Goal: Task Accomplishment & Management: Manage account settings

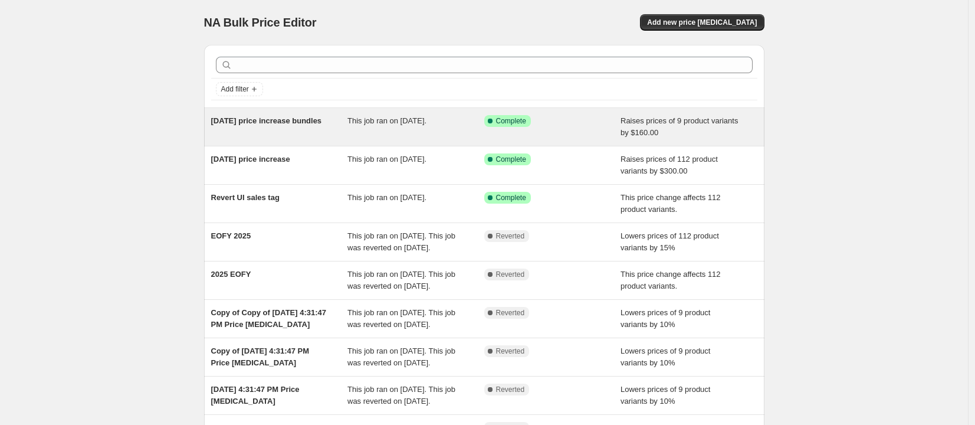
click at [301, 123] on span "[DATE] price increase bundles" at bounding box center [266, 120] width 111 height 9
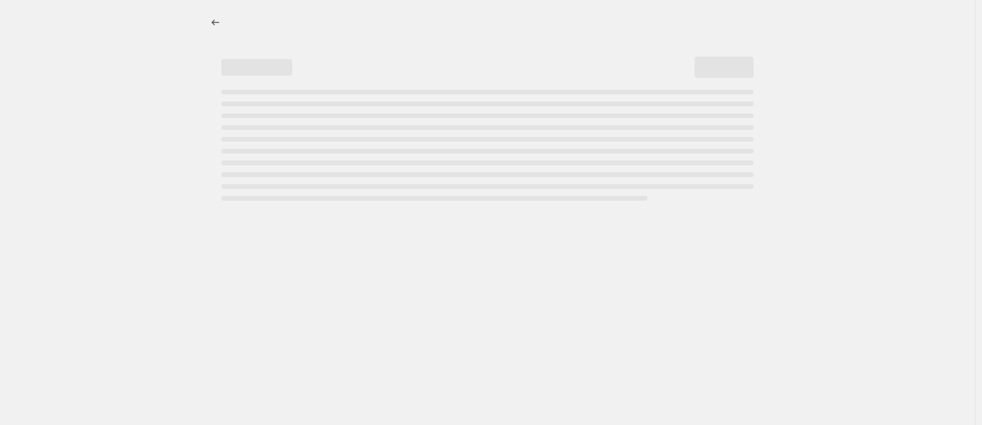
select select "by"
select select "remove"
select select "product_type"
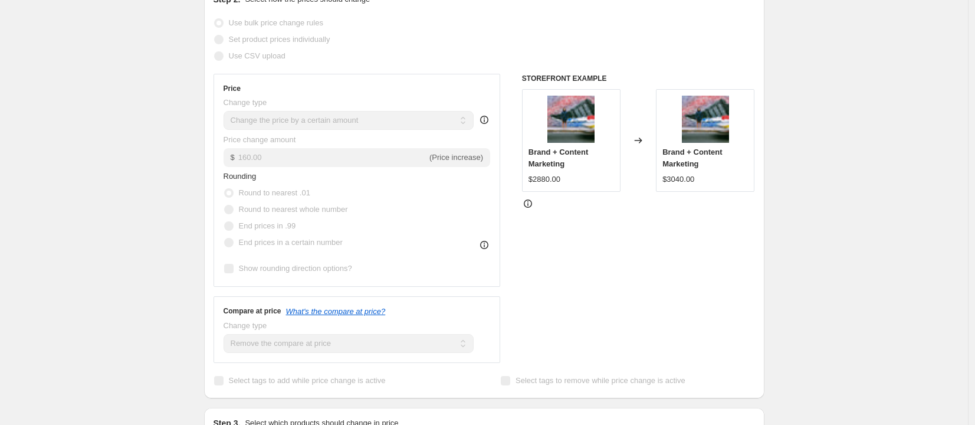
scroll to position [100, 0]
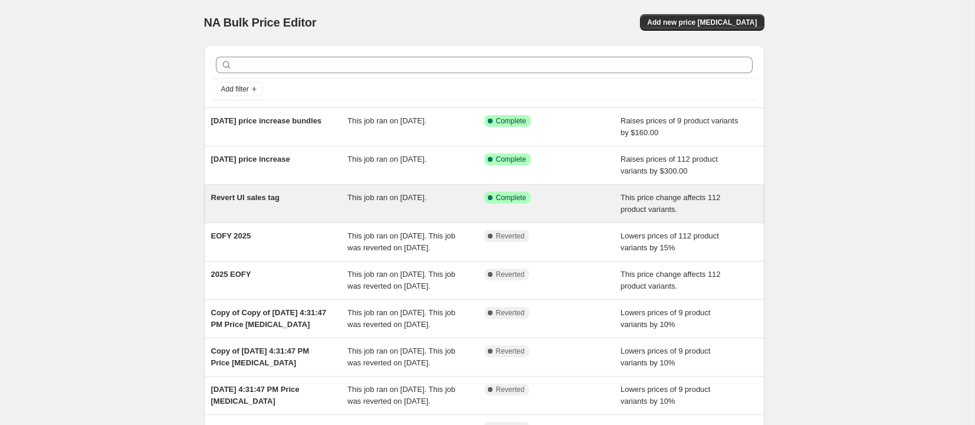
click at [309, 205] on div "Revert UI sales tag" at bounding box center [279, 204] width 137 height 24
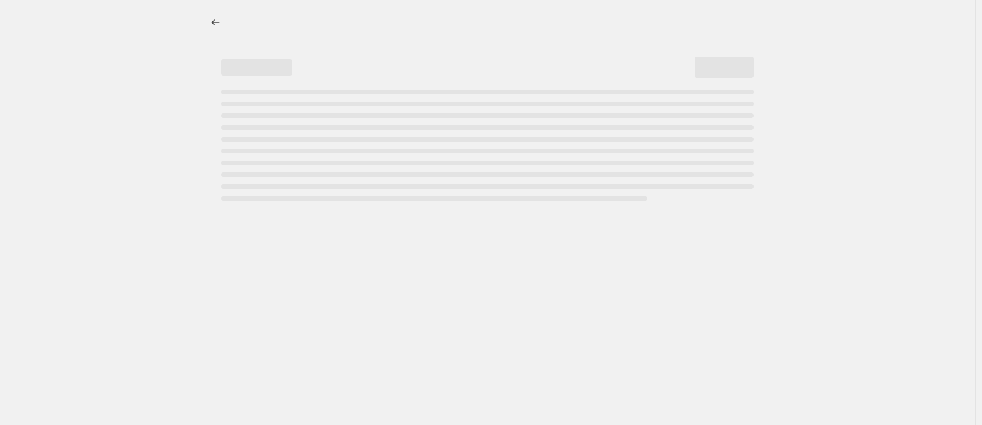
select select "no_change"
select select "remove"
select select "collection"
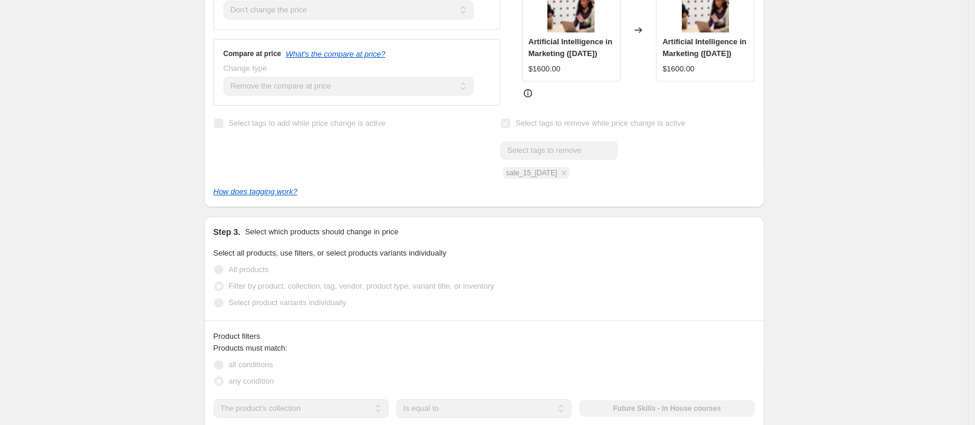
scroll to position [363, 0]
click at [122, 158] on div "Revert UI sales tag. This page is ready Revert UI sales tag Success Complete Co…" at bounding box center [484, 369] width 968 height 1465
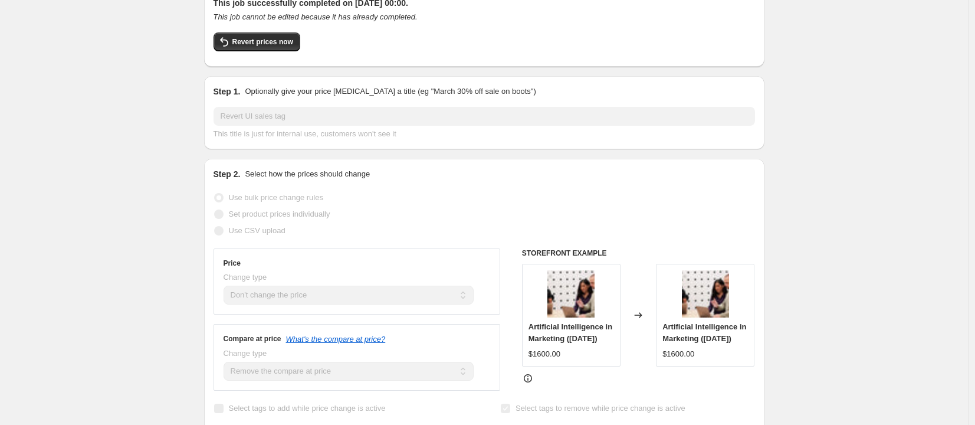
scroll to position [0, 0]
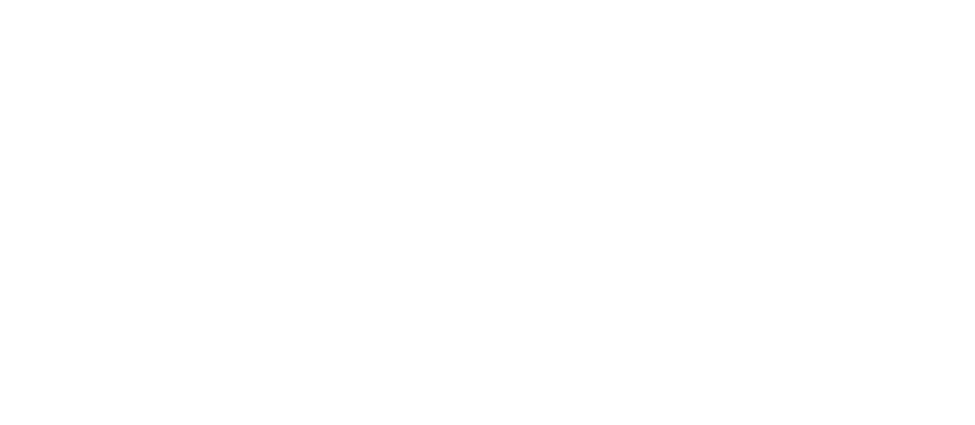
select select "by"
select select "remove"
select select "product_type"
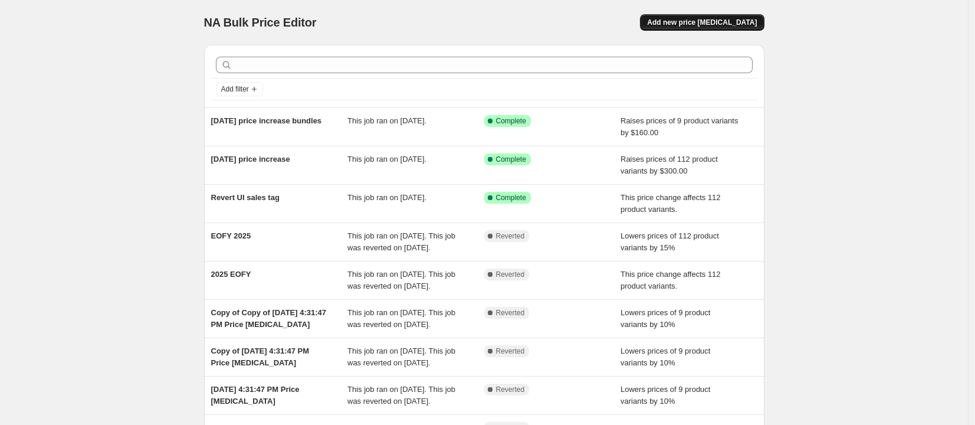
click at [730, 19] on span "Add new price [MEDICAL_DATA]" at bounding box center [702, 22] width 110 height 9
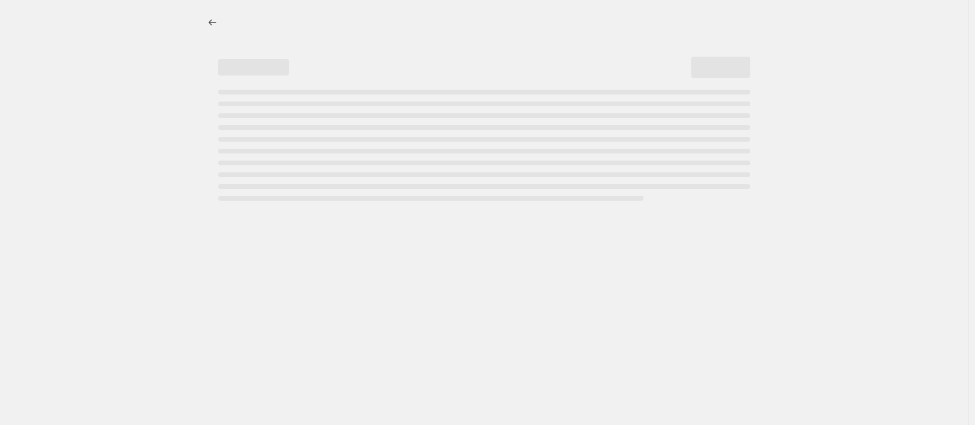
select select "percentage"
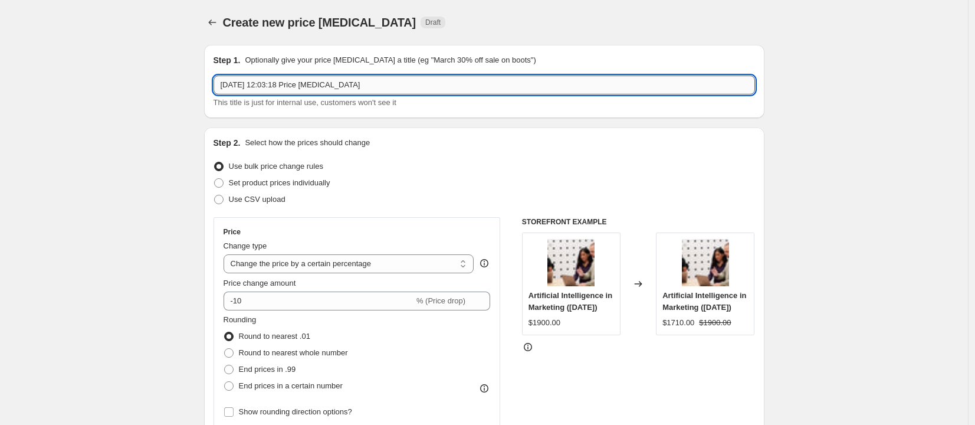
click at [319, 87] on input "[DATE] 12:03:18 Price [MEDICAL_DATA]" at bounding box center [485, 85] width 542 height 19
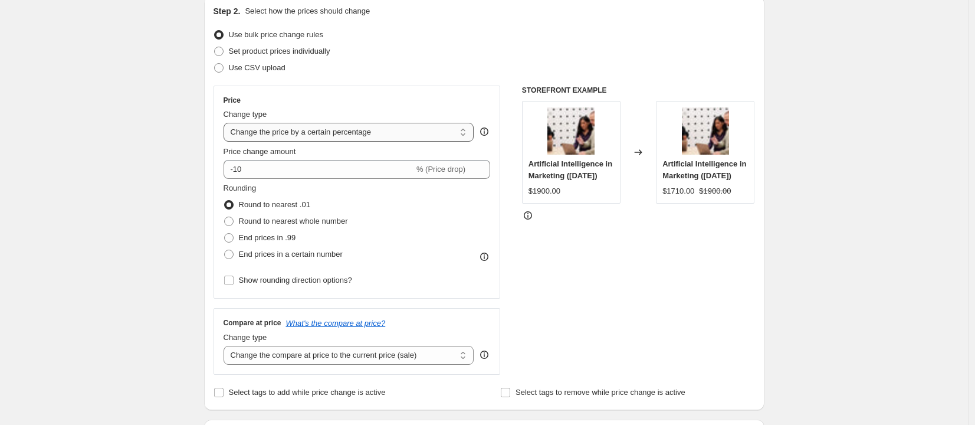
scroll to position [146, 0]
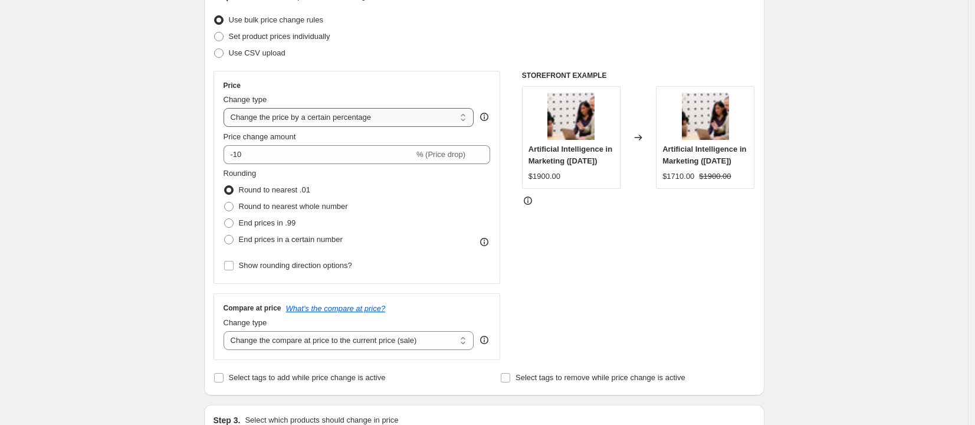
type input "[DATE] AI & Marketing Spring Promo"
click at [379, 111] on select "Change the price to a certain amount Change the price by a certain amount Chang…" at bounding box center [349, 117] width 251 height 19
select select "no_change"
click at [227, 108] on select "Change the price to a certain amount Change the price by a certain amount Chang…" at bounding box center [349, 117] width 251 height 19
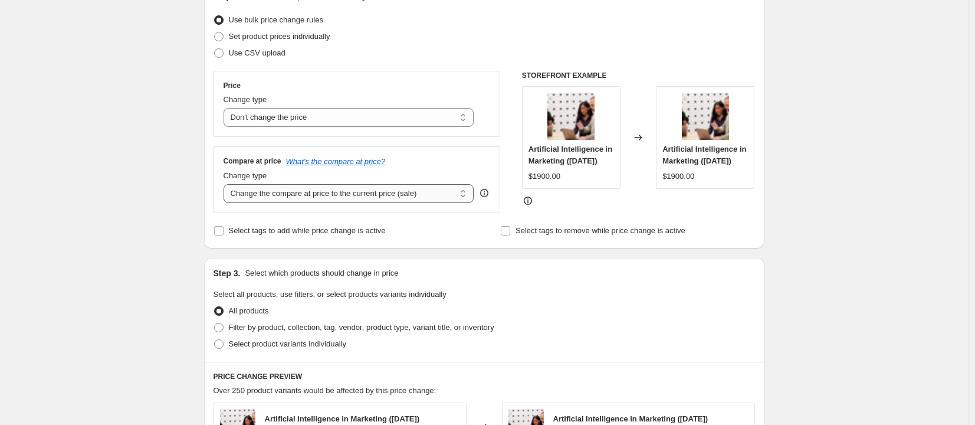
click at [307, 201] on select "Change the compare at price to the current price (sale) Change the compare at p…" at bounding box center [349, 193] width 251 height 19
select select "remove"
click at [227, 184] on select "Change the compare at price to the current price (sale) Change the compare at p…" at bounding box center [349, 193] width 251 height 19
click at [182, 208] on div "Create new price [MEDICAL_DATA]. This page is ready Create new price [MEDICAL_D…" at bounding box center [484, 370] width 968 height 1033
click at [336, 237] on span "Select tags to add while price change is active" at bounding box center [307, 231] width 157 height 12
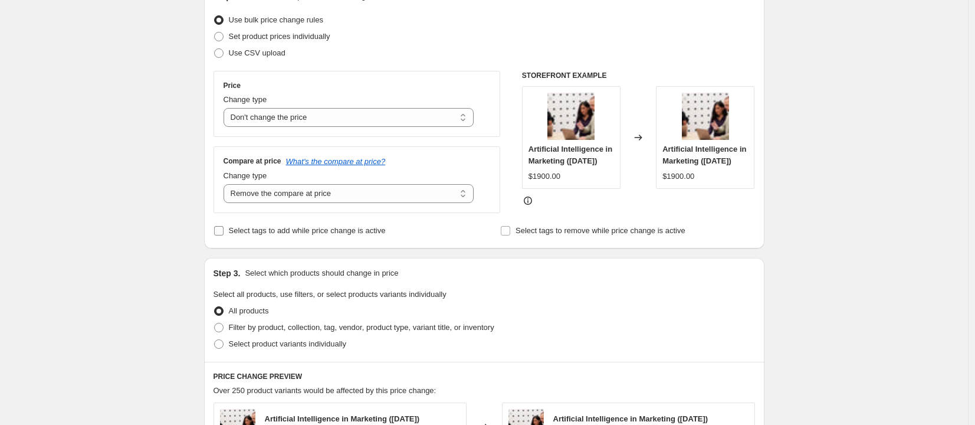
click at [224, 235] on input "Select tags to add while price change is active" at bounding box center [218, 230] width 9 height 9
checkbox input "true"
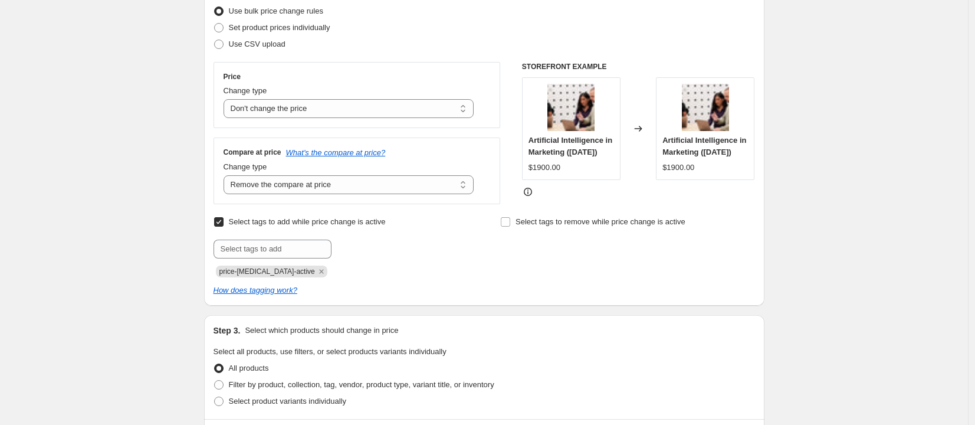
scroll to position [168, 0]
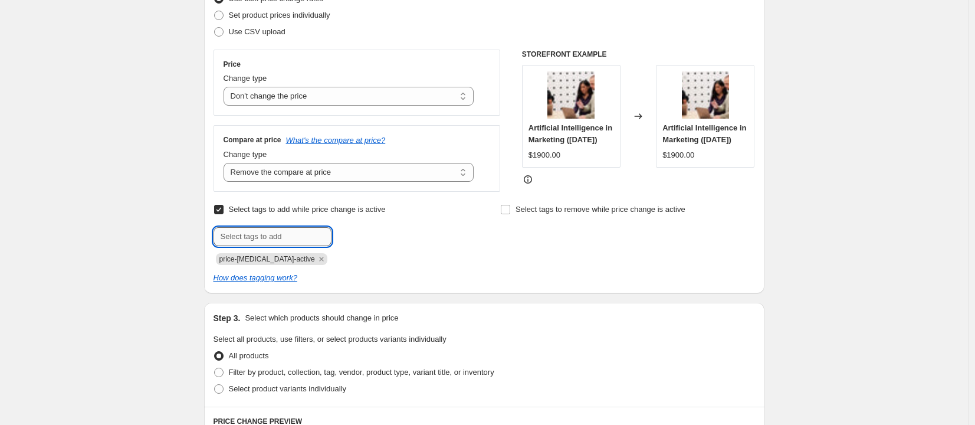
click at [297, 244] on input "text" at bounding box center [273, 236] width 118 height 19
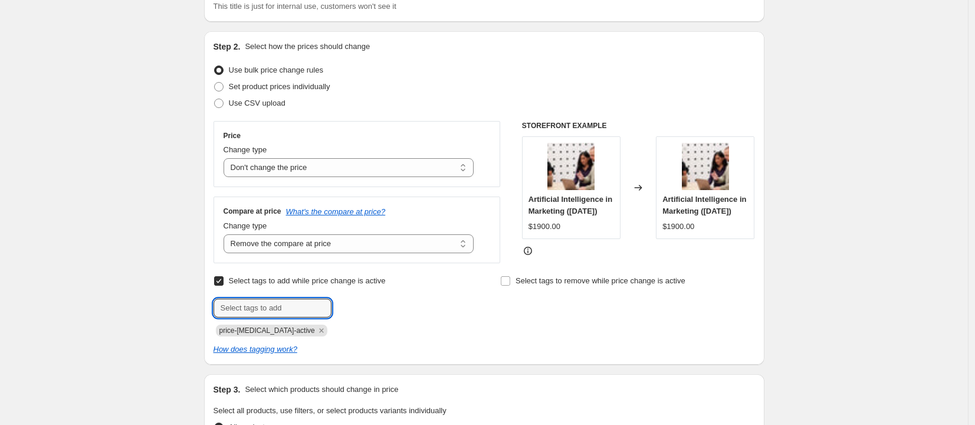
scroll to position [103, 0]
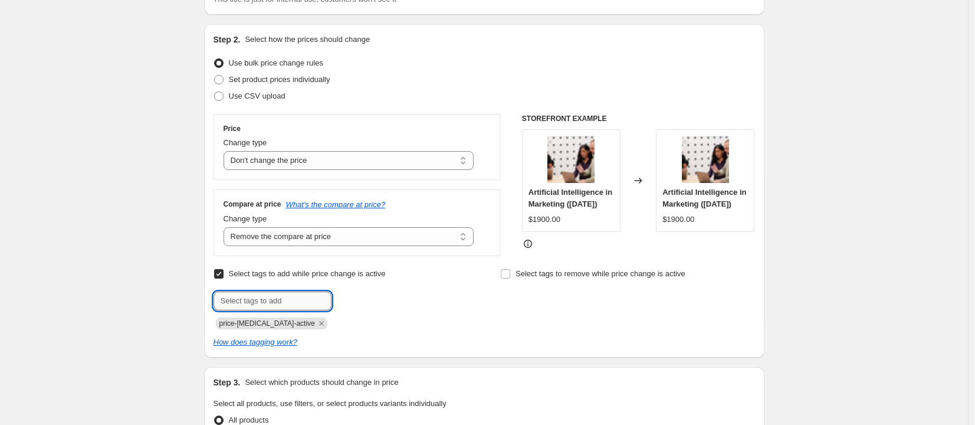
click at [300, 309] on input "text" at bounding box center [273, 300] width 118 height 19
paste input "sale_20_[DATE]"
click at [259, 306] on input "sale_20_[DATE]" at bounding box center [273, 300] width 118 height 19
click at [262, 306] on input "sale_20_[DATE]" at bounding box center [273, 300] width 118 height 19
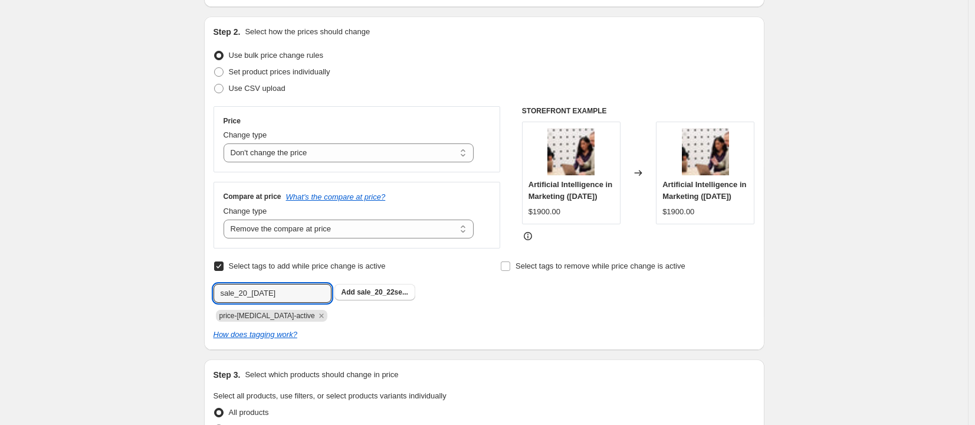
scroll to position [122, 0]
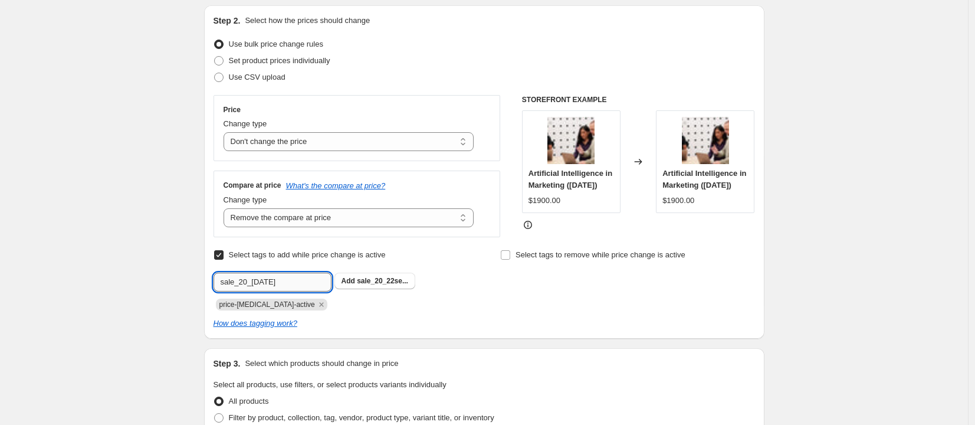
click at [266, 289] on input "sale_20_[DATE]" at bounding box center [273, 282] width 118 height 19
type input "sale_20_[DATE]"
click at [175, 248] on div "Create new price [MEDICAL_DATA]. This page is ready Create new price [MEDICAL_D…" at bounding box center [484, 427] width 968 height 1099
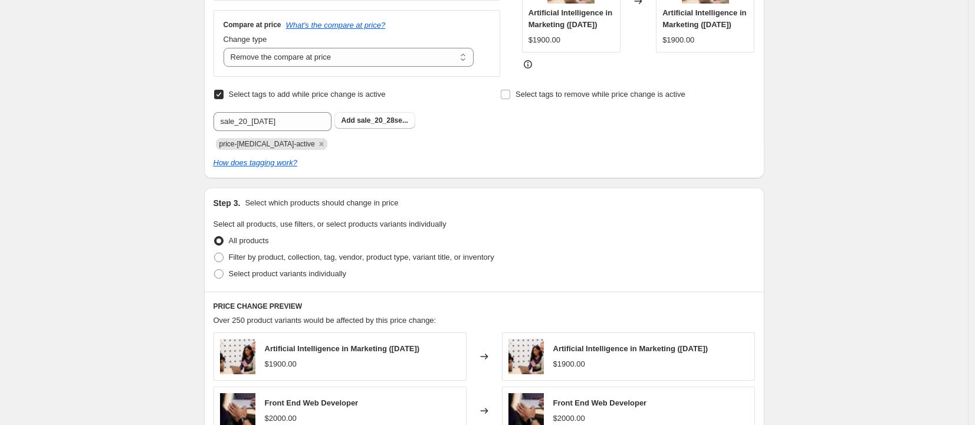
scroll to position [289, 0]
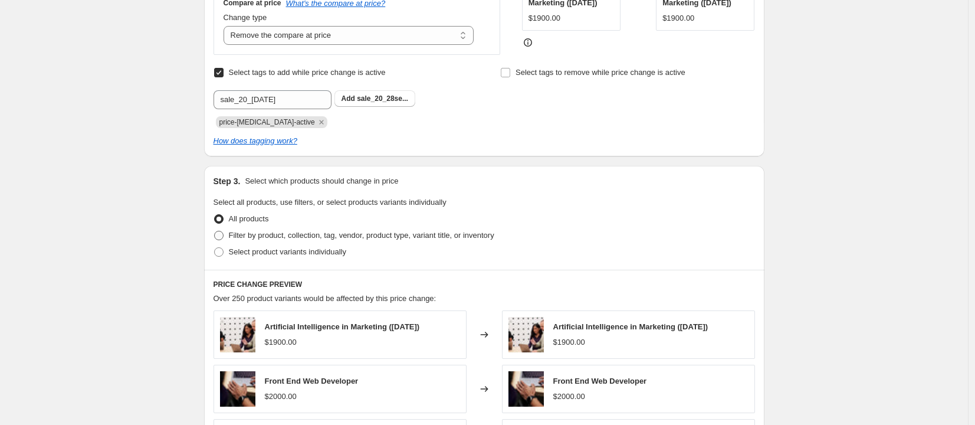
click at [269, 240] on span "Filter by product, collection, tag, vendor, product type, variant title, or inv…" at bounding box center [362, 235] width 266 height 9
click at [215, 231] on input "Filter by product, collection, tag, vendor, product type, variant title, or inv…" at bounding box center [214, 231] width 1 height 1
radio input "true"
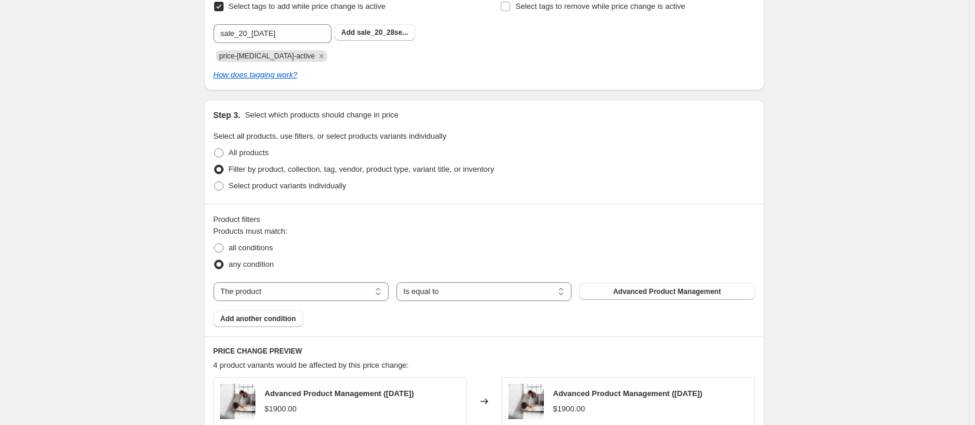
scroll to position [521, 0]
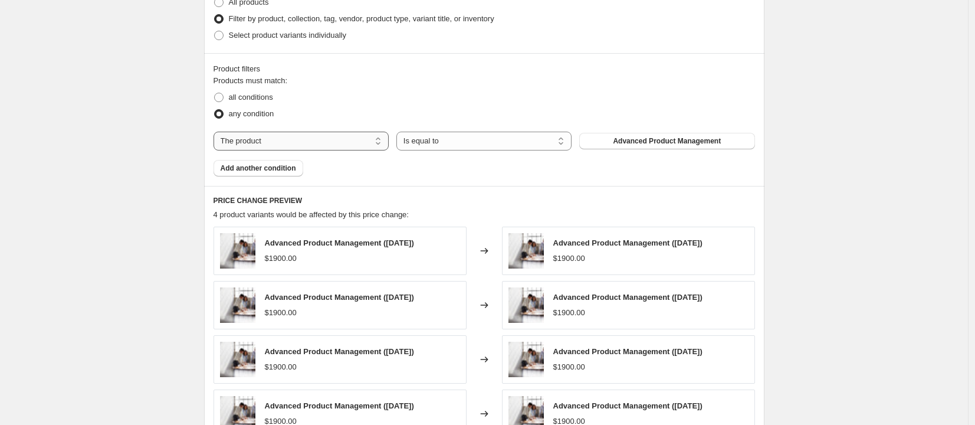
click at [375, 142] on select "The product The product's collection The product's tag The product's vendor The…" at bounding box center [301, 141] width 175 height 19
select select "collection"
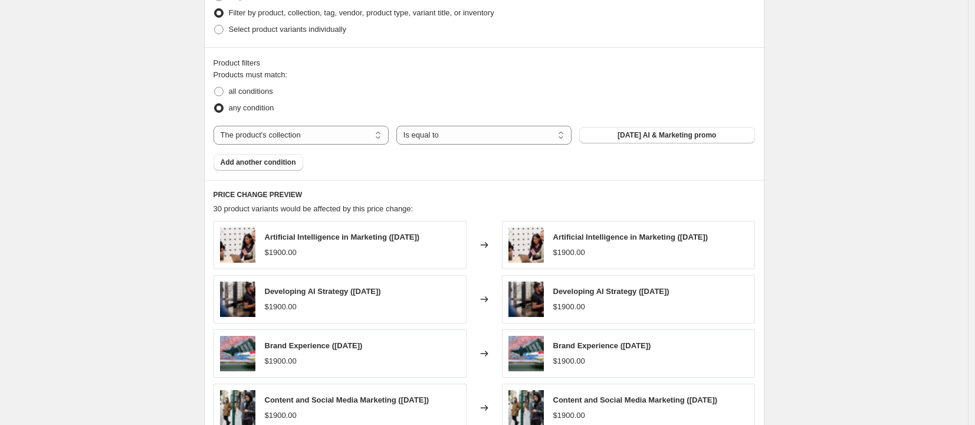
scroll to position [535, 0]
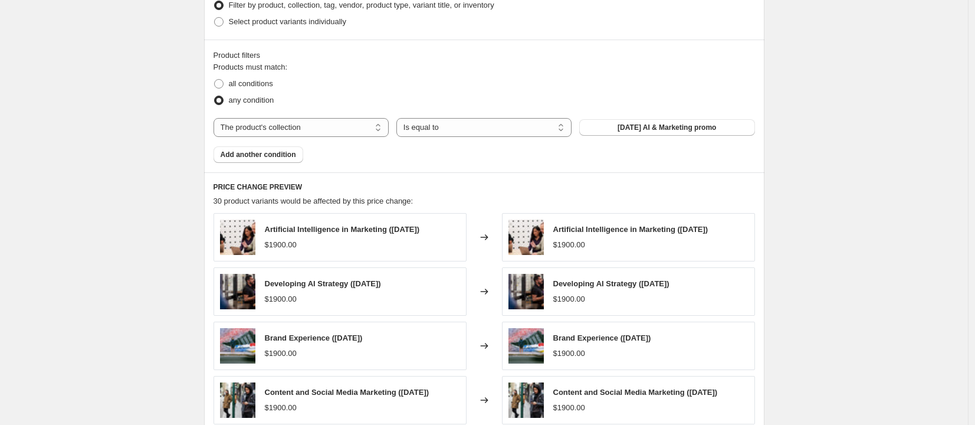
click at [835, 104] on div "Create new price [MEDICAL_DATA]. This page is ready Create new price [MEDICAL_D…" at bounding box center [484, 80] width 968 height 1231
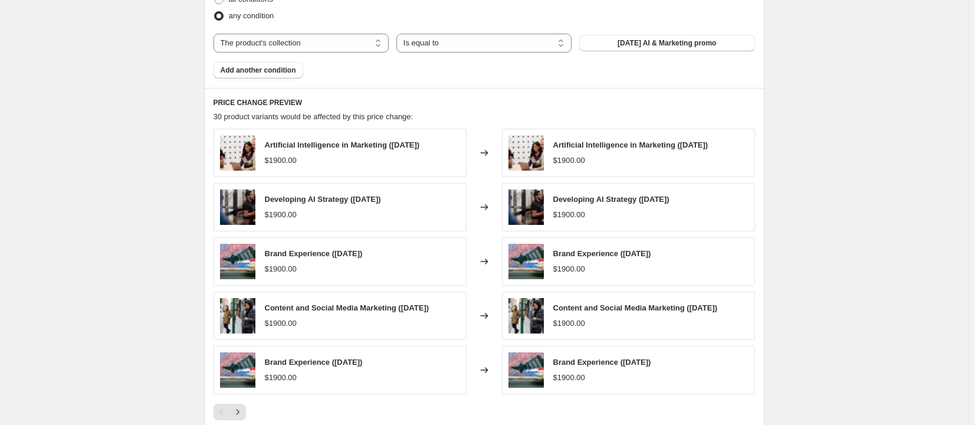
scroll to position [605, 0]
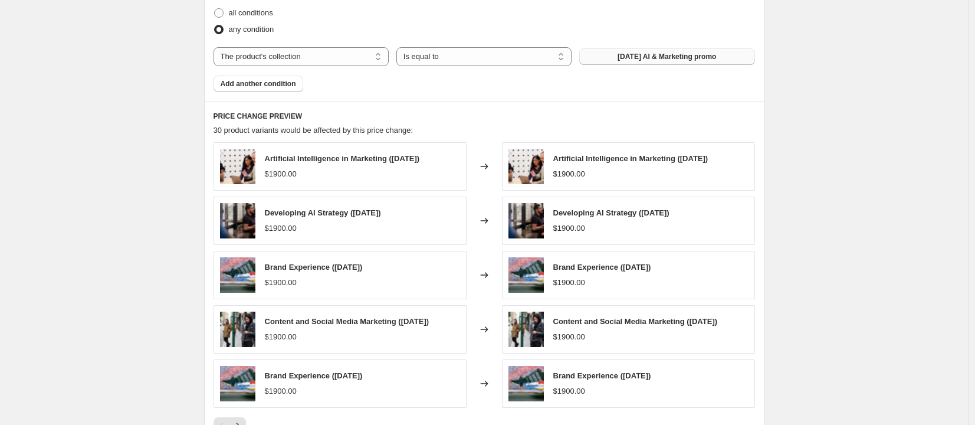
click at [654, 60] on span "[DATE] AI & Marketing promo" at bounding box center [667, 56] width 99 height 9
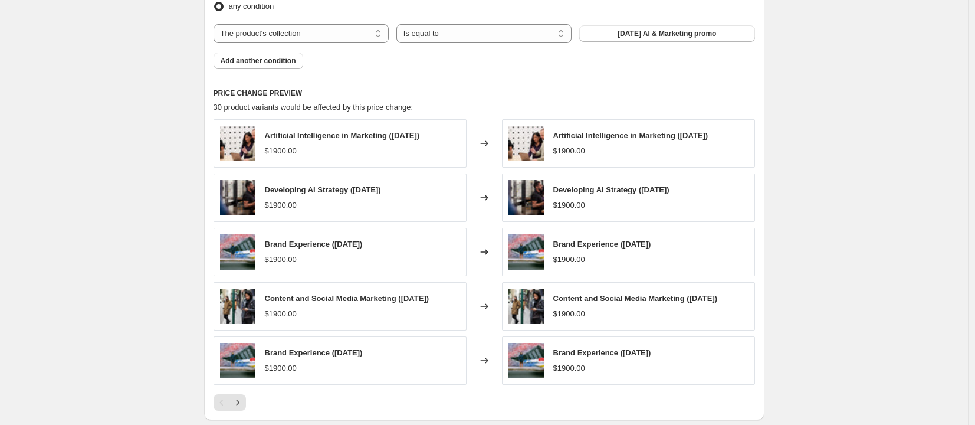
scroll to position [812, 0]
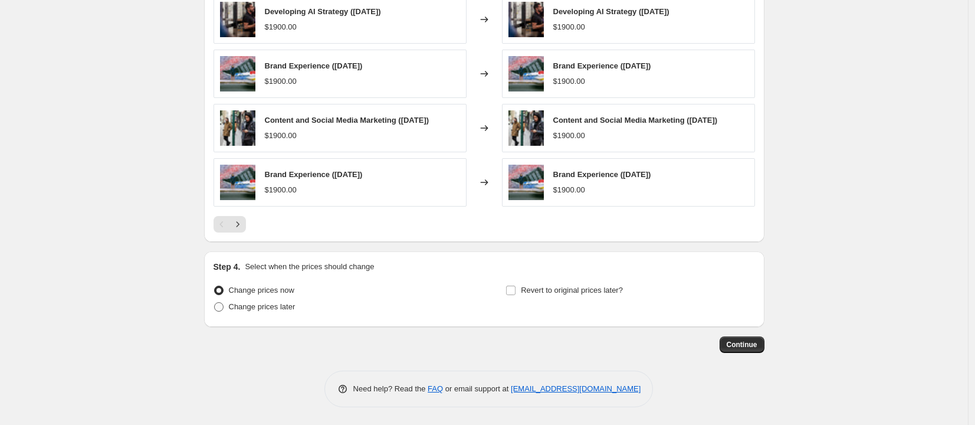
click at [264, 309] on span "Change prices later" at bounding box center [262, 306] width 67 height 9
click at [215, 303] on input "Change prices later" at bounding box center [214, 302] width 1 height 1
radio input "true"
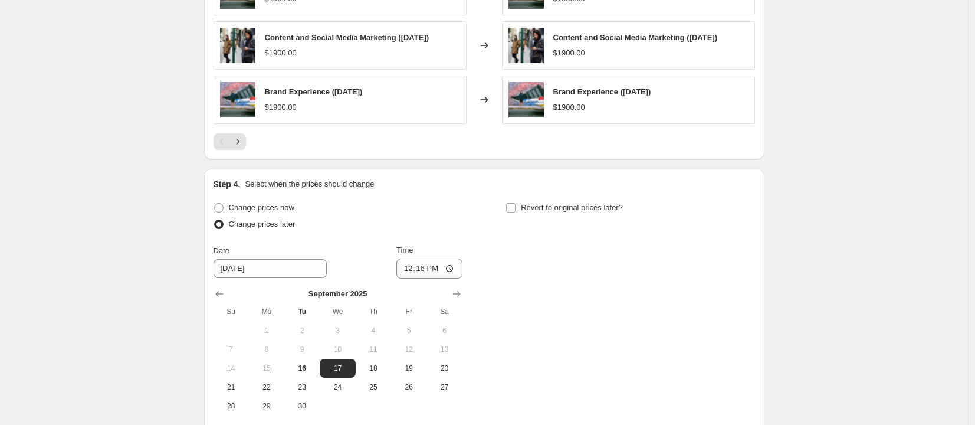
scroll to position [986, 0]
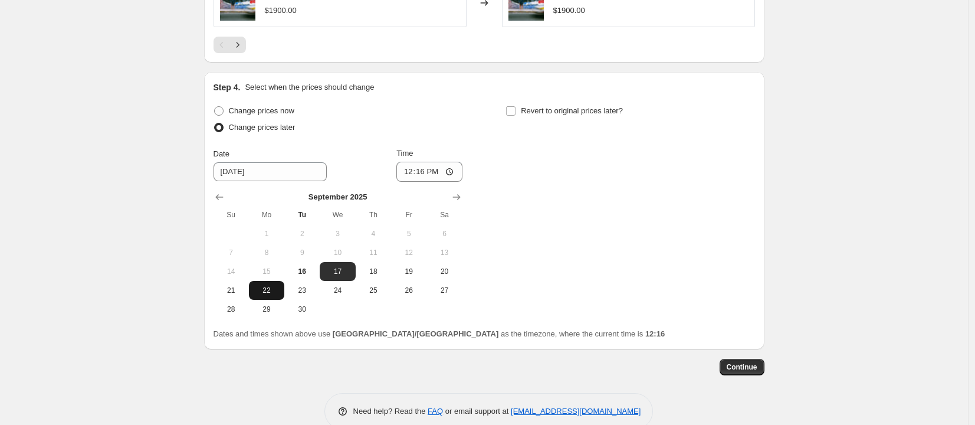
click at [280, 295] on span "22" at bounding box center [267, 290] width 26 height 9
type input "[DATE]"
click at [414, 179] on input "12:16" at bounding box center [429, 172] width 66 height 20
click at [447, 173] on input "12:16" at bounding box center [429, 172] width 66 height 20
type input "00:00"
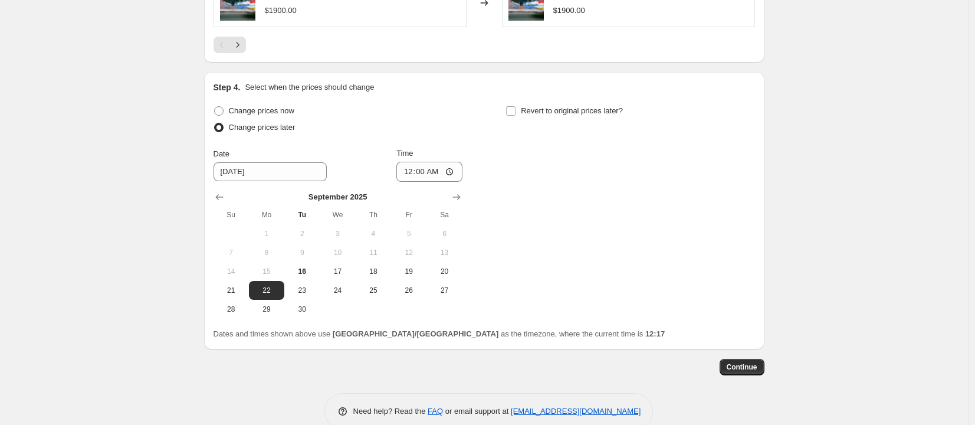
click at [530, 158] on div "Change prices now Change prices later Date [DATE] Time 00:00 [DATE] Su Mo Tu We…" at bounding box center [485, 211] width 542 height 216
click at [527, 115] on span "Revert to original prices later?" at bounding box center [572, 110] width 102 height 9
click at [516, 116] on input "Revert to original prices later?" at bounding box center [510, 110] width 9 height 9
checkbox input "true"
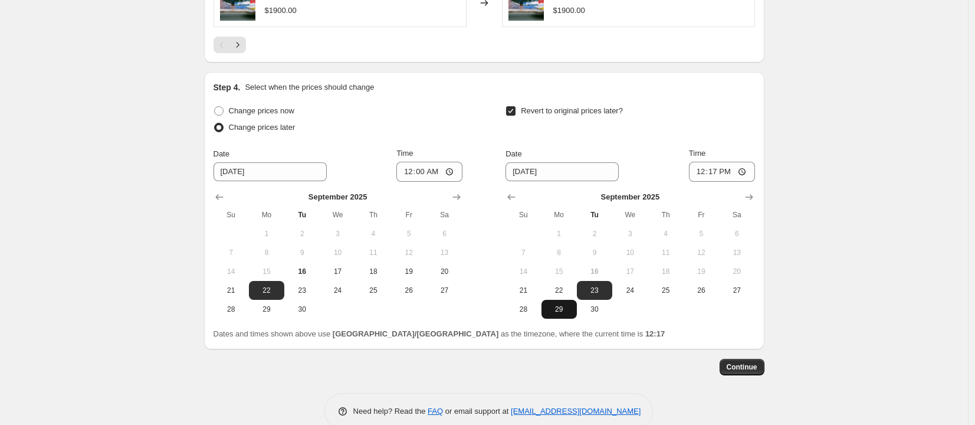
click at [551, 313] on span "29" at bounding box center [559, 308] width 26 height 9
type input "[DATE]"
click at [711, 178] on input "12:17" at bounding box center [722, 172] width 66 height 20
type input "00:00"
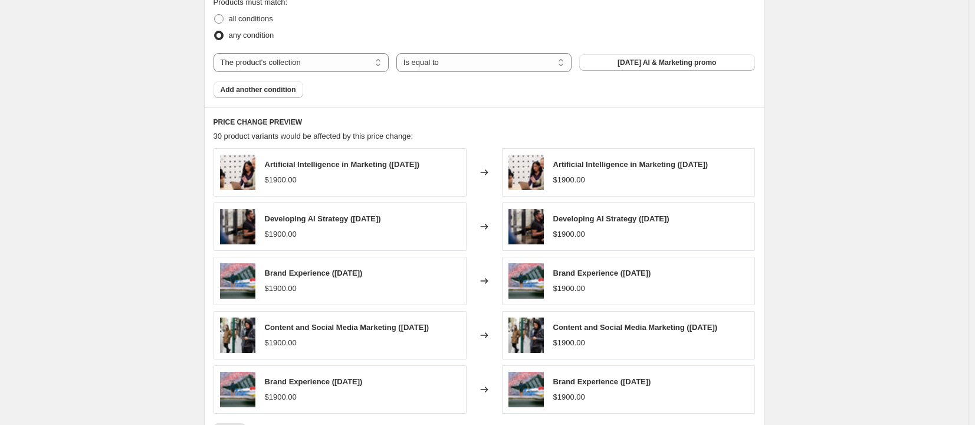
scroll to position [1014, 0]
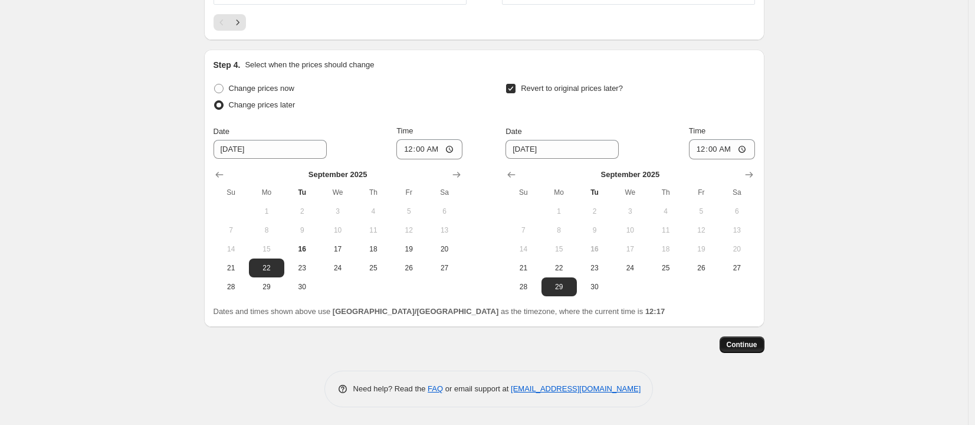
click at [751, 342] on span "Continue" at bounding box center [742, 344] width 31 height 9
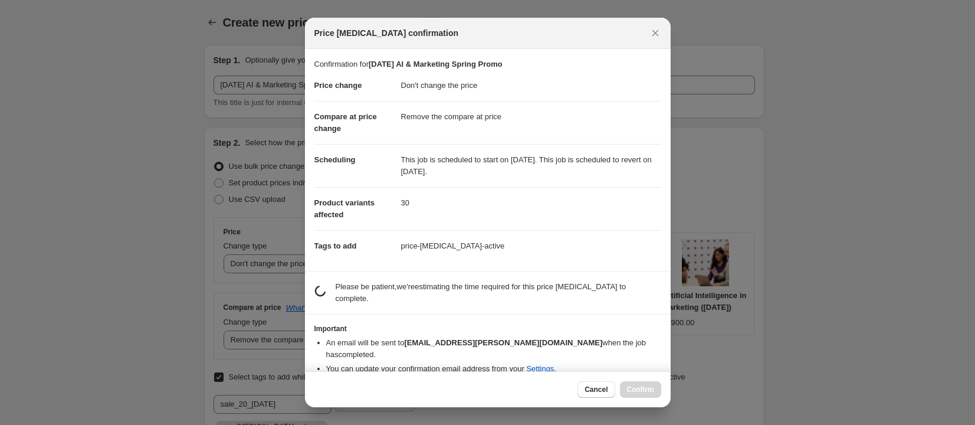
scroll to position [0, 0]
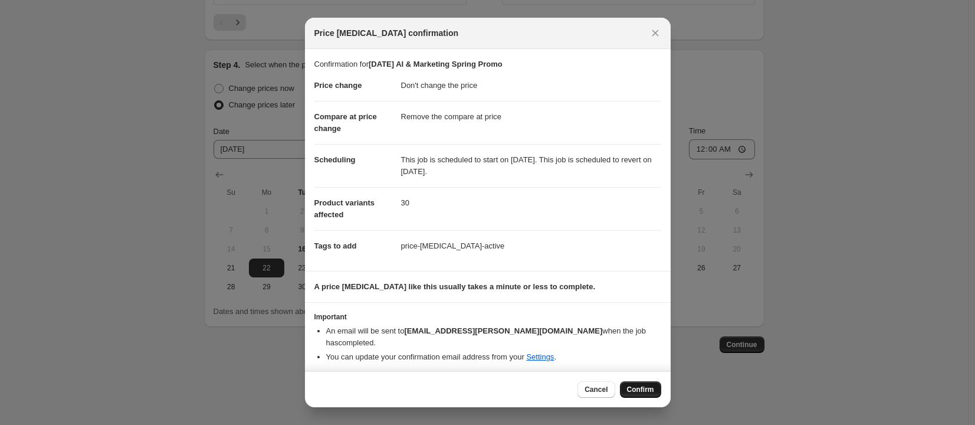
click at [640, 385] on span "Confirm" at bounding box center [640, 389] width 27 height 9
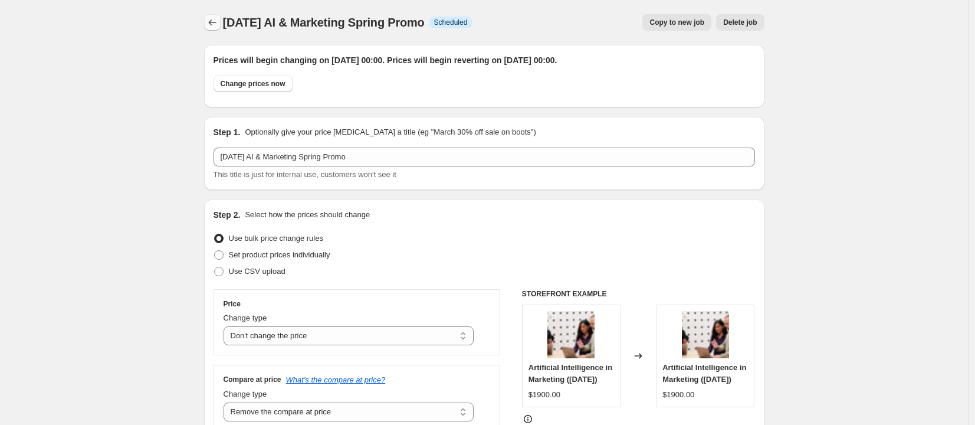
click at [221, 22] on button "Price change jobs" at bounding box center [212, 22] width 17 height 17
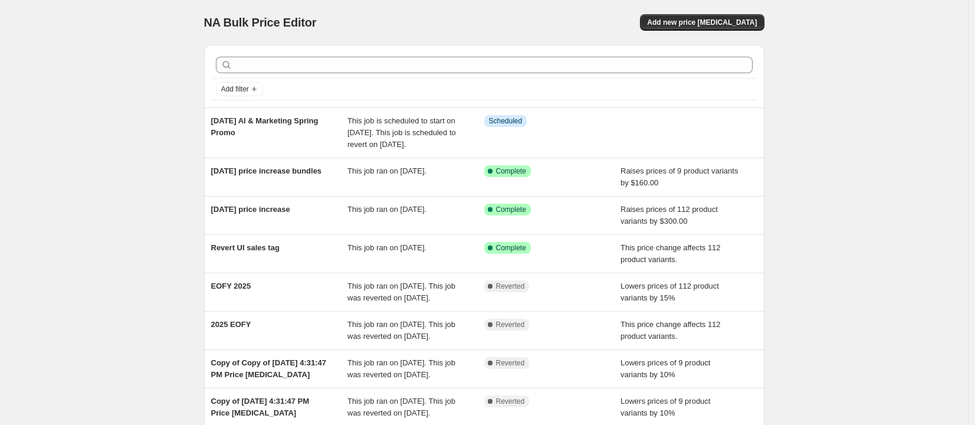
click at [717, 8] on div "NA Bulk Price Editor. This page is ready NA Bulk Price Editor Add new price [ME…" at bounding box center [484, 22] width 561 height 45
click at [715, 17] on button "Add new price [MEDICAL_DATA]" at bounding box center [702, 22] width 124 height 17
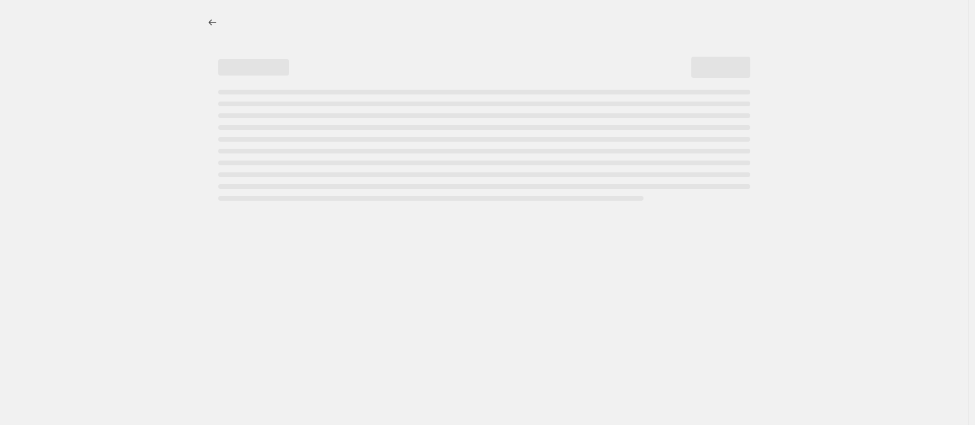
select select "percentage"
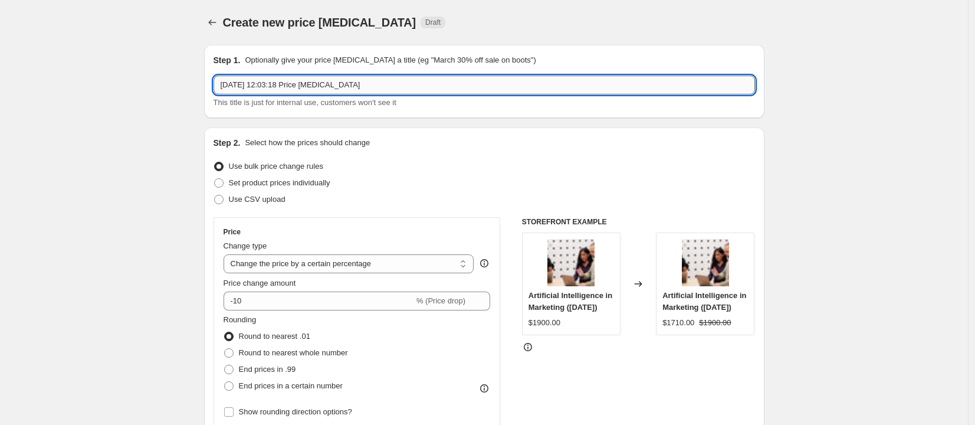
click at [435, 83] on input "[DATE] 12:03:18 Price [MEDICAL_DATA]" at bounding box center [485, 85] width 542 height 19
click at [221, 79] on input "[DATE] 12:03:18 Price [MEDICAL_DATA]" at bounding box center [485, 85] width 542 height 19
click at [243, 88] on input "[DATE] 12:03:18 Price [MEDICAL_DATA]" at bounding box center [485, 85] width 542 height 19
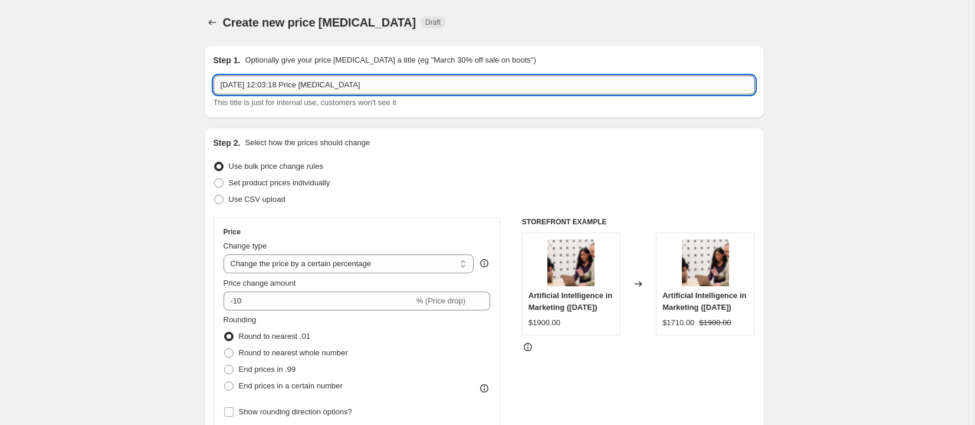
click at [243, 88] on input "[DATE] 12:03:18 Price [MEDICAL_DATA]" at bounding box center [485, 85] width 542 height 19
type input "[DATE] Data & Business Spring Promo"
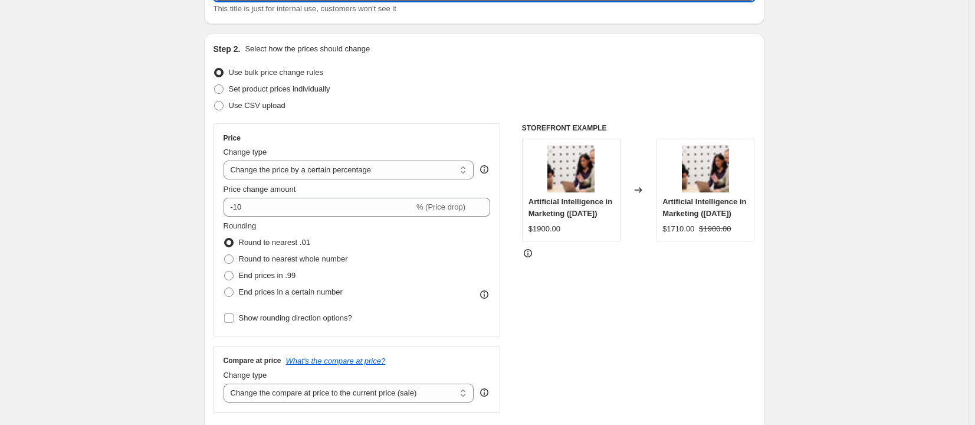
scroll to position [94, 0]
click at [361, 153] on div "Change type" at bounding box center [349, 152] width 251 height 12
click at [359, 164] on select "Change the price to a certain amount Change the price by a certain amount Chang…" at bounding box center [349, 169] width 251 height 19
select select "no_change"
click at [227, 160] on select "Change the price to a certain amount Change the price by a certain amount Chang…" at bounding box center [349, 169] width 251 height 19
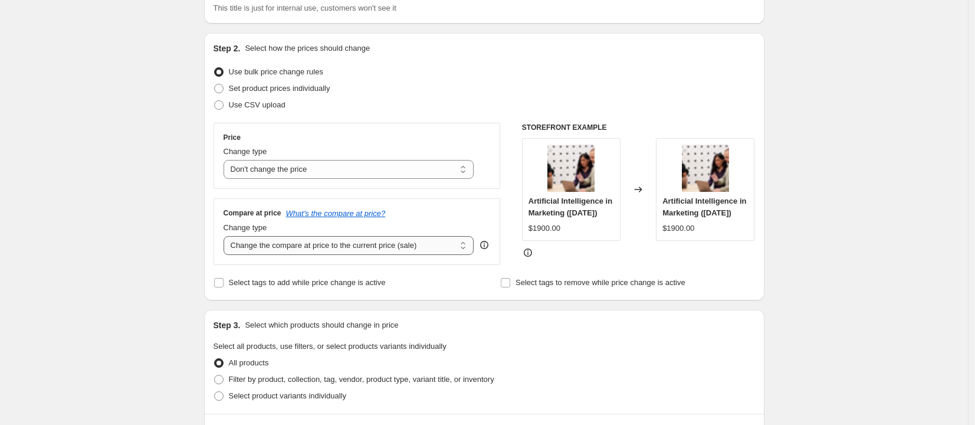
click at [277, 243] on select "Change the compare at price to the current price (sale) Change the compare at p…" at bounding box center [349, 245] width 251 height 19
select select "remove"
click at [227, 236] on select "Change the compare at price to the current price (sale) Change the compare at p…" at bounding box center [349, 245] width 251 height 19
click at [267, 291] on label "Select tags to add while price change is active" at bounding box center [300, 282] width 172 height 17
click at [224, 287] on input "Select tags to add while price change is active" at bounding box center [218, 282] width 9 height 9
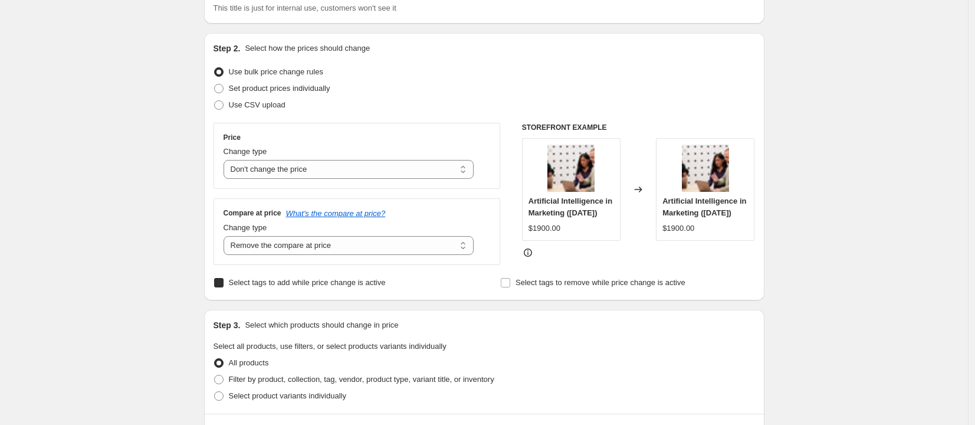
checkbox input "true"
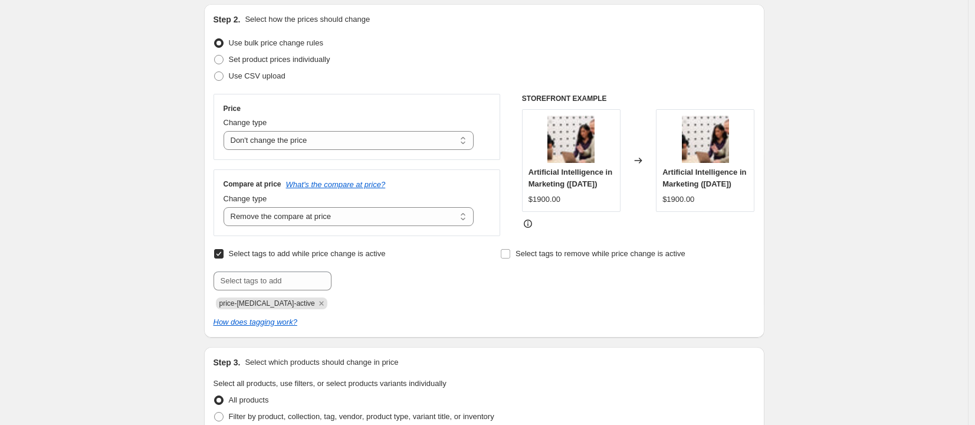
scroll to position [135, 0]
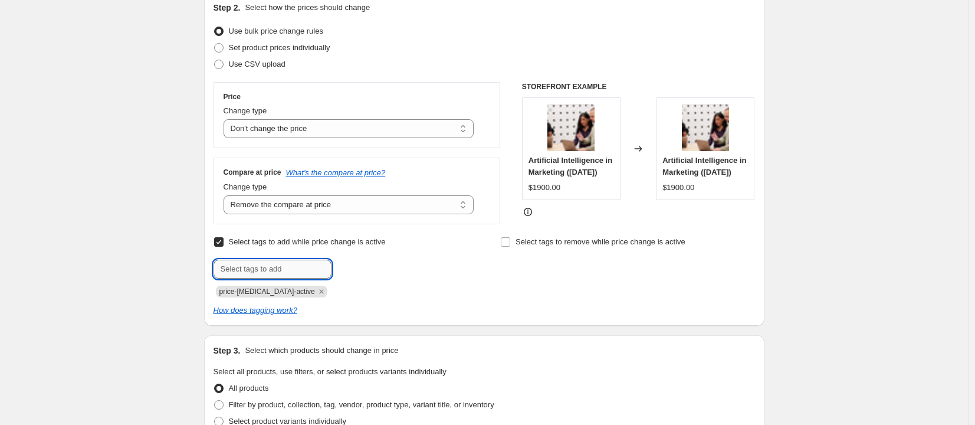
click at [281, 278] on input "text" at bounding box center [273, 269] width 118 height 19
paste input "sale_20_[DATE]"
click at [264, 275] on input "sale_20_[DATE]" at bounding box center [273, 269] width 118 height 19
click at [261, 275] on input "sale_20_sep2025" at bounding box center [273, 269] width 118 height 19
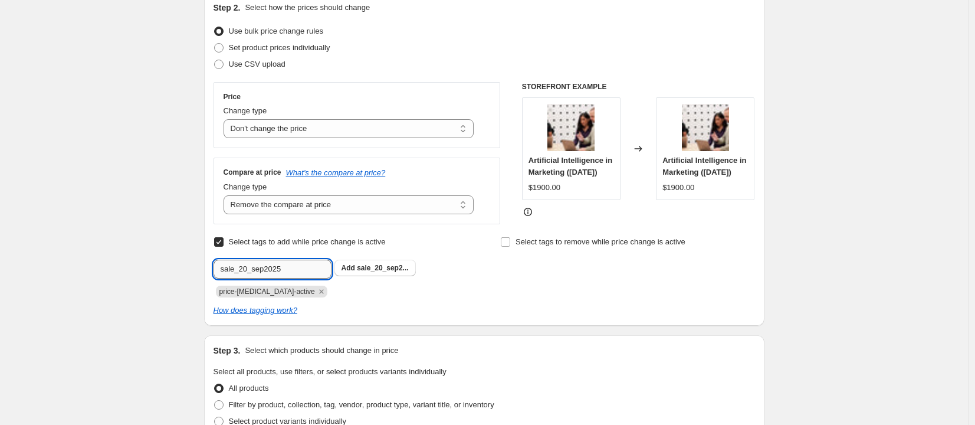
click at [261, 275] on input "sale_20_sep2025" at bounding box center [273, 269] width 118 height 19
click at [259, 275] on input "sale_20_sep2025" at bounding box center [273, 269] width 118 height 19
click at [493, 293] on div "Select tags to add while price change is active Submit sale_20_[DATE] Add sale_…" at bounding box center [485, 266] width 542 height 64
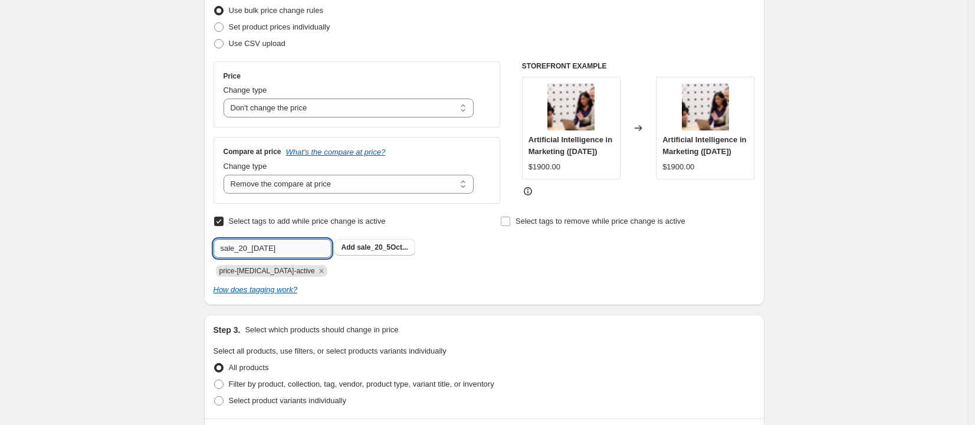
click at [267, 250] on input "sale_20_[DATE]" at bounding box center [273, 248] width 118 height 19
type input "sale_20_[DATE]"
click at [108, 297] on div "Create new price [MEDICAL_DATA]. This page is ready Create new price [MEDICAL_D…" at bounding box center [484, 393] width 968 height 1099
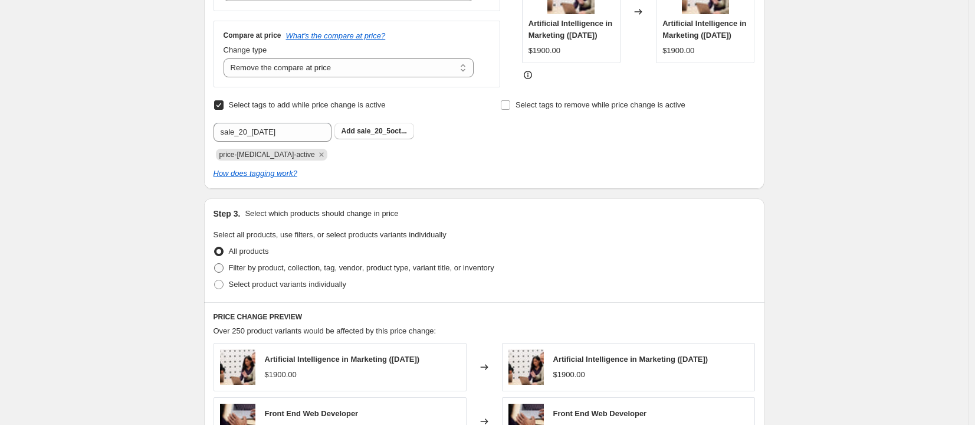
scroll to position [273, 0]
click at [296, 271] on span "Filter by product, collection, tag, vendor, product type, variant title, or inv…" at bounding box center [362, 267] width 266 height 9
click at [215, 263] on input "Filter by product, collection, tag, vendor, product type, variant title, or inv…" at bounding box center [214, 263] width 1 height 1
radio input "true"
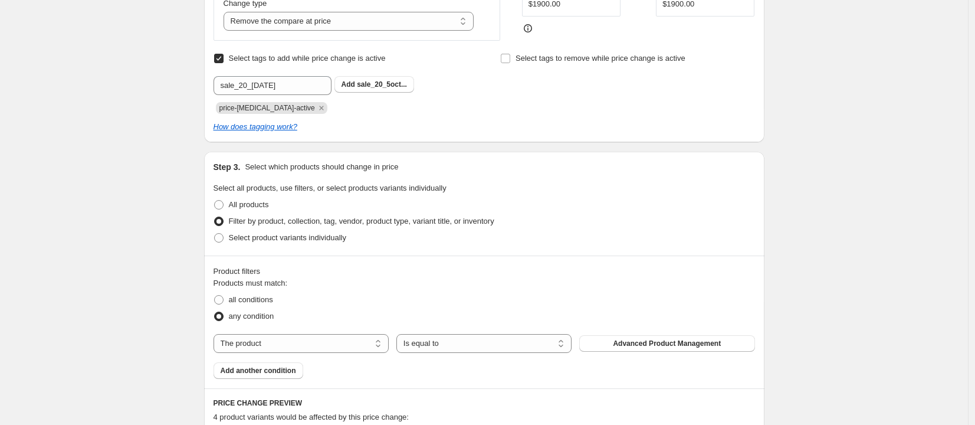
scroll to position [372, 0]
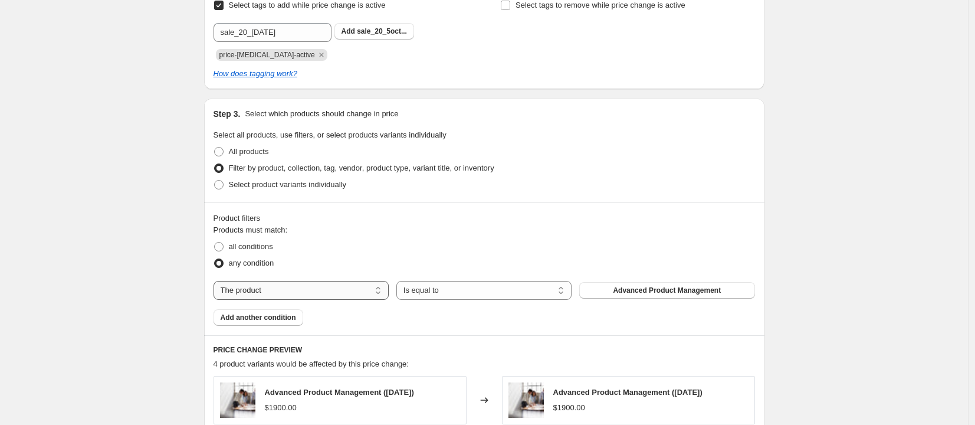
click at [293, 289] on select "The product The product's collection The product's tag The product's vendor The…" at bounding box center [301, 290] width 175 height 19
select select "collection"
click at [683, 295] on span "[DATE] AI & Marketing promo" at bounding box center [667, 290] width 99 height 9
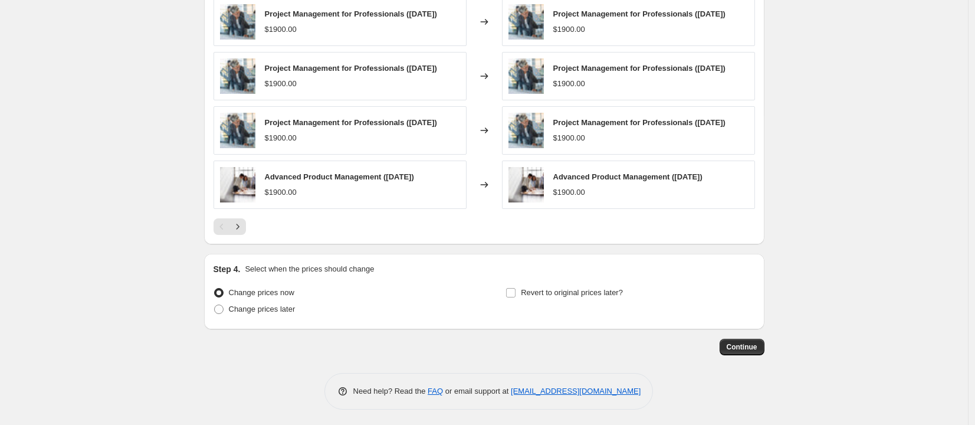
scroll to position [820, 0]
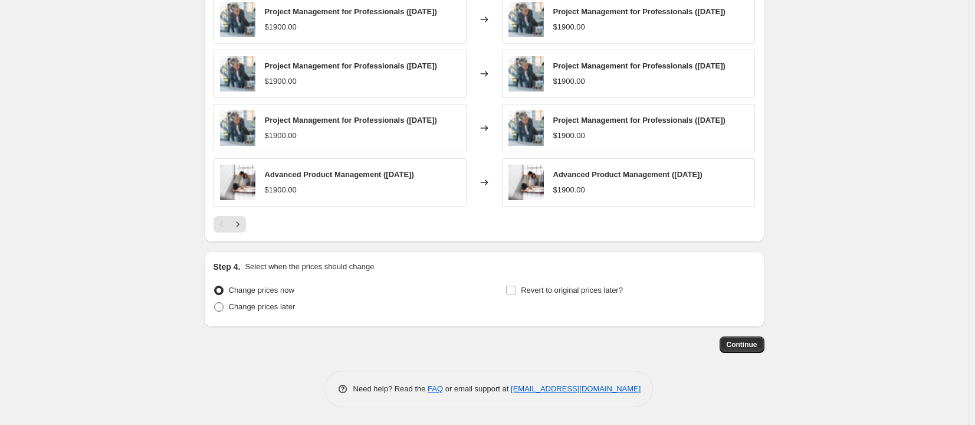
click at [281, 309] on span "Change prices later" at bounding box center [262, 306] width 67 height 9
click at [215, 303] on input "Change prices later" at bounding box center [214, 302] width 1 height 1
radio input "true"
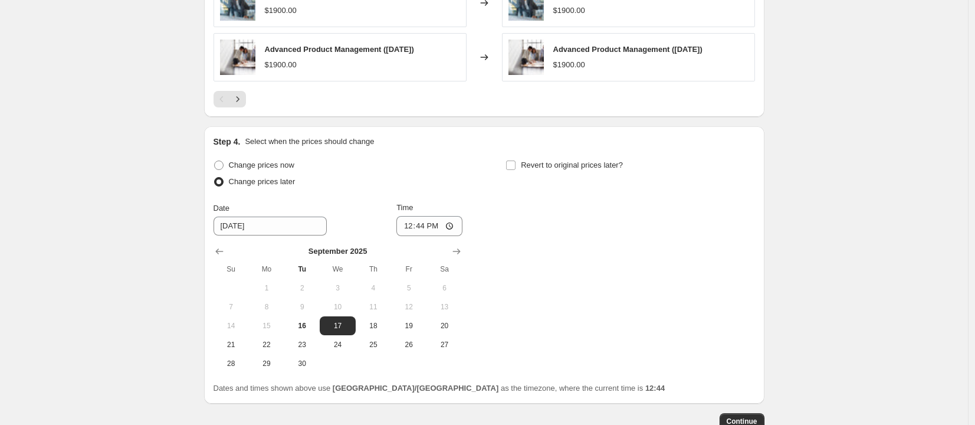
scroll to position [1022, 0]
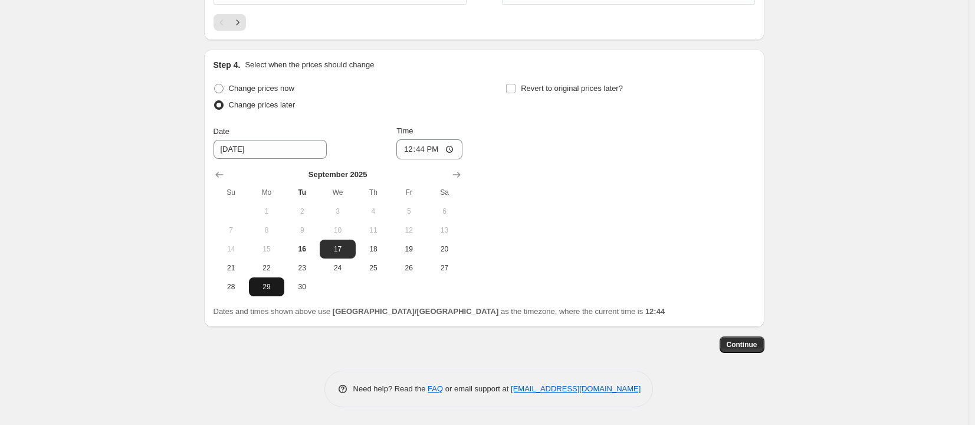
click at [267, 285] on span "29" at bounding box center [267, 286] width 26 height 9
type input "[DATE]"
click at [422, 146] on input "12:44" at bounding box center [429, 149] width 66 height 20
type input "00:00"
click at [597, 140] on div "Change prices now Change prices later Date [DATE] Time 00:00 [DATE] Su Mo Tu We…" at bounding box center [485, 188] width 542 height 216
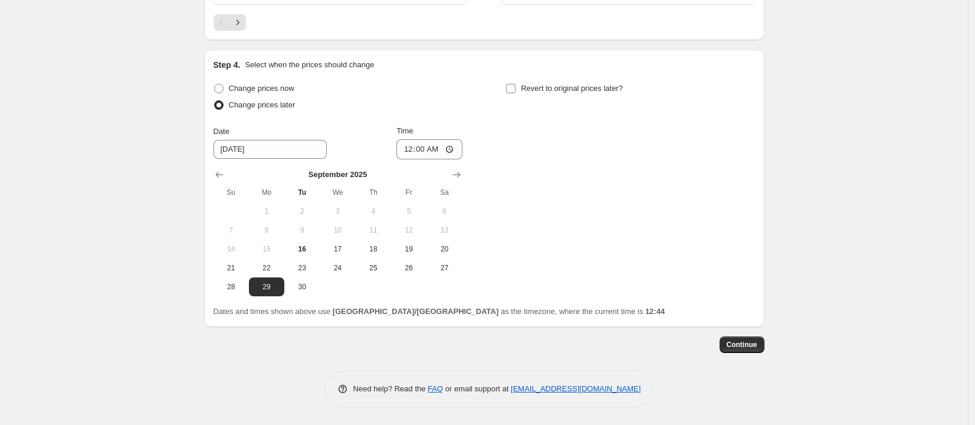
click at [588, 80] on label "Revert to original prices later?" at bounding box center [564, 88] width 117 height 17
click at [516, 84] on input "Revert to original prices later?" at bounding box center [510, 88] width 9 height 9
checkbox input "true"
click at [745, 175] on button "Show next month, October 2025" at bounding box center [749, 174] width 17 height 17
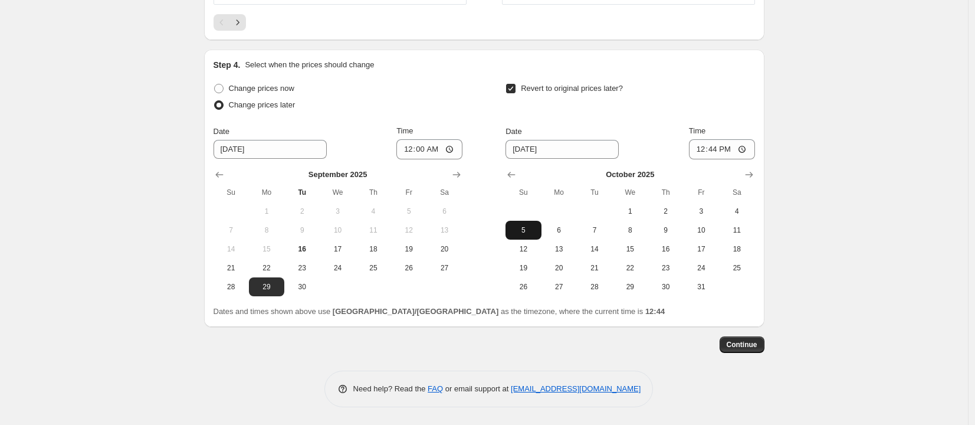
click at [536, 225] on span "5" at bounding box center [523, 229] width 26 height 9
click at [715, 149] on input "12:44" at bounding box center [722, 149] width 66 height 20
click at [568, 226] on span "6" at bounding box center [559, 229] width 26 height 9
type input "[DATE]"
click at [711, 149] on input "12:44" at bounding box center [722, 149] width 66 height 20
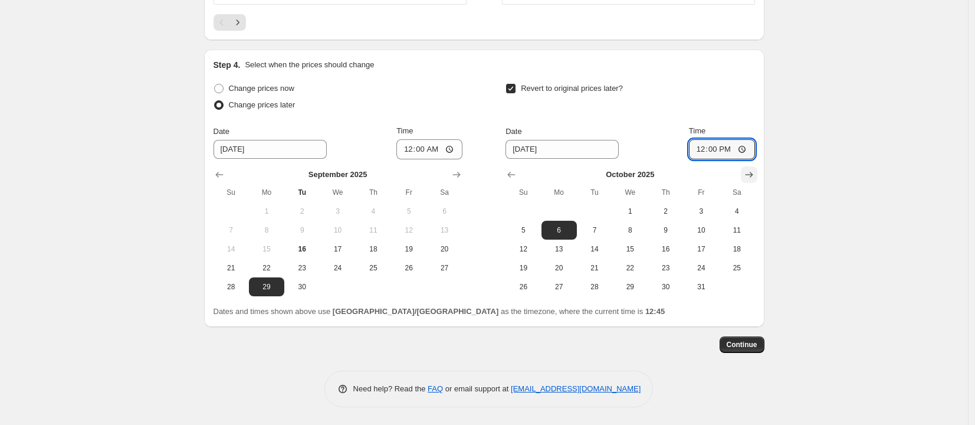
type input "00:00"
click at [758, 348] on span "Continue" at bounding box center [742, 344] width 31 height 9
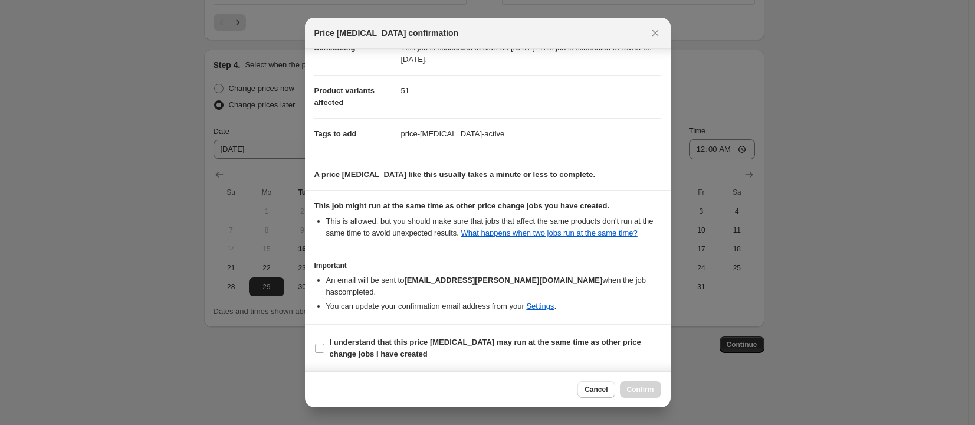
scroll to position [113, 0]
click at [468, 350] on span "I understand that this price [MEDICAL_DATA] may run at the same time as other p…" at bounding box center [496, 348] width 332 height 24
click at [325, 350] on input "I understand that this price [MEDICAL_DATA] may run at the same time as other p…" at bounding box center [319, 347] width 9 height 9
checkbox input "true"
click at [598, 389] on span "Cancel" at bounding box center [596, 389] width 23 height 9
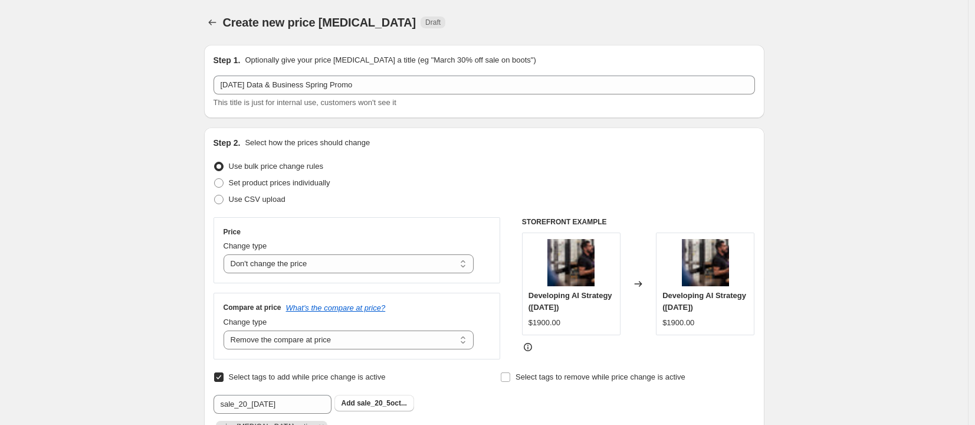
scroll to position [1022, 0]
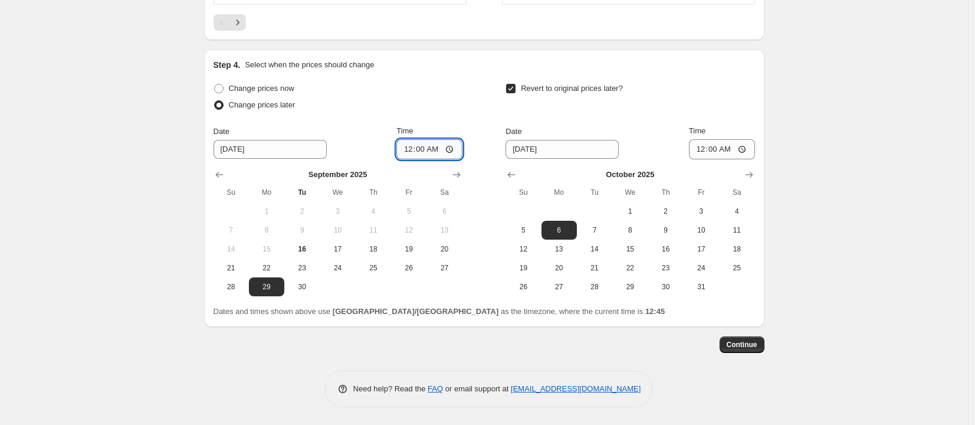
click at [425, 152] on input "00:00" at bounding box center [429, 149] width 66 height 20
click at [746, 345] on span "Continue" at bounding box center [742, 344] width 31 height 9
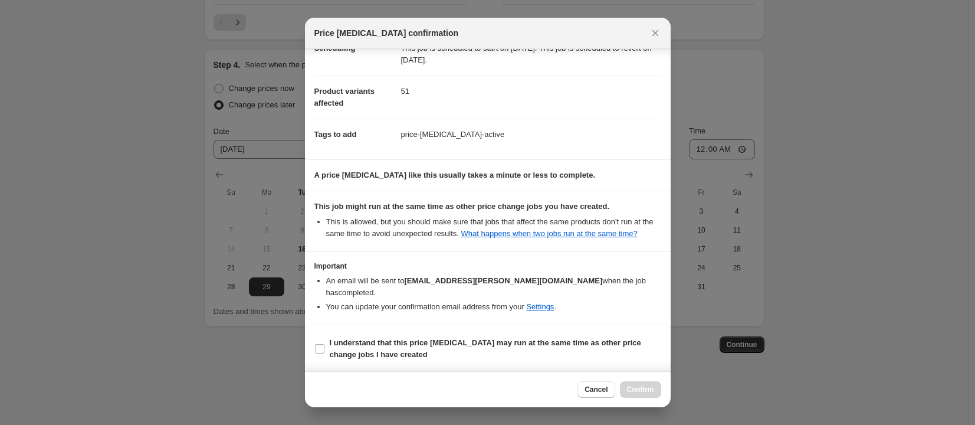
scroll to position [113, 0]
click at [543, 232] on link "What happens when two jobs run at the same time?" at bounding box center [549, 232] width 176 height 9
click at [604, 395] on button "Cancel" at bounding box center [596, 389] width 37 height 17
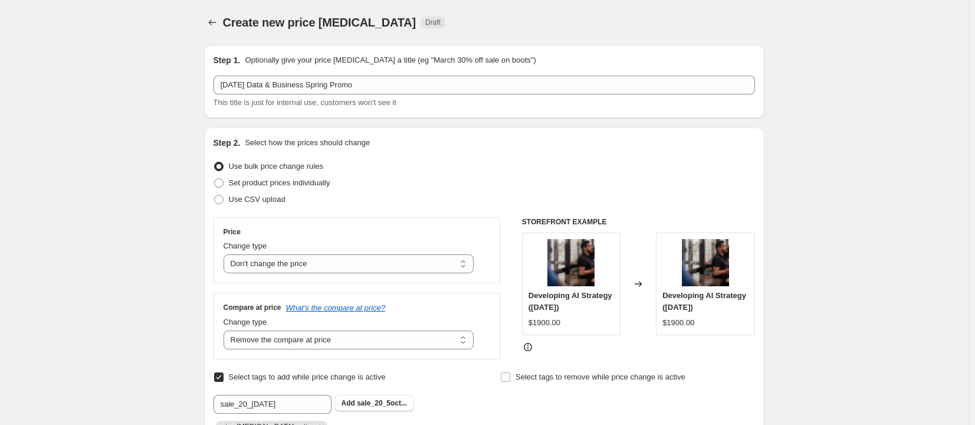
scroll to position [1022, 0]
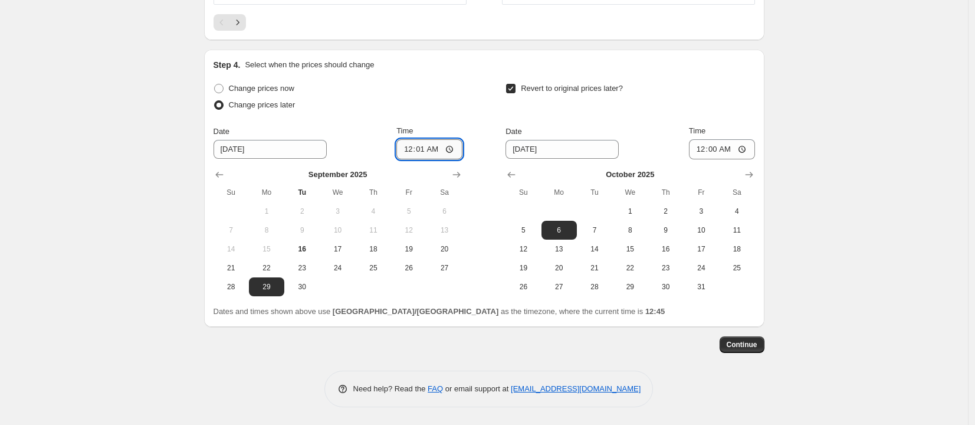
click at [427, 150] on input "00:01" at bounding box center [429, 149] width 66 height 20
click at [423, 149] on input "00:01" at bounding box center [429, 149] width 66 height 20
type input "00:05"
click at [758, 342] on span "Continue" at bounding box center [742, 344] width 31 height 9
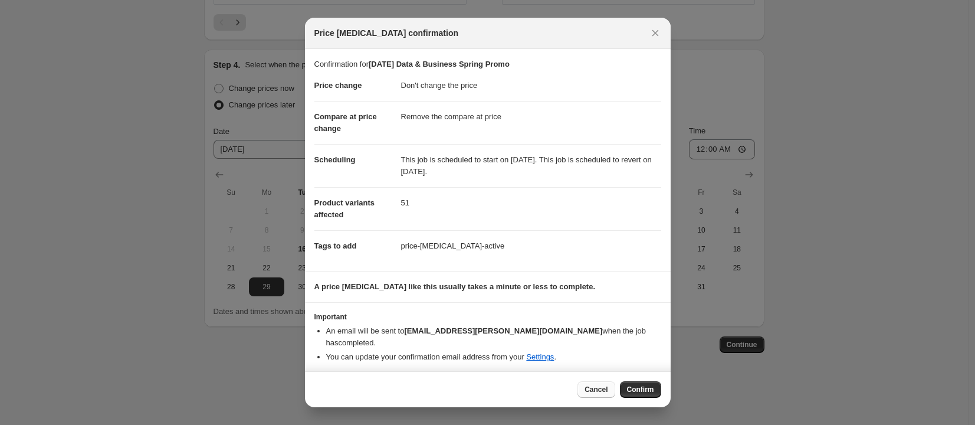
click at [613, 383] on button "Cancel" at bounding box center [596, 389] width 37 height 17
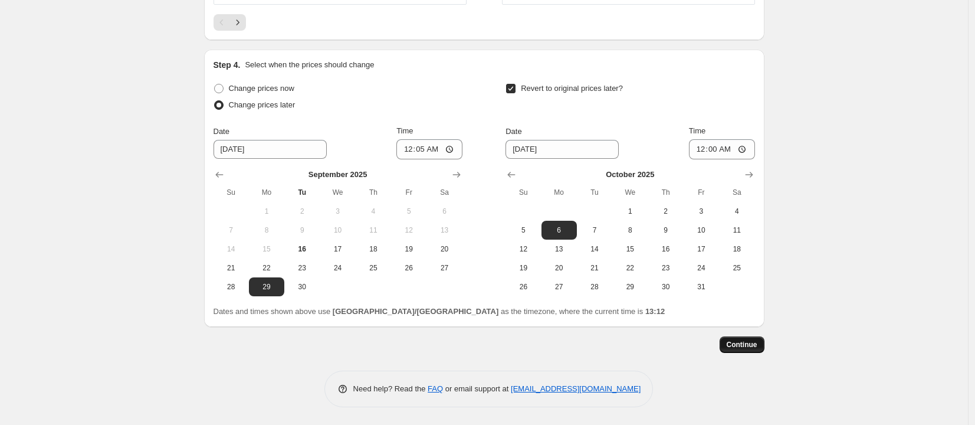
click at [753, 343] on span "Continue" at bounding box center [742, 344] width 31 height 9
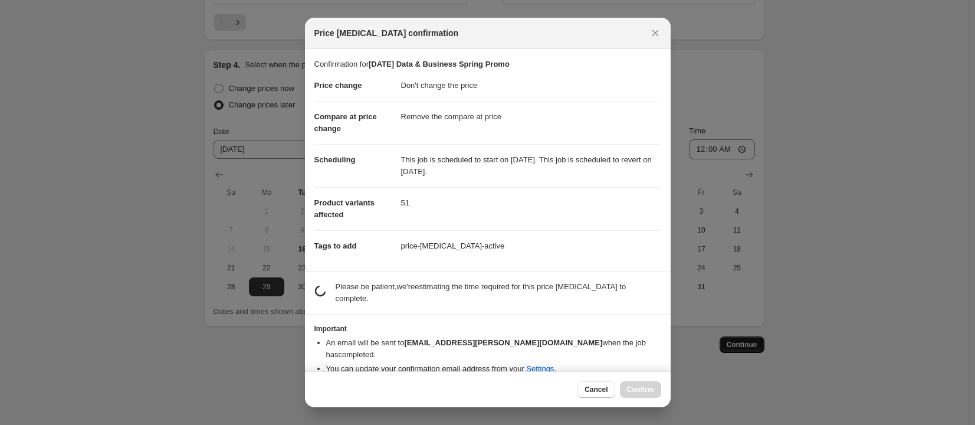
scroll to position [0, 0]
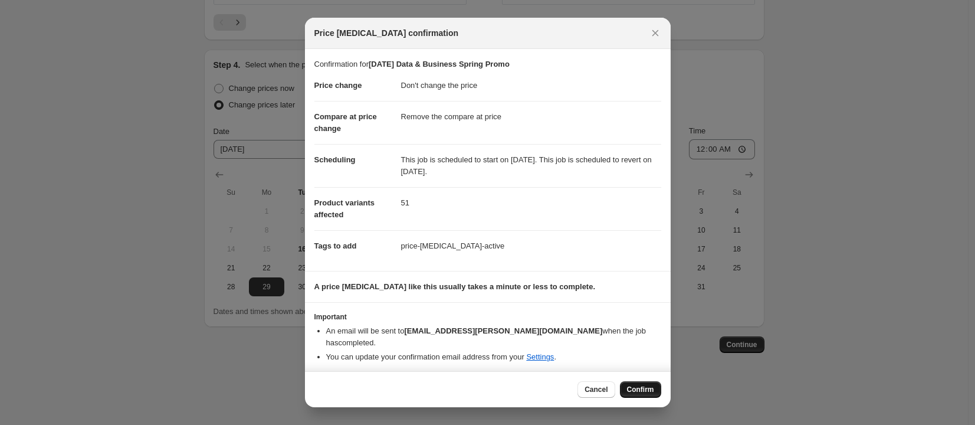
click at [637, 389] on span "Confirm" at bounding box center [640, 389] width 27 height 9
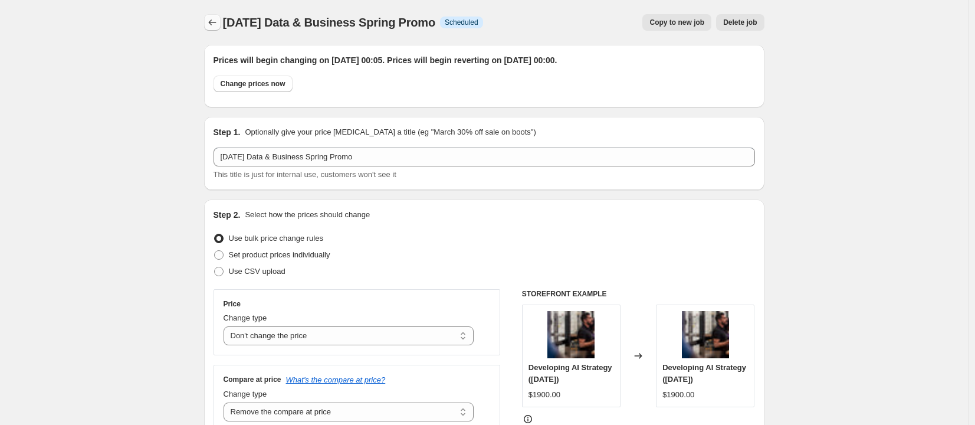
click at [217, 28] on button "Price change jobs" at bounding box center [212, 22] width 17 height 17
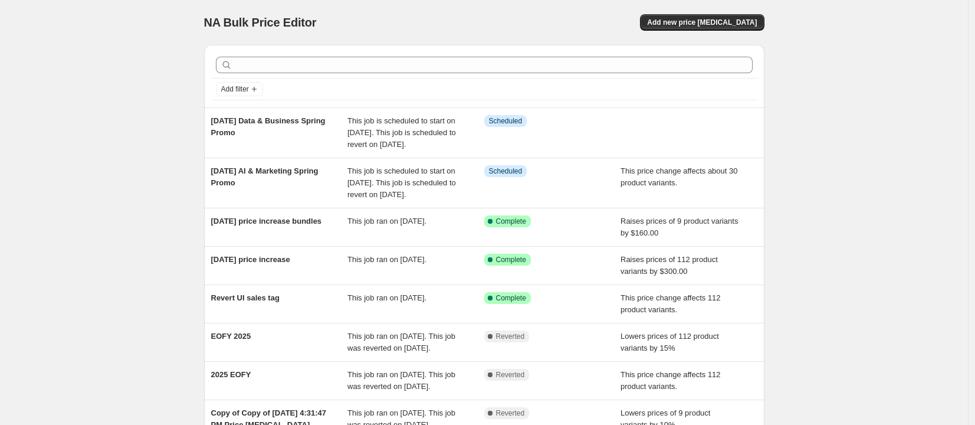
click at [838, 41] on div "NA Bulk Price Editor. This page is ready NA Bulk Price Editor Add new price [ME…" at bounding box center [484, 315] width 968 height 631
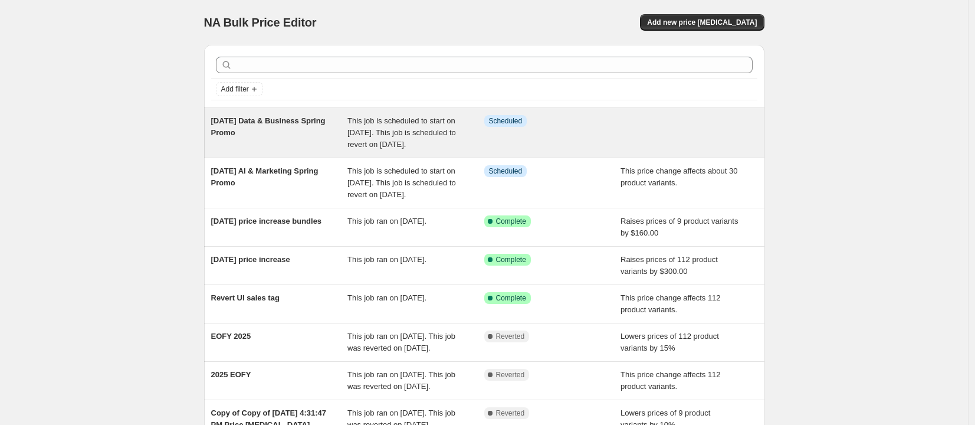
click at [348, 147] on div "[DATE] Data & Business Spring Promo" at bounding box center [279, 132] width 137 height 35
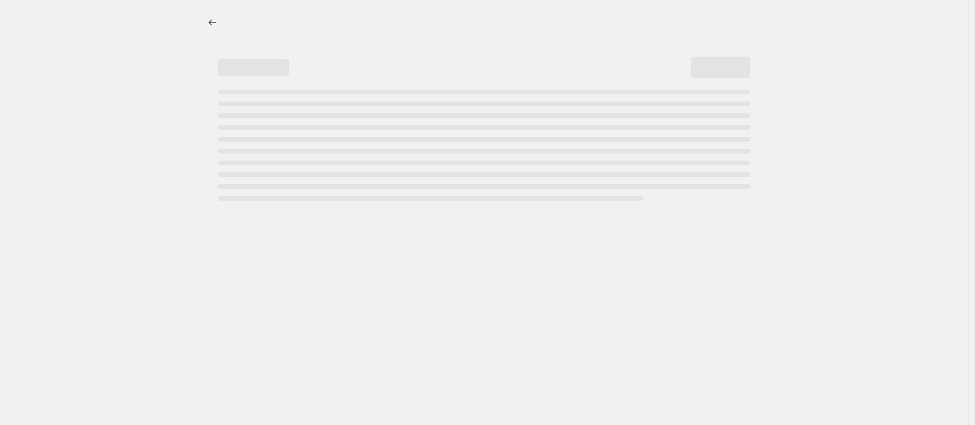
select select "no_change"
select select "remove"
select select "collection"
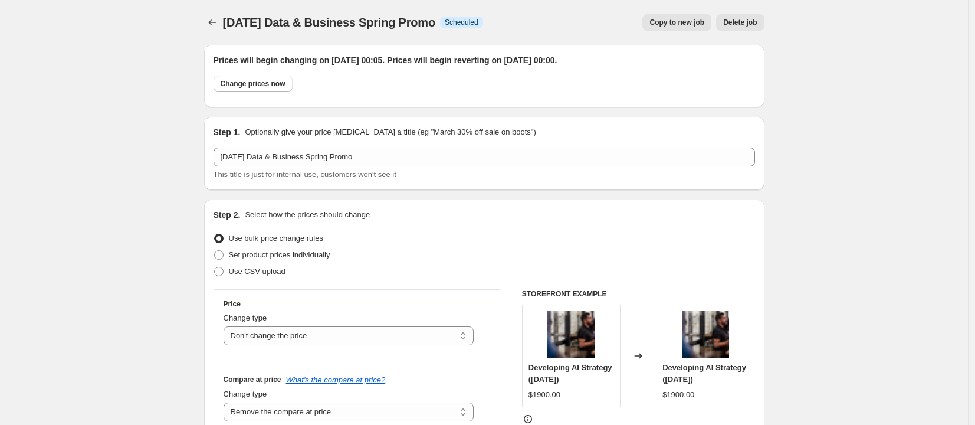
click at [219, 34] on div "[DATE] Data & Business Spring Promo. This page is ready [DATE] Data & Business …" at bounding box center [484, 22] width 561 height 45
click at [218, 28] on icon "Price change jobs" at bounding box center [213, 23] width 12 height 12
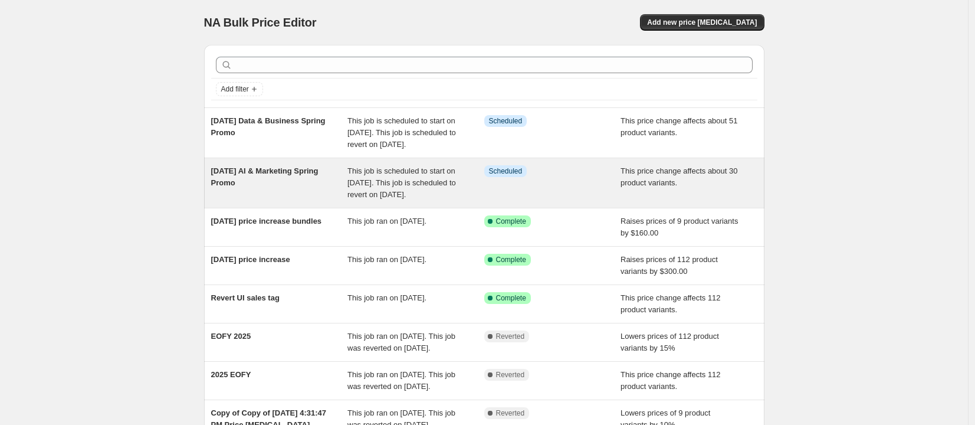
click at [308, 195] on div "[DATE] AI & Marketing Spring Promo" at bounding box center [279, 182] width 137 height 35
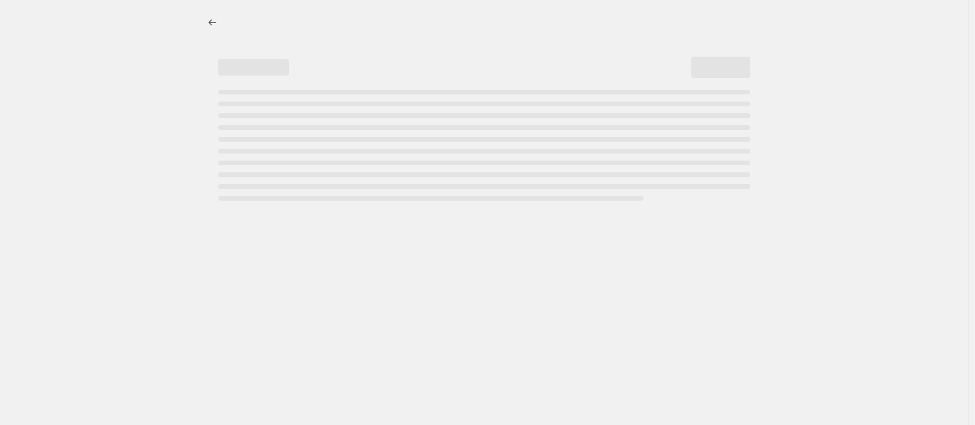
select select "no_change"
select select "remove"
select select "collection"
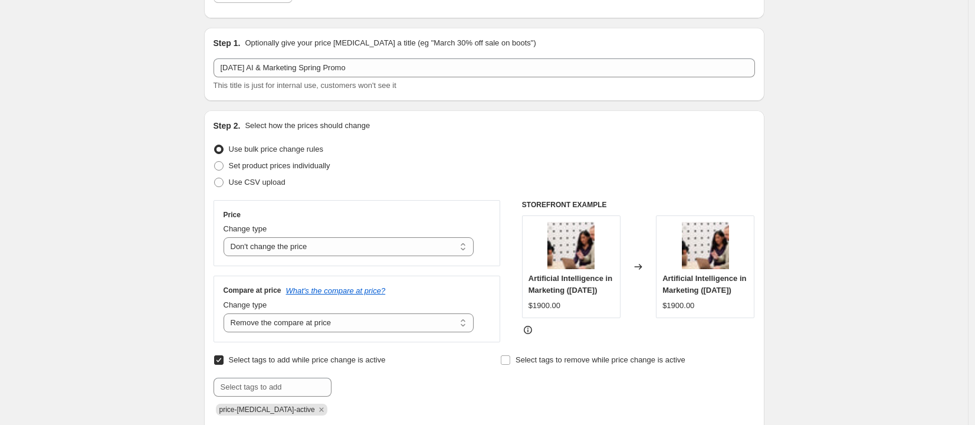
scroll to position [228, 0]
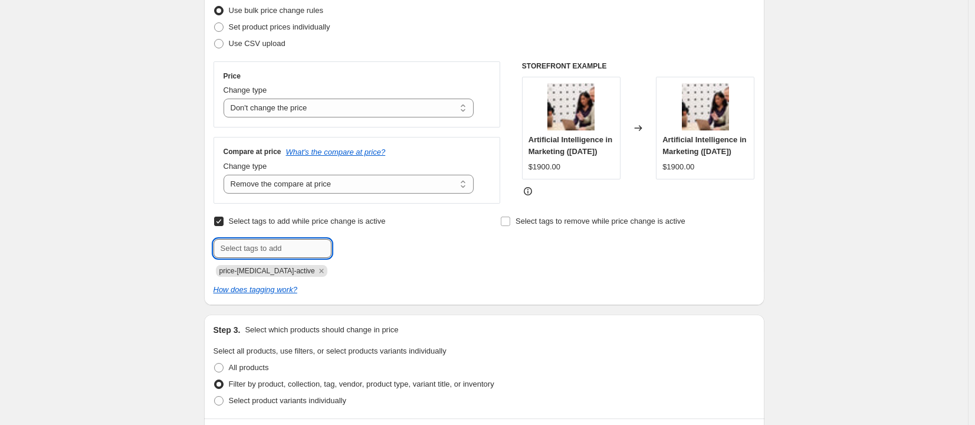
click at [273, 245] on input "text" at bounding box center [273, 248] width 118 height 19
type input "s"
click at [299, 258] on input "text" at bounding box center [273, 248] width 118 height 19
paste input "sale_20_[DATE]"
type input "sale_20_[DATE]"
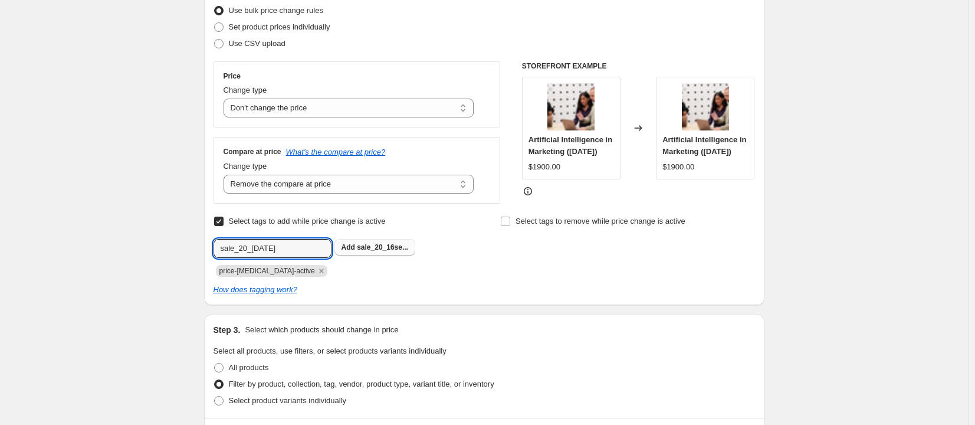
click at [395, 255] on button "Add sale_20_16se..." at bounding box center [375, 247] width 81 height 17
click at [396, 274] on icon "Remove sale_20_16sep2025" at bounding box center [390, 271] width 11 height 11
click at [301, 252] on input "text" at bounding box center [273, 248] width 118 height 19
paste input "sale_20_[DATE]"
click at [260, 253] on input "sale_20_[DATE]" at bounding box center [273, 248] width 118 height 19
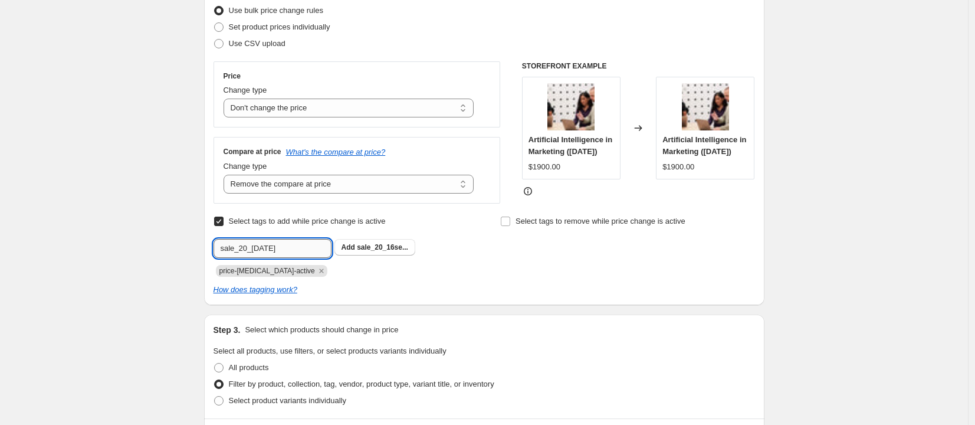
click at [260, 253] on input "sale_20_[DATE]" at bounding box center [273, 248] width 118 height 19
type input "sale_20_[DATE]"
click at [385, 255] on button "Add sale_20_28se..." at bounding box center [375, 247] width 81 height 17
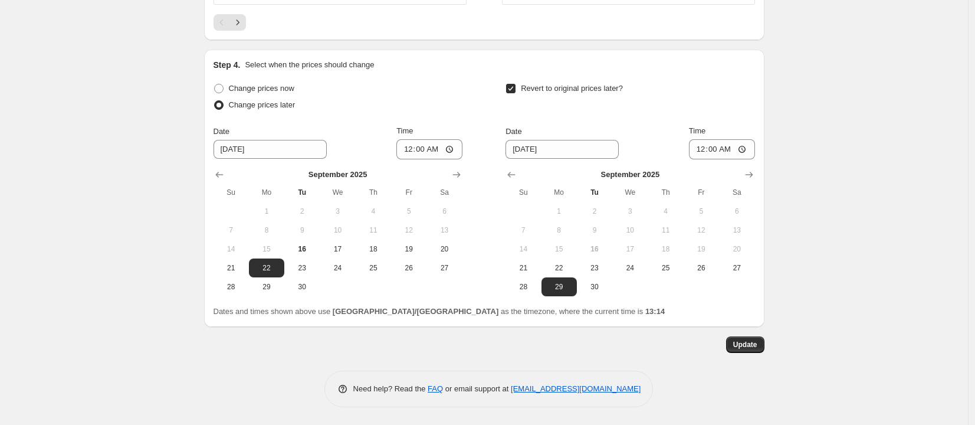
scroll to position [1086, 0]
click at [758, 347] on span "Update" at bounding box center [745, 344] width 24 height 9
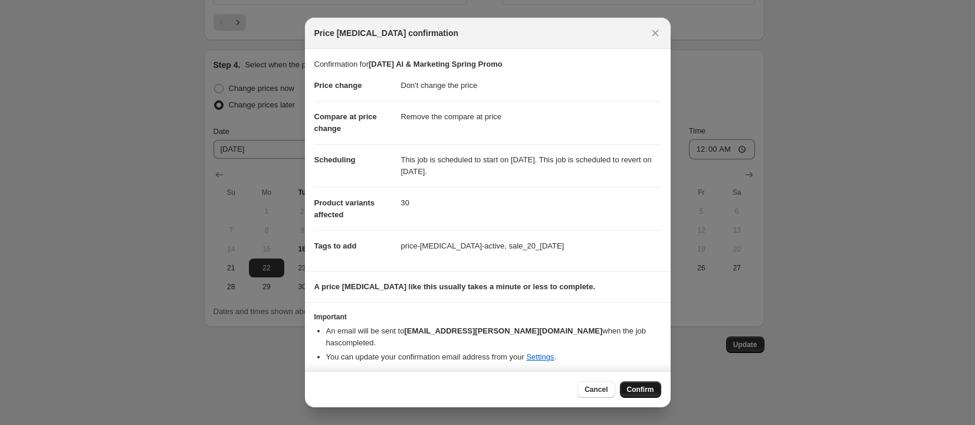
click at [647, 381] on button "Confirm" at bounding box center [640, 389] width 41 height 17
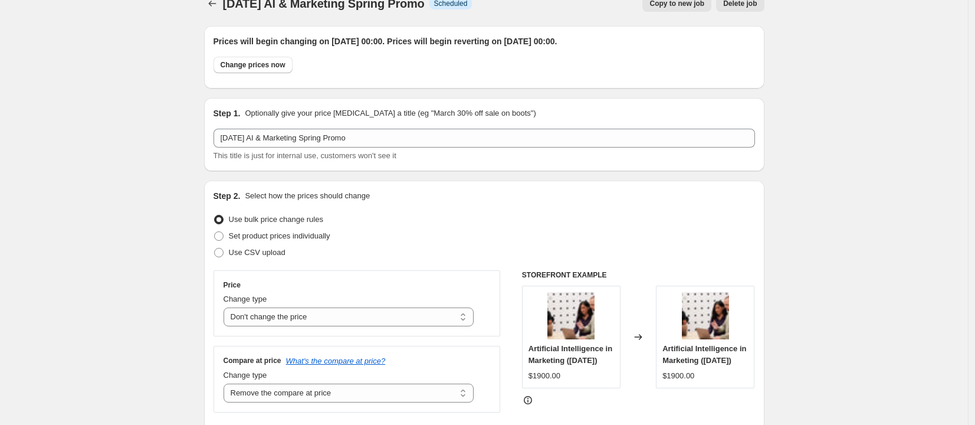
scroll to position [0, 0]
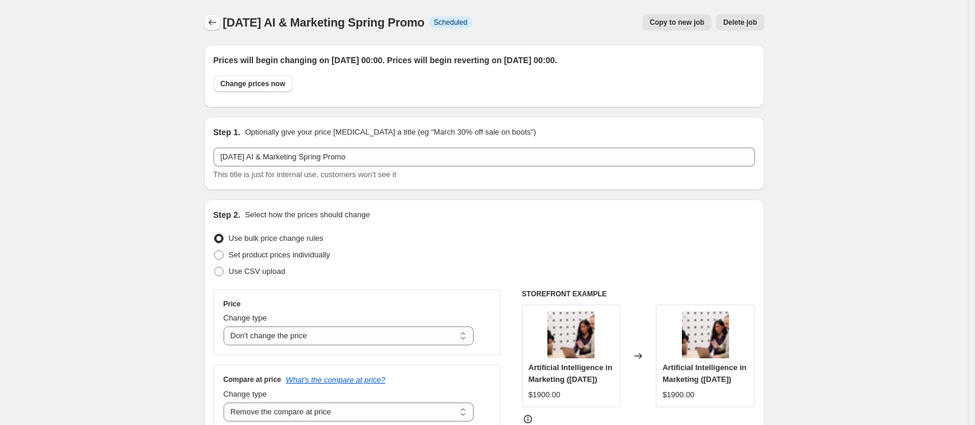
click at [207, 20] on button "Price change jobs" at bounding box center [212, 22] width 17 height 17
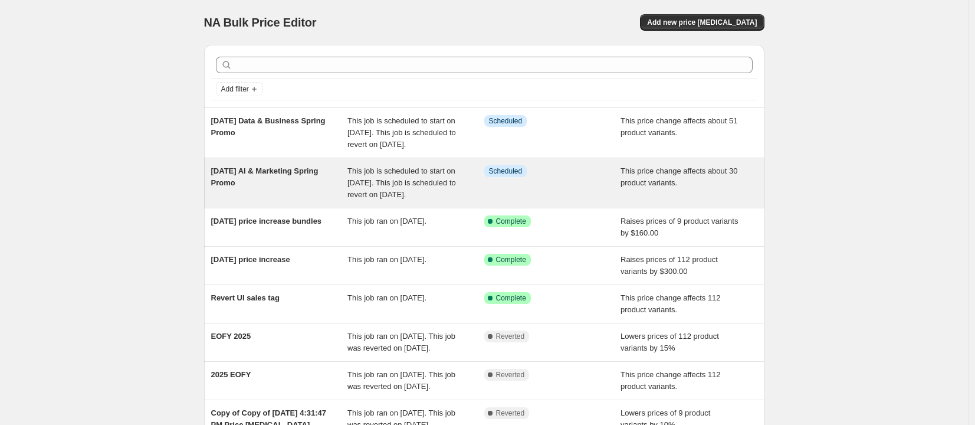
click at [366, 189] on div "This job is scheduled to start on [DATE]. This job is scheduled to revert on [D…" at bounding box center [416, 182] width 137 height 35
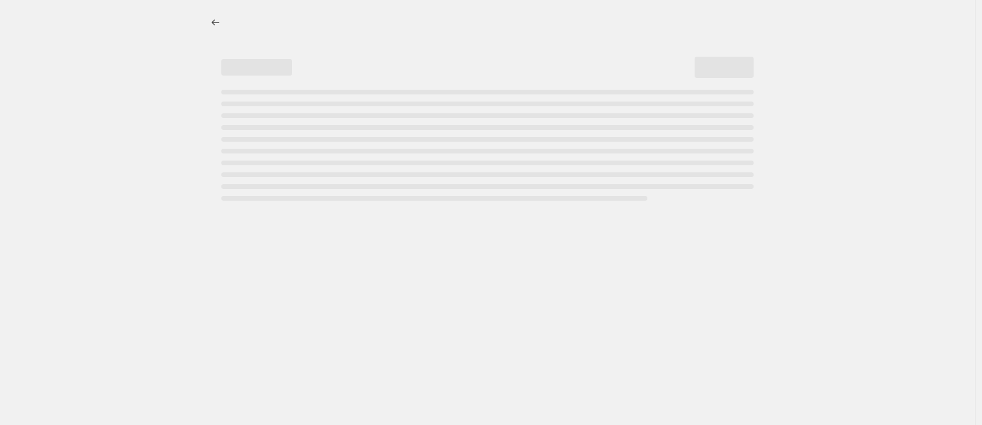
select select "no_change"
select select "remove"
select select "collection"
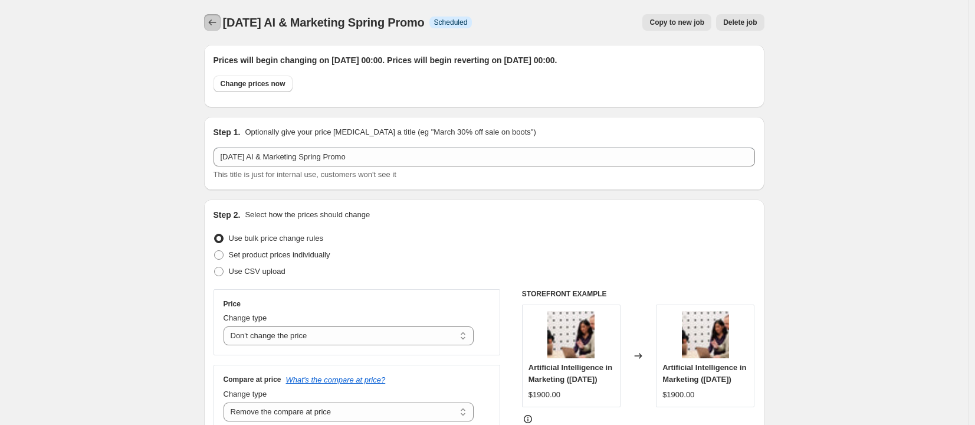
click at [217, 27] on icon "Price change jobs" at bounding box center [213, 23] width 12 height 12
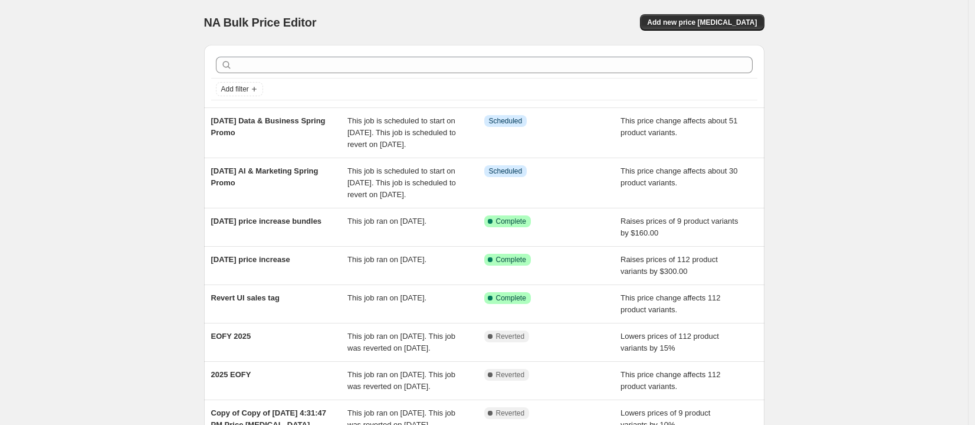
click at [418, 128] on span "This job is scheduled to start on [DATE]. This job is scheduled to revert on [D…" at bounding box center [402, 132] width 109 height 32
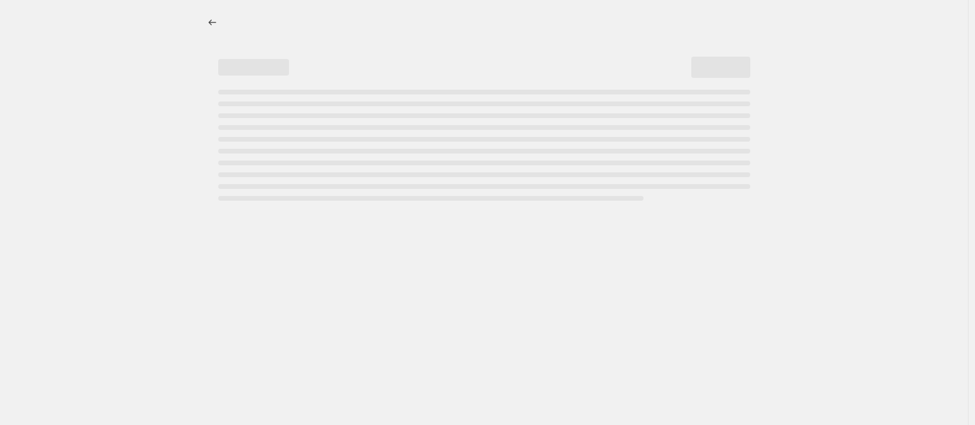
select select "no_change"
select select "remove"
select select "collection"
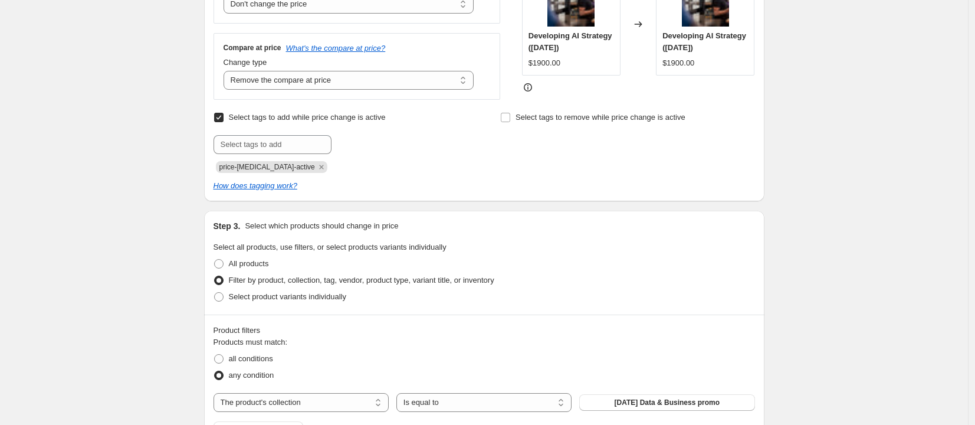
scroll to position [332, 0]
click at [273, 153] on input "text" at bounding box center [273, 144] width 118 height 19
paste input "sale_20_[DATE]"
click at [263, 153] on input "sale_20_[DATE]" at bounding box center [273, 144] width 118 height 19
click at [262, 153] on input "sale_20_[DATE]" at bounding box center [273, 144] width 118 height 19
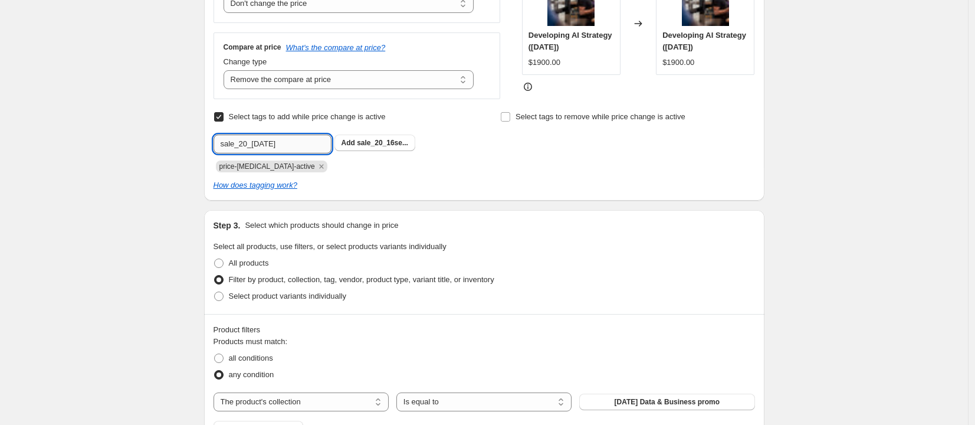
click at [262, 153] on input "sale_20_[DATE]" at bounding box center [273, 144] width 118 height 19
type input "sale_20_[DATE]"
click at [398, 147] on span "sale_20_5oct..." at bounding box center [382, 143] width 50 height 8
click at [746, 172] on div "Select tags to remove while price change is active" at bounding box center [627, 141] width 254 height 64
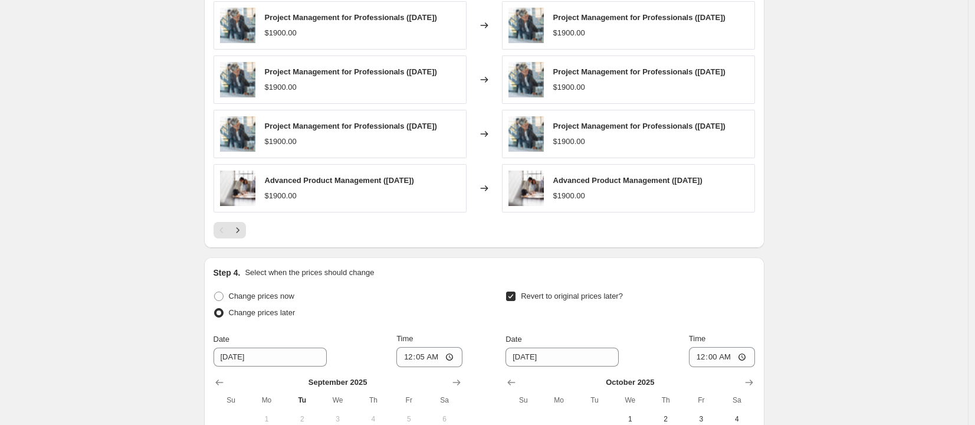
scroll to position [1094, 0]
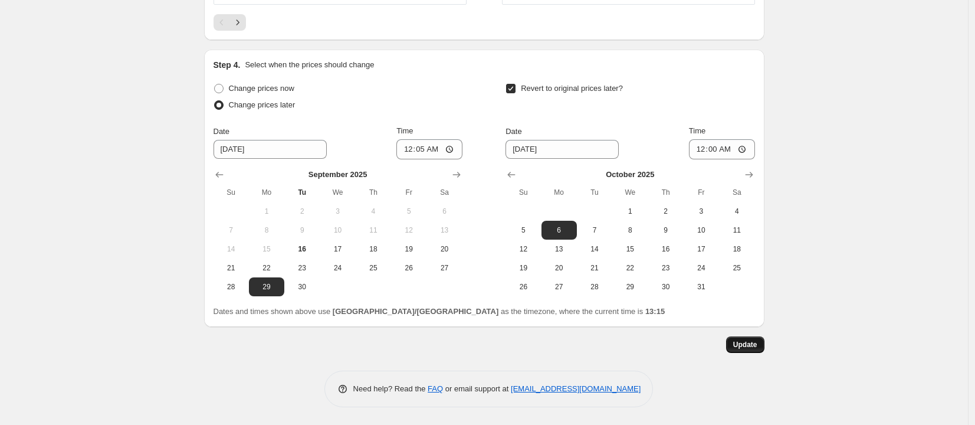
click at [747, 346] on span "Update" at bounding box center [745, 344] width 24 height 9
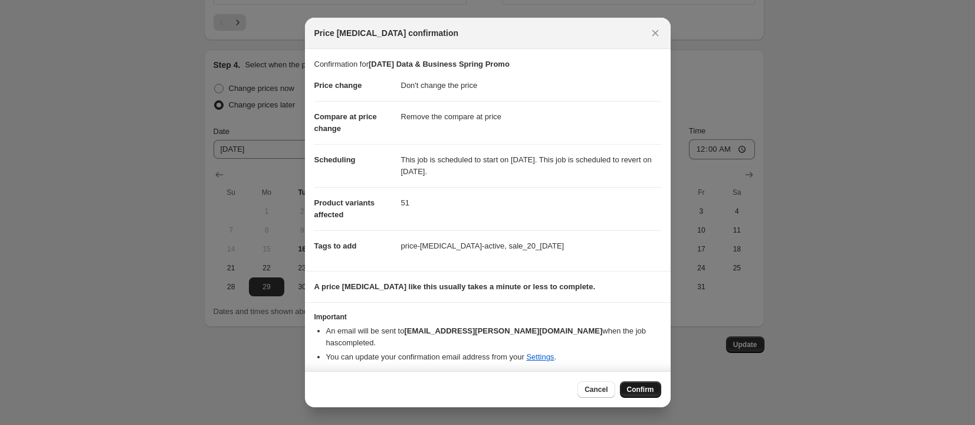
click at [644, 385] on span "Confirm" at bounding box center [640, 389] width 27 height 9
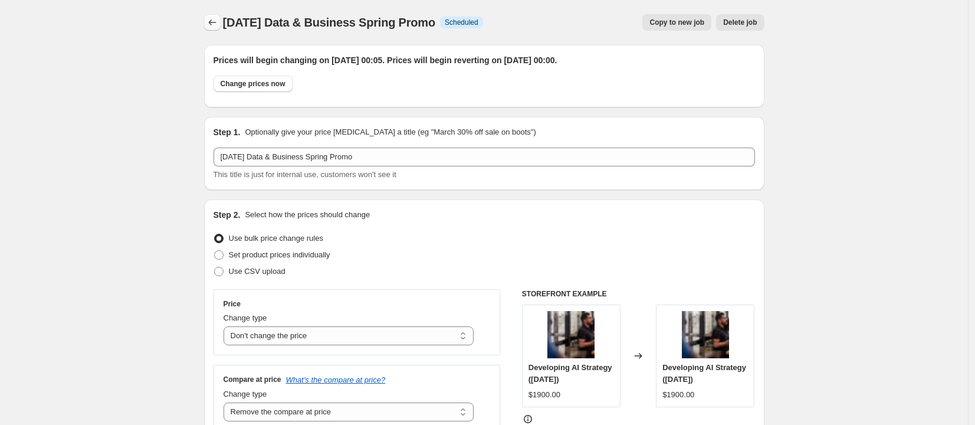
click at [209, 27] on icon "Price change jobs" at bounding box center [213, 23] width 12 height 12
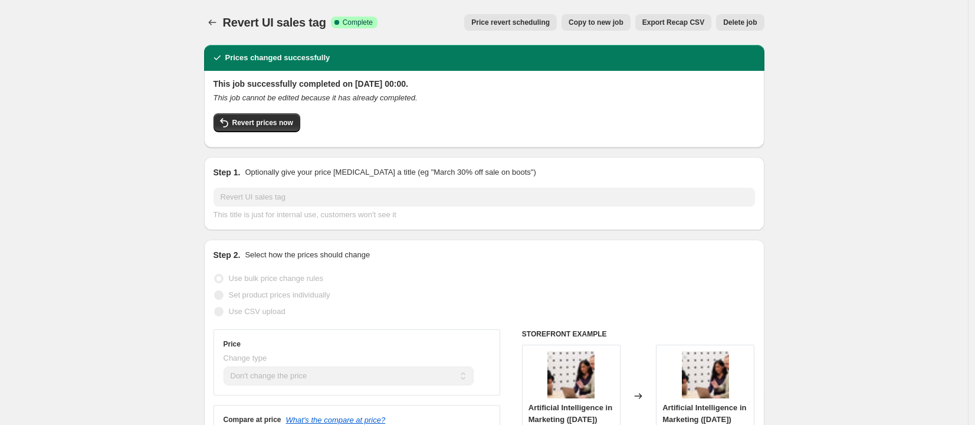
select select "no_change"
select select "remove"
select select "collection"
click at [223, 22] on div at bounding box center [213, 22] width 19 height 17
click at [221, 22] on button "Price change jobs" at bounding box center [212, 22] width 17 height 17
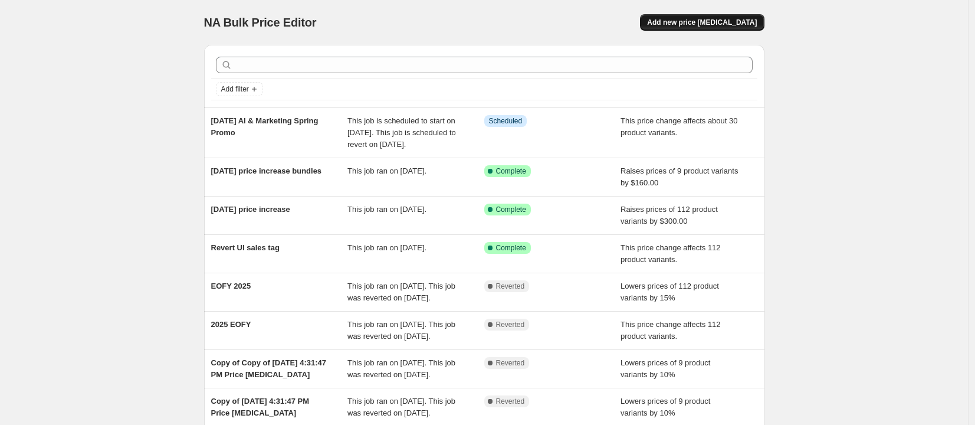
click at [711, 22] on span "Add new price [MEDICAL_DATA]" at bounding box center [702, 22] width 110 height 9
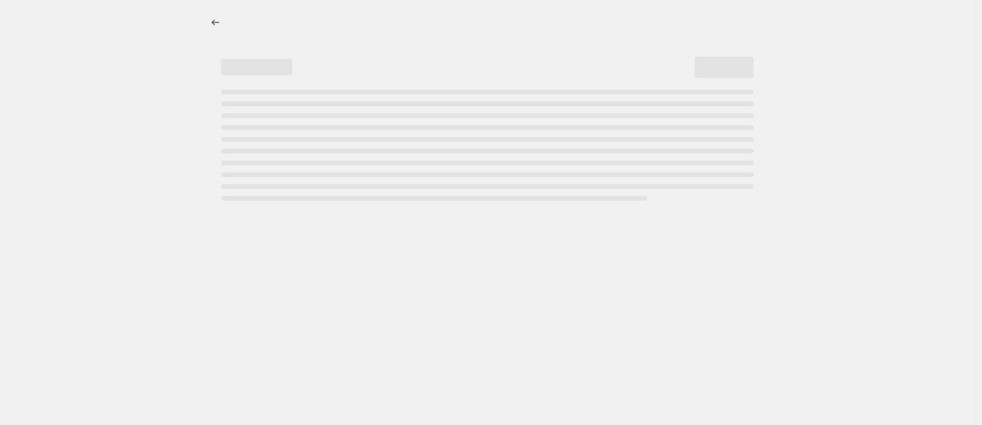
select select "percentage"
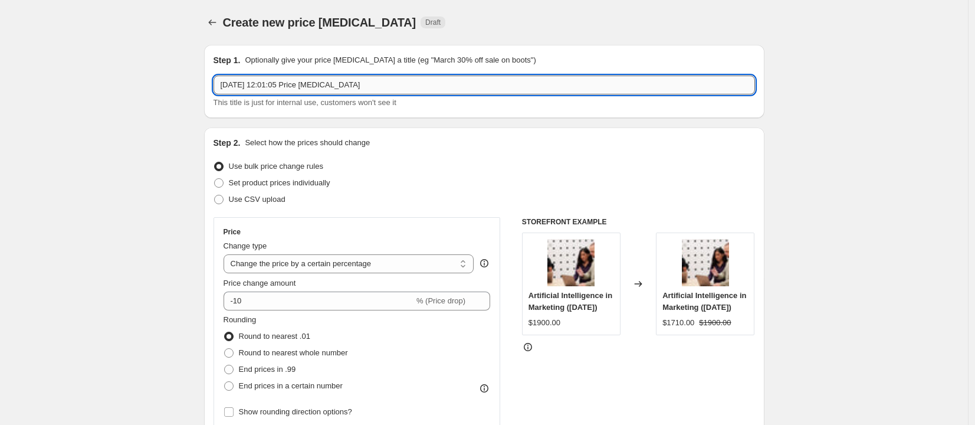
click at [347, 79] on input "16 Sept 2025, 12:01:05 Price change job" at bounding box center [485, 85] width 542 height 19
type input "6 Oct People, Products & Design Spring Promo"
click at [349, 266] on select "Change the price to a certain amount Change the price by a certain amount Chang…" at bounding box center [349, 263] width 251 height 19
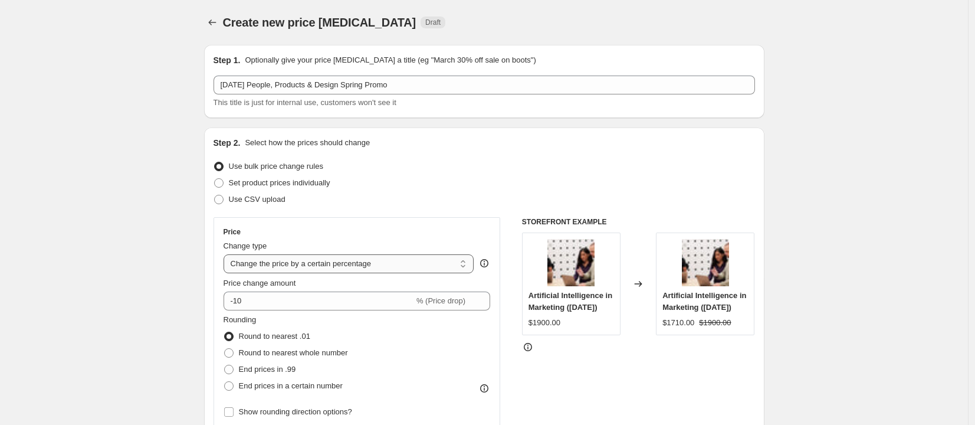
select select "no_change"
click at [227, 254] on select "Change the price to a certain amount Change the price by a certain amount Chang…" at bounding box center [349, 263] width 251 height 19
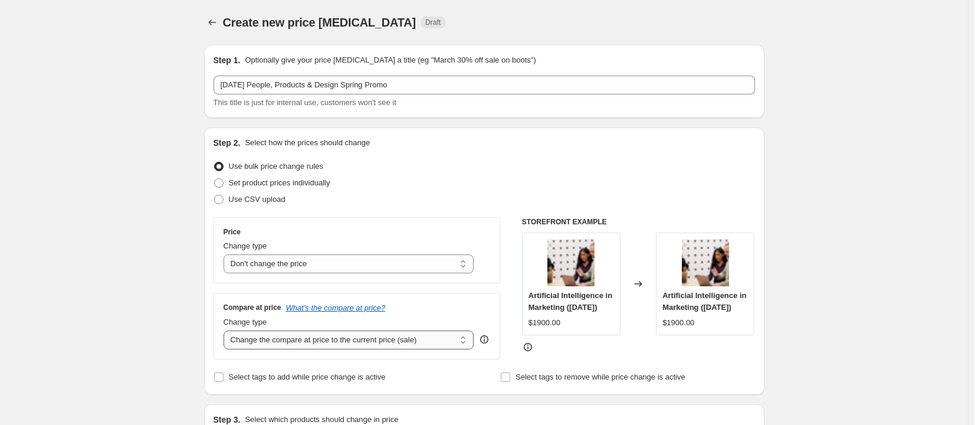
click at [309, 337] on select "Change the compare at price to the current price (sale) Change the compare at p…" at bounding box center [349, 339] width 251 height 19
select select "remove"
click at [227, 330] on select "Change the compare at price to the current price (sale) Change the compare at p…" at bounding box center [349, 339] width 251 height 19
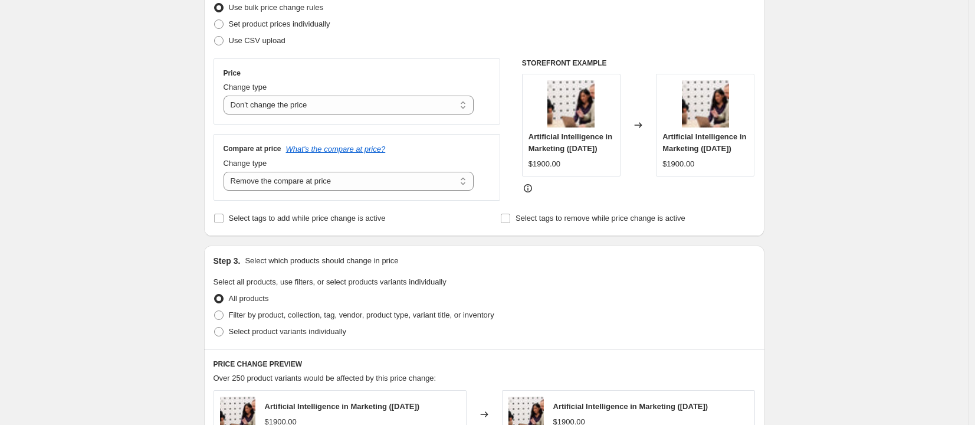
scroll to position [175, 0]
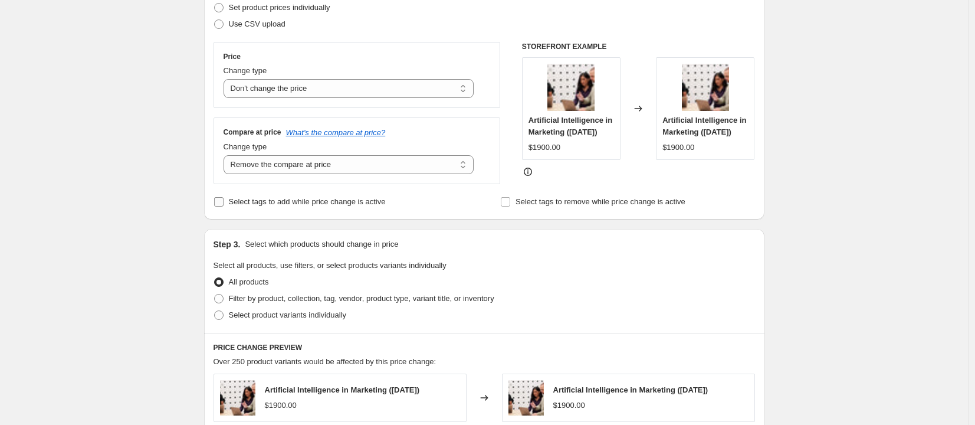
click at [316, 205] on span "Select tags to add while price change is active" at bounding box center [307, 201] width 157 height 9
click at [224, 205] on input "Select tags to add while price change is active" at bounding box center [218, 201] width 9 height 9
checkbox input "true"
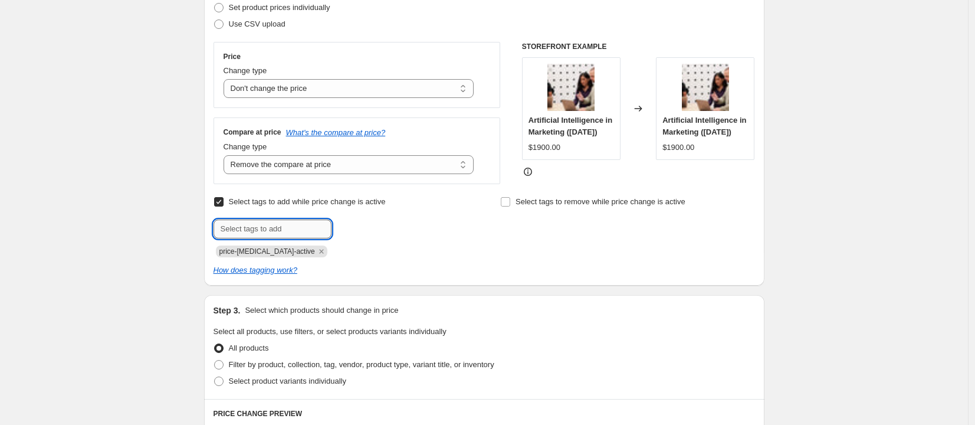
click at [301, 238] on input "text" at bounding box center [273, 228] width 118 height 19
paste input "sale_20_[DATE]"
click at [266, 232] on input "sale_20_[DATE]" at bounding box center [273, 228] width 118 height 19
type input "sale_20_[DATE]"
click at [382, 230] on span "sale_20_28se..." at bounding box center [382, 228] width 51 height 8
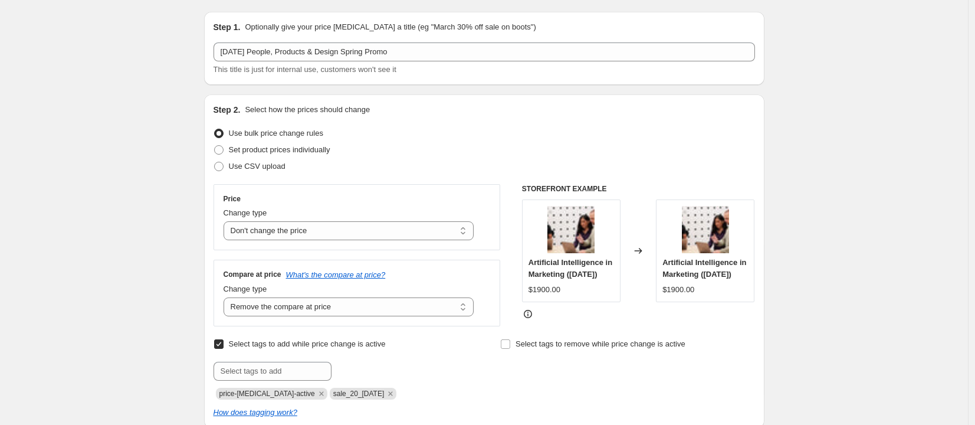
scroll to position [100, 0]
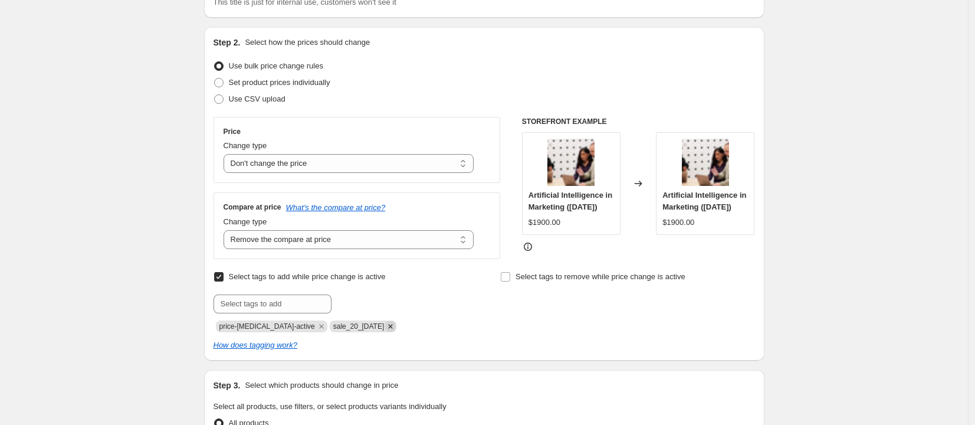
click at [396, 332] on icon "Remove sale_20_28sep2025" at bounding box center [390, 326] width 11 height 11
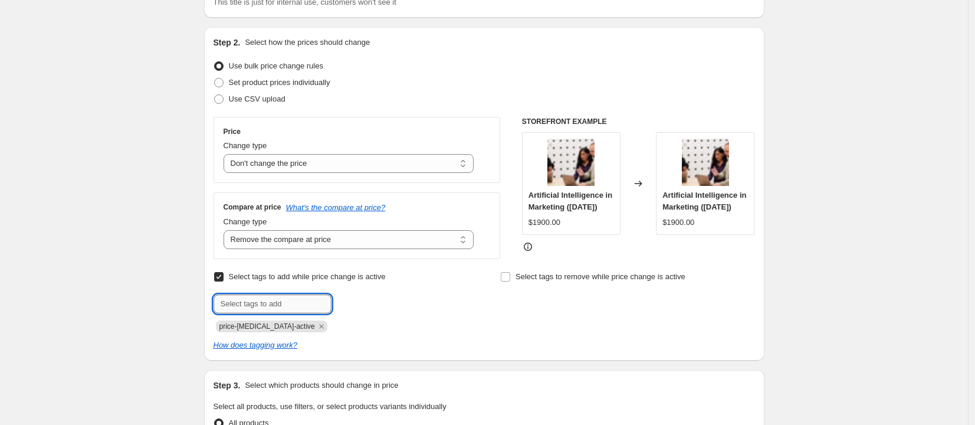
click at [304, 304] on input "text" at bounding box center [273, 303] width 118 height 19
paste input "sale_20_[DATE]"
click at [260, 312] on input "sale_20_[DATE]" at bounding box center [273, 303] width 118 height 19
click at [264, 313] on input "sale_20_[DATE]" at bounding box center [273, 303] width 118 height 19
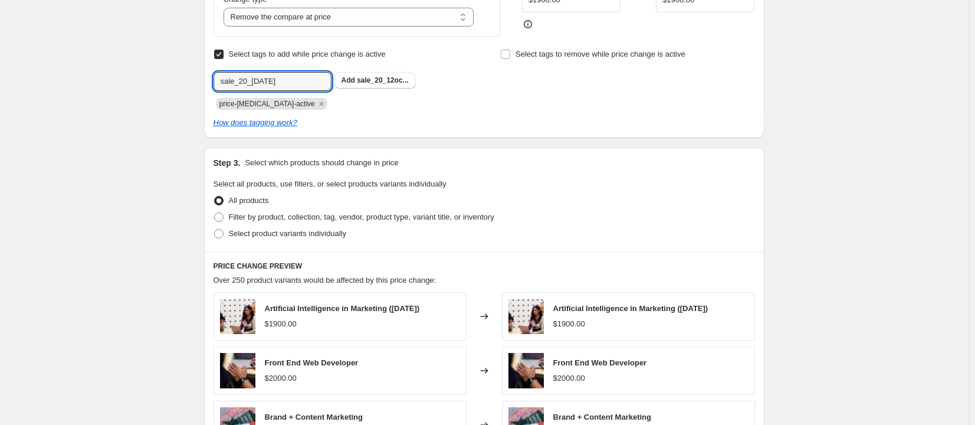
scroll to position [330, 0]
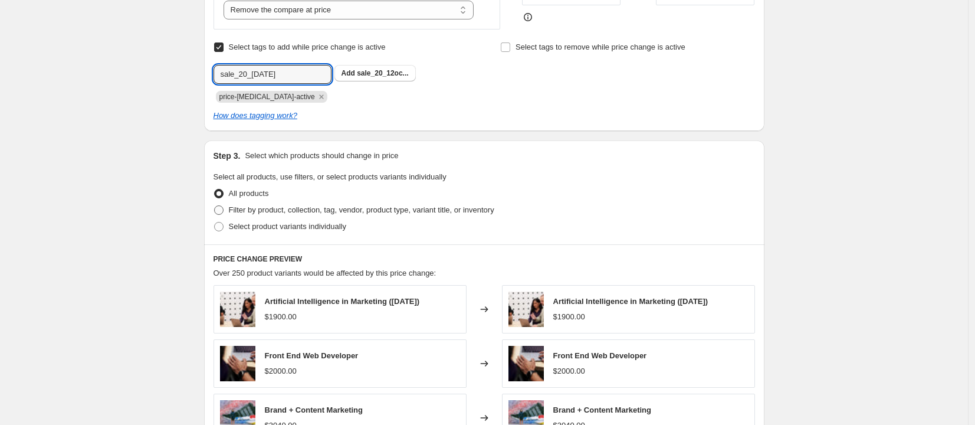
type input "sale_20_12oct2025"
click at [310, 213] on span "Filter by product, collection, tag, vendor, product type, variant title, or inv…" at bounding box center [362, 209] width 266 height 9
click at [215, 206] on input "Filter by product, collection, tag, vendor, product type, variant title, or inv…" at bounding box center [214, 205] width 1 height 1
radio input "true"
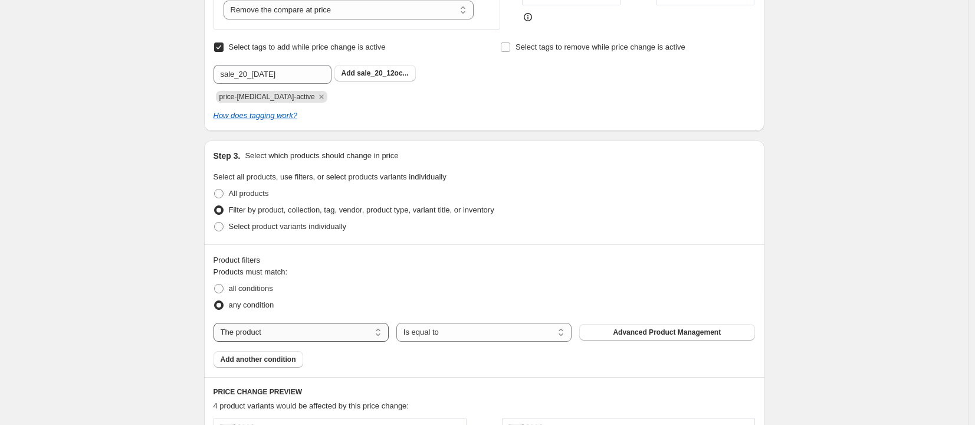
click at [357, 337] on select "The product The product's collection The product's tag The product's vendor The…" at bounding box center [301, 332] width 175 height 19
select select "collection"
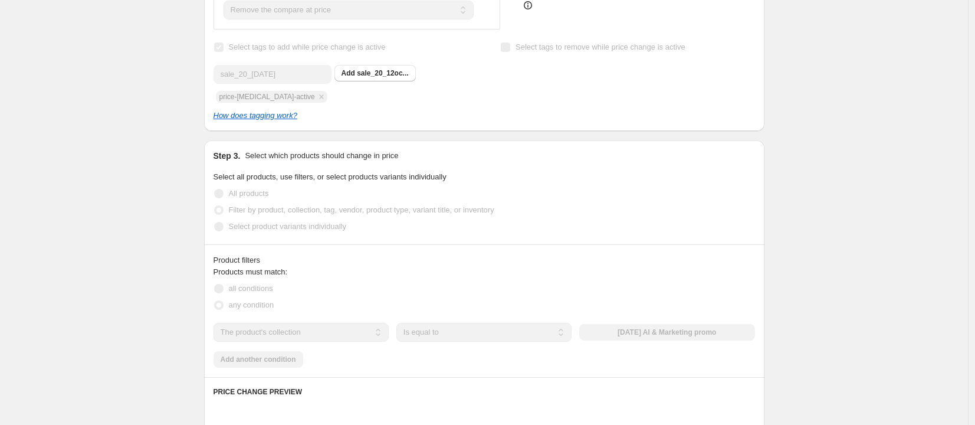
click at [660, 335] on div "The product The product's collection The product's tag The product's vendor The…" at bounding box center [485, 332] width 542 height 19
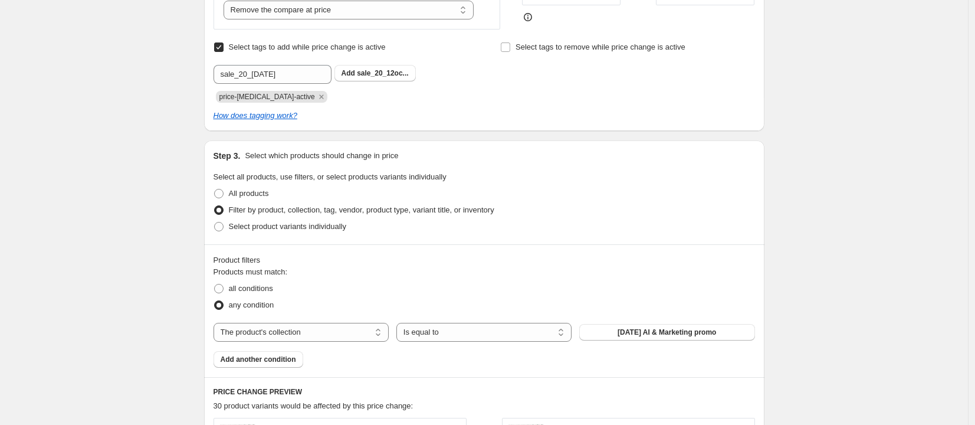
click at [660, 335] on span "[DATE] AI & Marketing promo" at bounding box center [667, 331] width 99 height 9
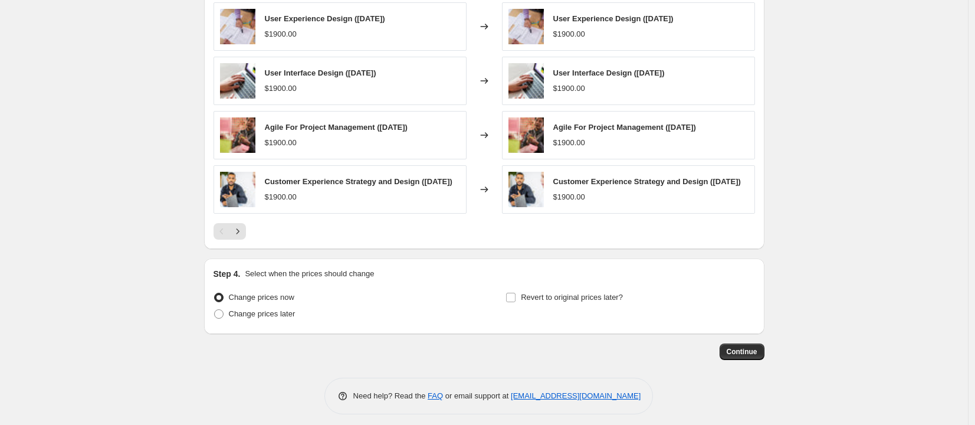
scroll to position [811, 0]
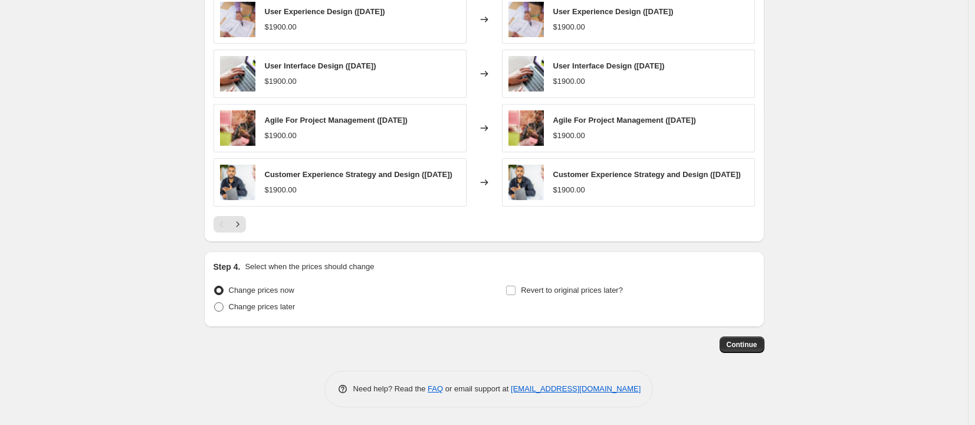
click at [293, 307] on span "Change prices later" at bounding box center [262, 306] width 67 height 9
click at [215, 303] on input "Change prices later" at bounding box center [214, 302] width 1 height 1
radio input "true"
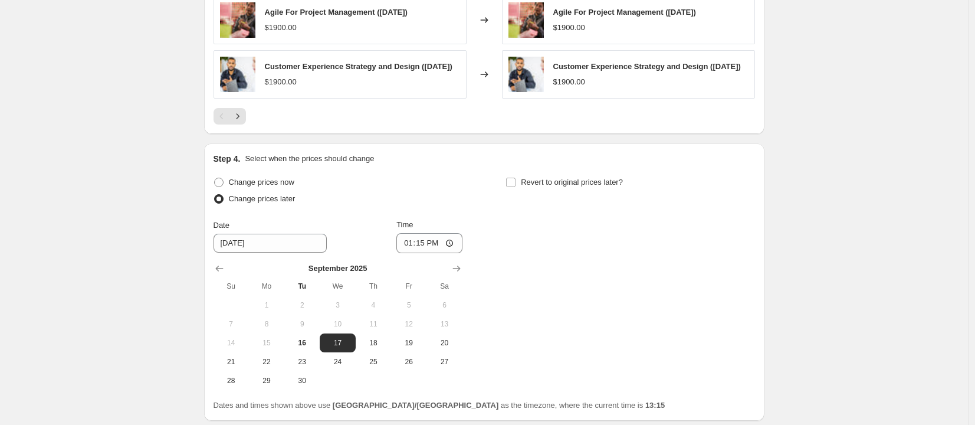
scroll to position [916, 0]
click at [458, 273] on icon "Show next month, October 2025" at bounding box center [457, 267] width 12 height 12
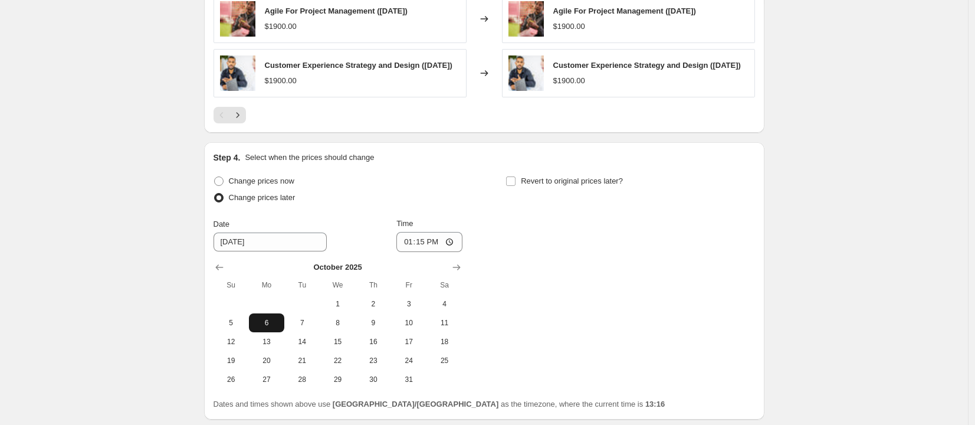
click at [280, 327] on span "6" at bounding box center [267, 322] width 26 height 9
click at [244, 345] on span "12" at bounding box center [231, 341] width 26 height 9
type input "10/12/2025"
click at [411, 248] on input "13:15" at bounding box center [429, 242] width 66 height 20
click at [419, 247] on input "12:15" at bounding box center [429, 242] width 66 height 20
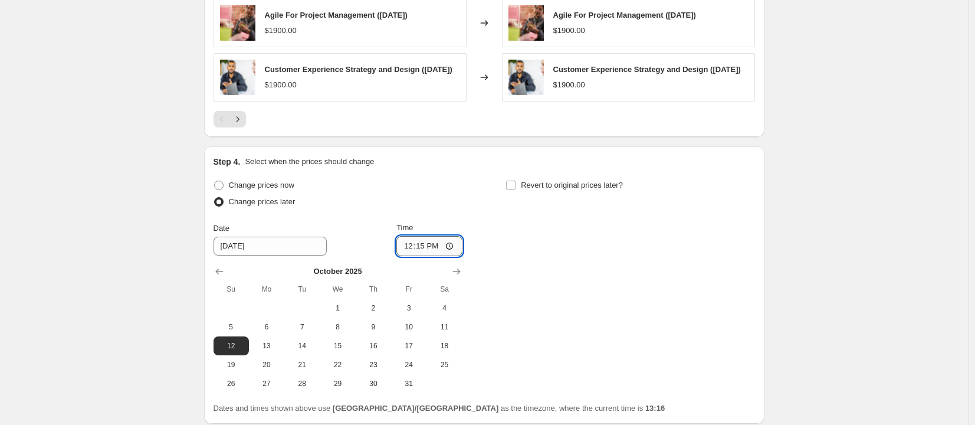
scroll to position [911, 0]
click at [499, 258] on div "Change prices now Change prices later Date 10/12/2025 Time 00:00 October 2025 S…" at bounding box center [485, 286] width 542 height 216
click at [424, 253] on input "00:00" at bounding box center [429, 247] width 66 height 20
type input "00:05"
click at [557, 189] on span "Revert to original prices later?" at bounding box center [572, 185] width 102 height 9
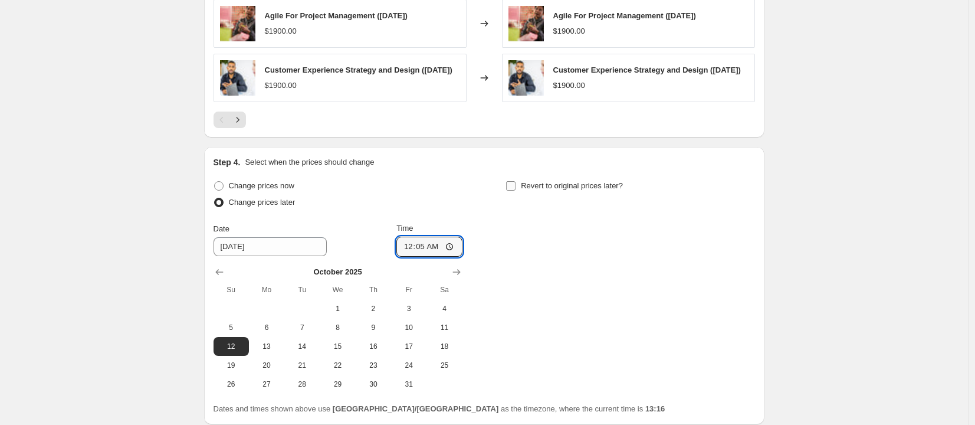
click at [516, 189] on input "Revert to original prices later?" at bounding box center [510, 185] width 9 height 9
checkbox input "true"
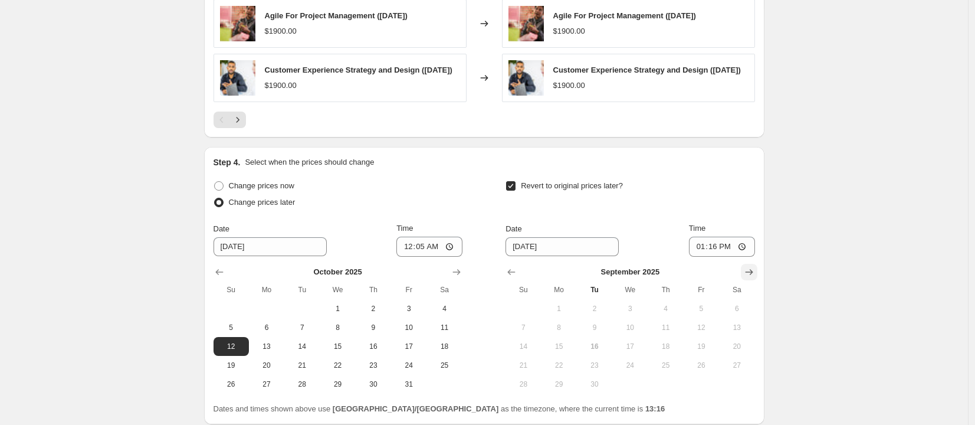
click at [758, 271] on button "Show next month, October 2025" at bounding box center [749, 272] width 17 height 17
click at [275, 332] on span "6" at bounding box center [267, 327] width 26 height 9
type input "[DATE]"
click at [522, 356] on button "12" at bounding box center [523, 346] width 35 height 19
type input "10/12/2025"
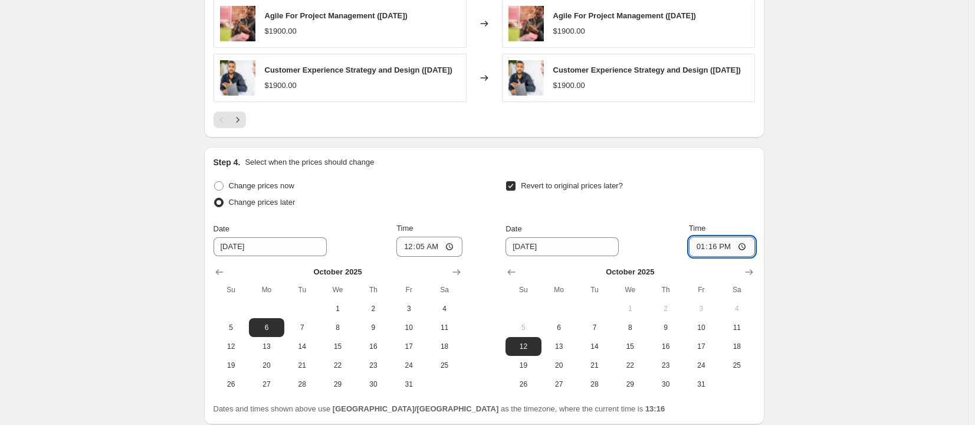
click at [702, 255] on input "13:16" at bounding box center [722, 247] width 66 height 20
click at [727, 250] on input "12:00" at bounding box center [722, 247] width 66 height 20
type input "00:00"
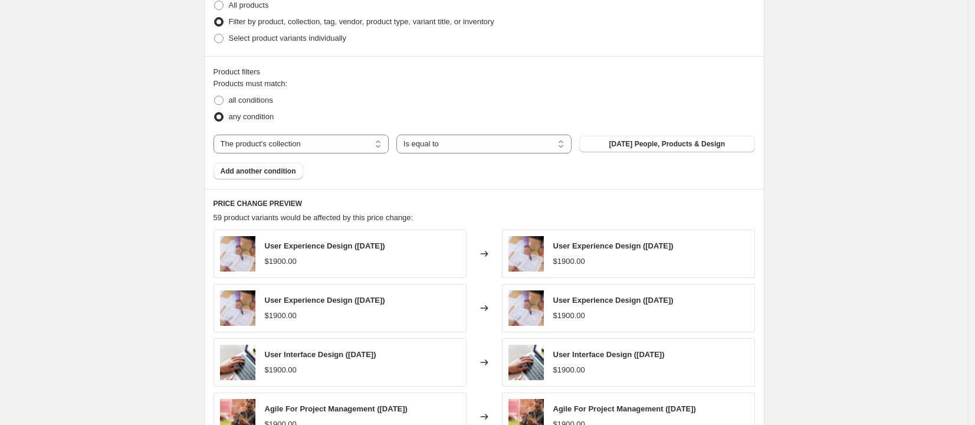
scroll to position [1012, 0]
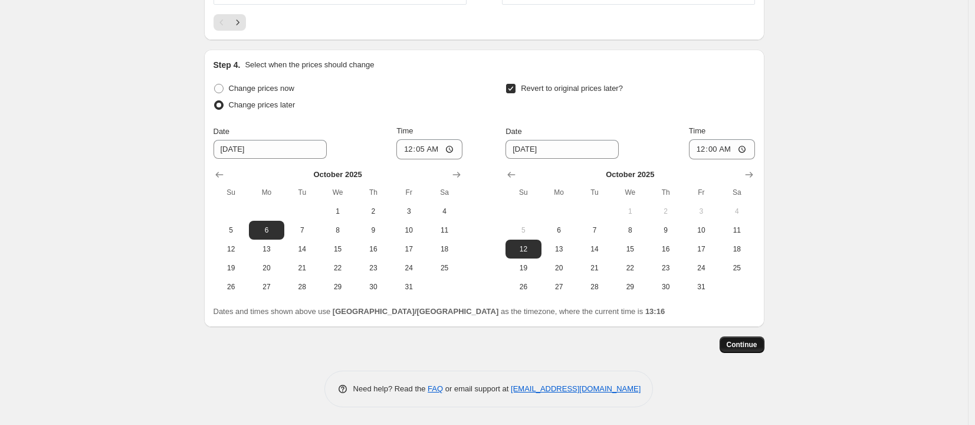
click at [740, 345] on span "Continue" at bounding box center [742, 344] width 31 height 9
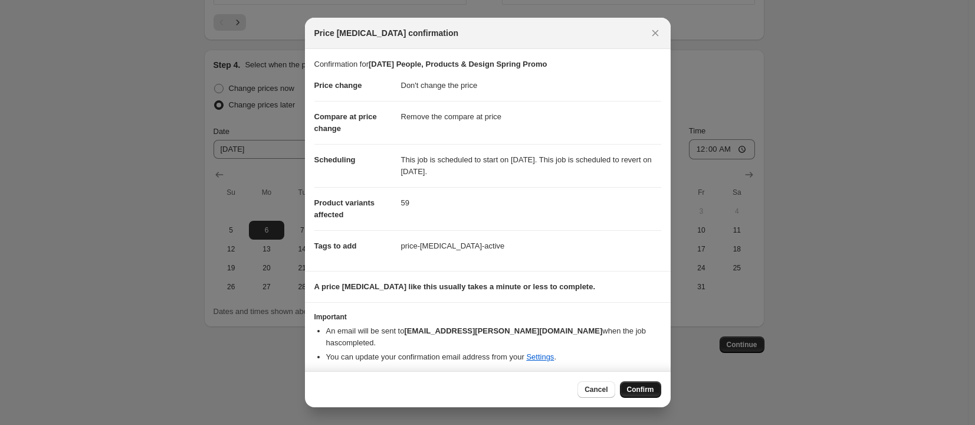
click at [643, 387] on span "Confirm" at bounding box center [640, 389] width 27 height 9
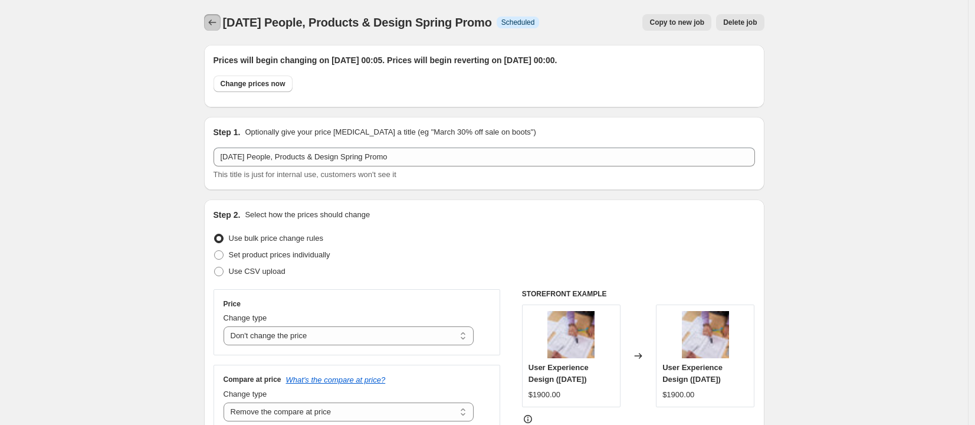
click at [218, 21] on icon "Price change jobs" at bounding box center [213, 23] width 12 height 12
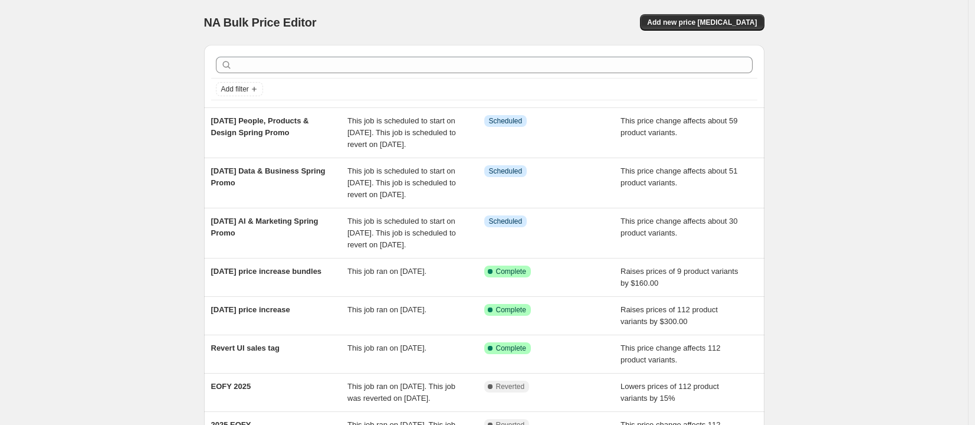
click at [154, 122] on div "NA Bulk Price Editor. This page is ready NA Bulk Price Editor Add new price cha…" at bounding box center [484, 321] width 968 height 643
click at [733, 25] on span "Add new price [MEDICAL_DATA]" at bounding box center [702, 22] width 110 height 9
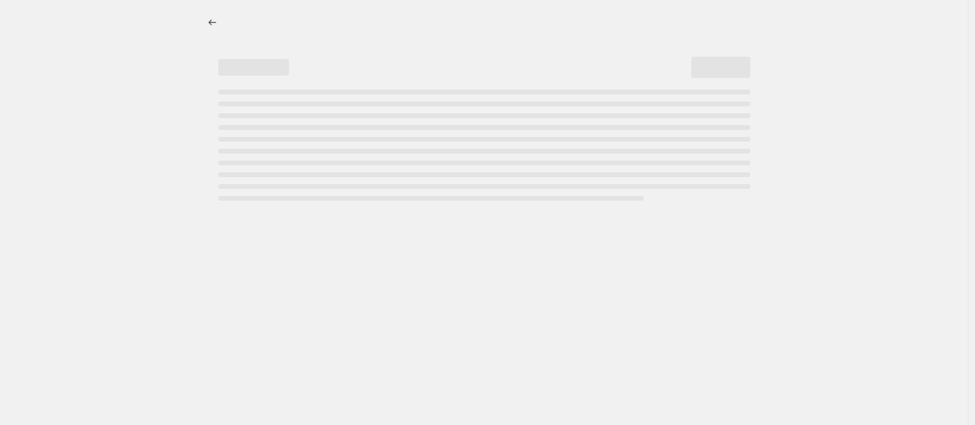
select select "percentage"
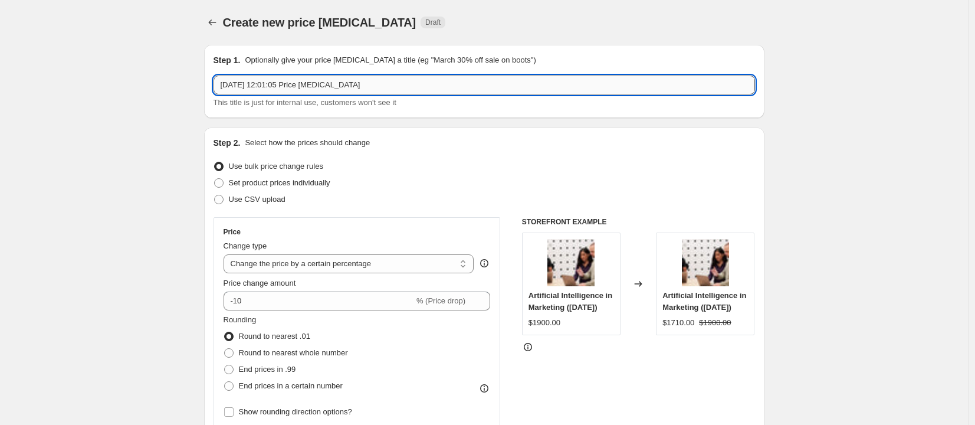
click at [234, 77] on input "16 Sept 2025, 12:01:05 Price change job" at bounding box center [485, 85] width 542 height 19
click at [247, 86] on input "13 Oct Spring Promo" at bounding box center [485, 85] width 542 height 19
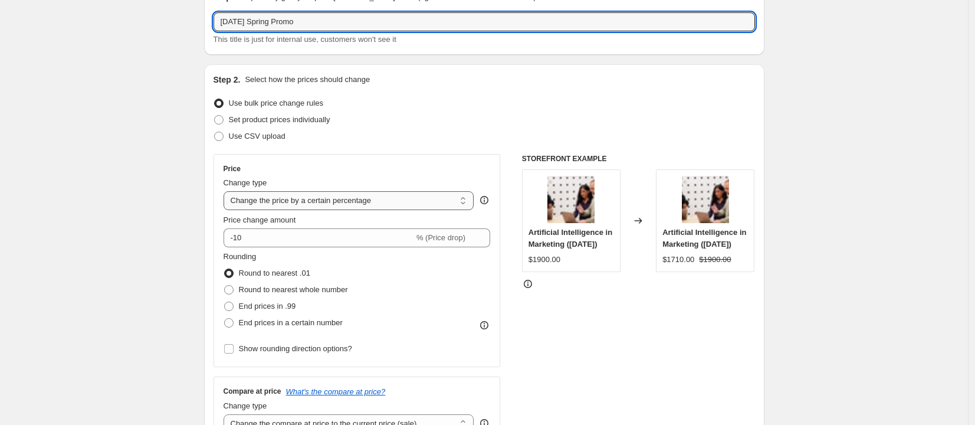
scroll to position [78, 0]
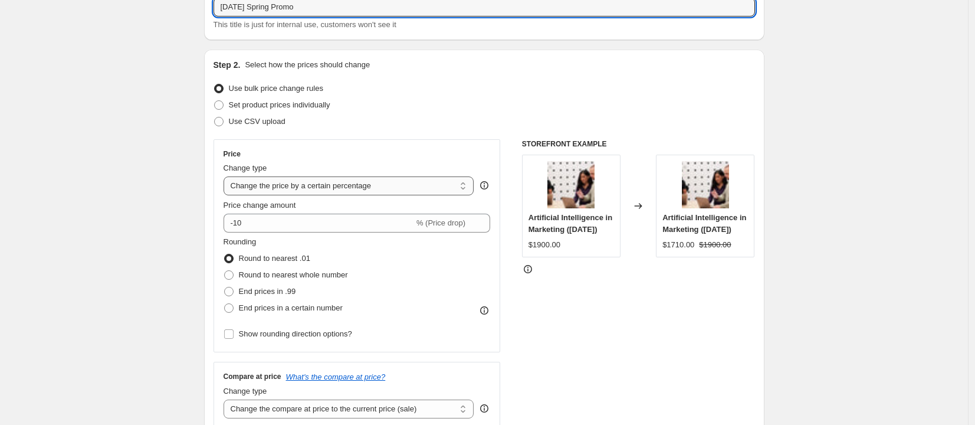
type input "13 Oct Spring Promo"
click at [385, 188] on select "Change the price to a certain amount Change the price by a certain amount Chang…" at bounding box center [349, 185] width 251 height 19
select select "no_change"
click at [227, 176] on select "Change the price to a certain amount Change the price by a certain amount Chang…" at bounding box center [349, 185] width 251 height 19
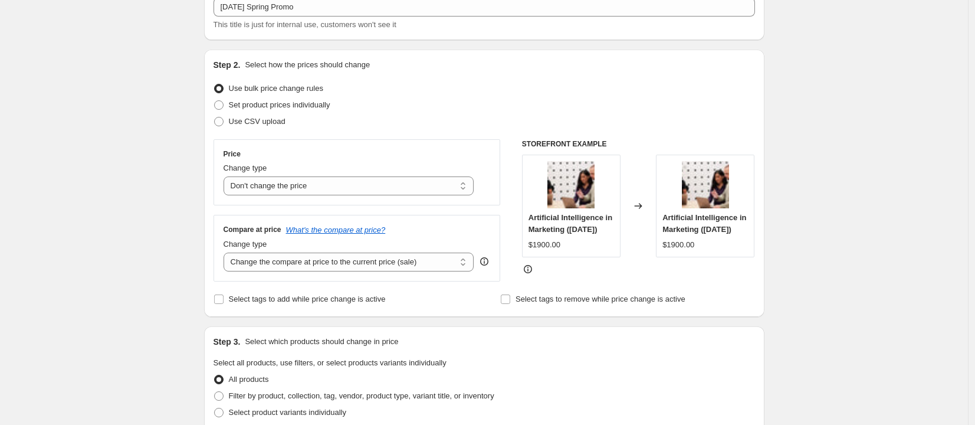
click at [304, 272] on div "Compare at price What's the compare at price? Change type Change the compare at…" at bounding box center [357, 248] width 287 height 66
click at [307, 269] on select "Change the compare at price to the current price (sale) Change the compare at p…" at bounding box center [349, 262] width 251 height 19
select select "remove"
click at [227, 253] on select "Change the compare at price to the current price (sale) Change the compare at p…" at bounding box center [349, 262] width 251 height 19
click at [265, 268] on select "Change the compare at price to the current price (sale) Change the compare at p…" at bounding box center [349, 262] width 251 height 19
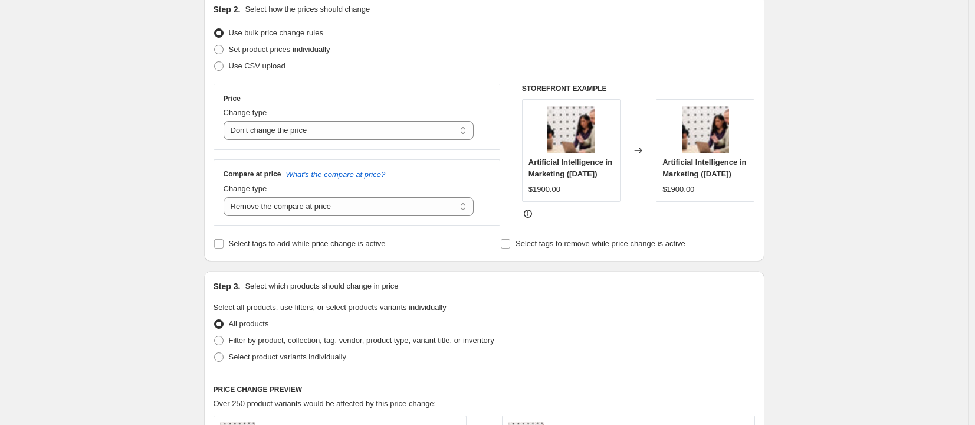
scroll to position [146, 0]
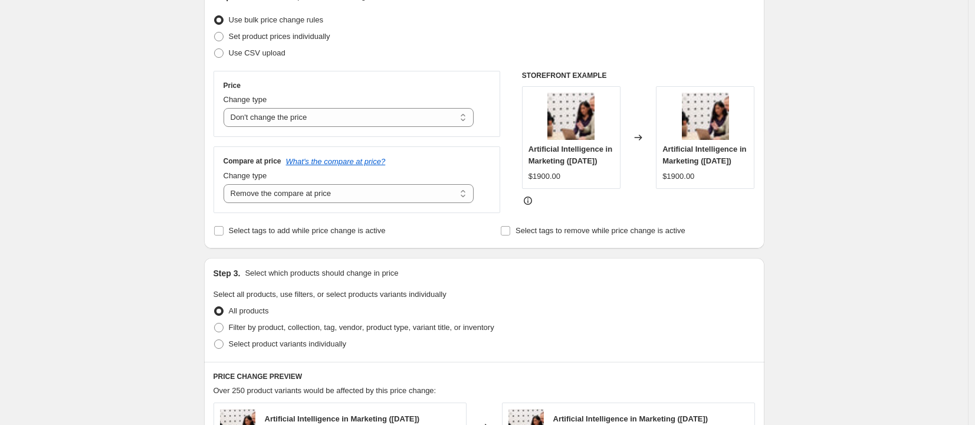
click at [224, 246] on div "Step 2. Select how the prices should change Use bulk price change rules Set pro…" at bounding box center [484, 114] width 561 height 267
click at [224, 236] on span at bounding box center [219, 230] width 11 height 11
click at [224, 235] on input "Select tags to add while price change is active" at bounding box center [218, 230] width 9 height 9
checkbox input "true"
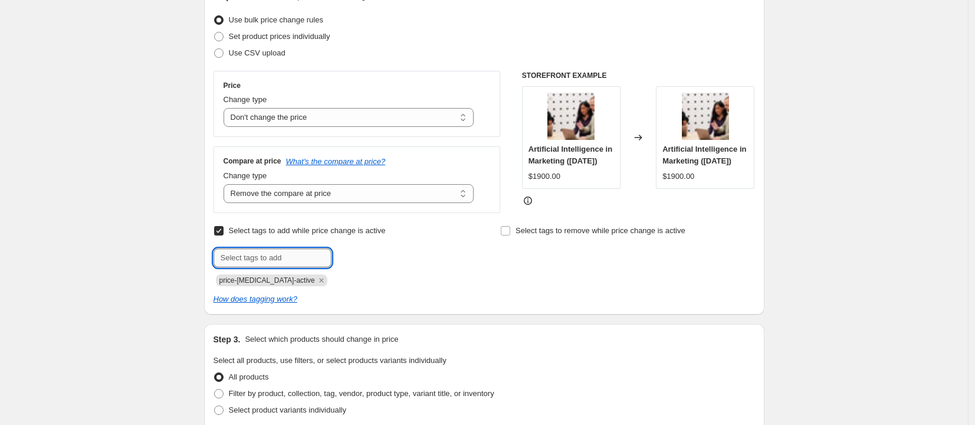
click at [289, 257] on input "text" at bounding box center [273, 257] width 118 height 19
paste input "sale_20_[DATE]"
click at [260, 263] on input "sale_20_[DATE]" at bounding box center [273, 257] width 118 height 19
click at [263, 264] on input "sale_20_[DATE]" at bounding box center [273, 257] width 118 height 19
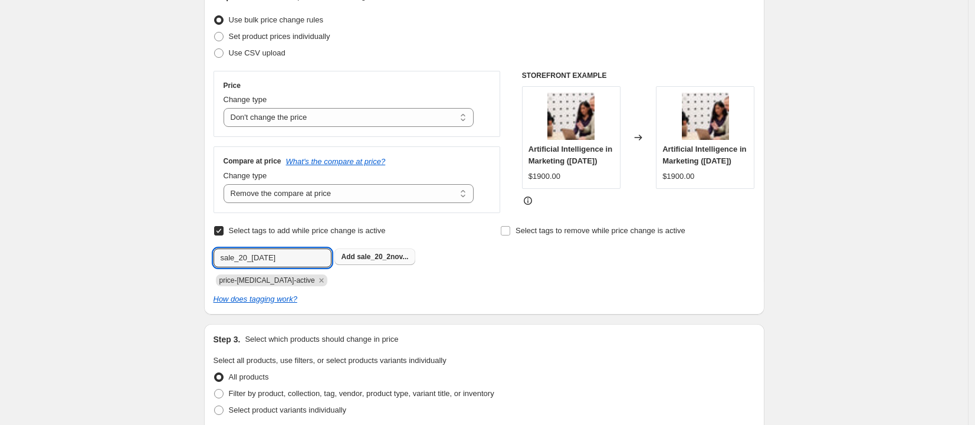
type input "sale_20_2nov2025"
click at [400, 254] on button "Add sale_20_2nov..." at bounding box center [375, 256] width 81 height 17
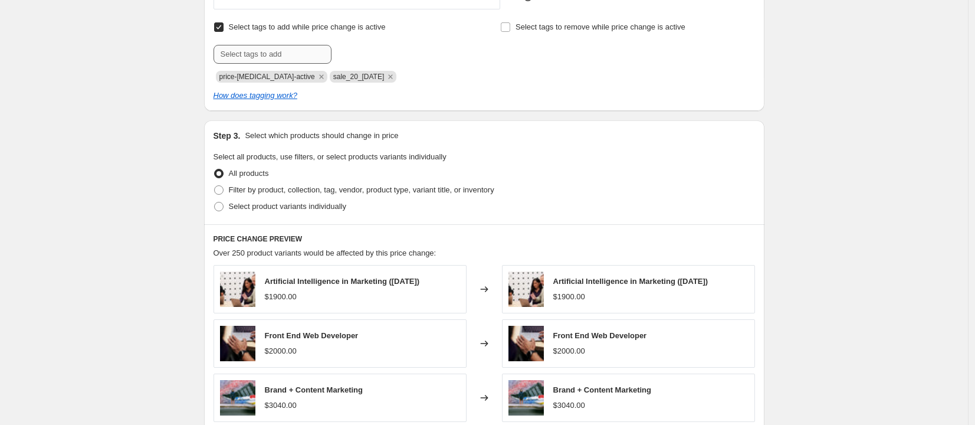
scroll to position [247, 0]
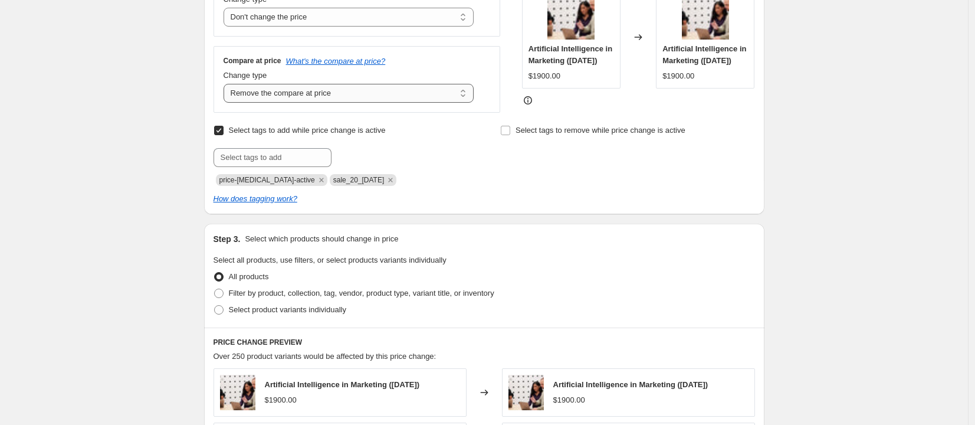
click at [271, 99] on select "Change the compare at price to the current price (sale) Change the compare at p…" at bounding box center [349, 93] width 251 height 19
select select "no_change"
click at [227, 84] on select "Change the compare at price to the current price (sale) Change the compare at p…" at bounding box center [349, 93] width 251 height 19
click at [130, 137] on div "Create new price change job. This page is ready Create new price change job Dra…" at bounding box center [484, 302] width 968 height 1099
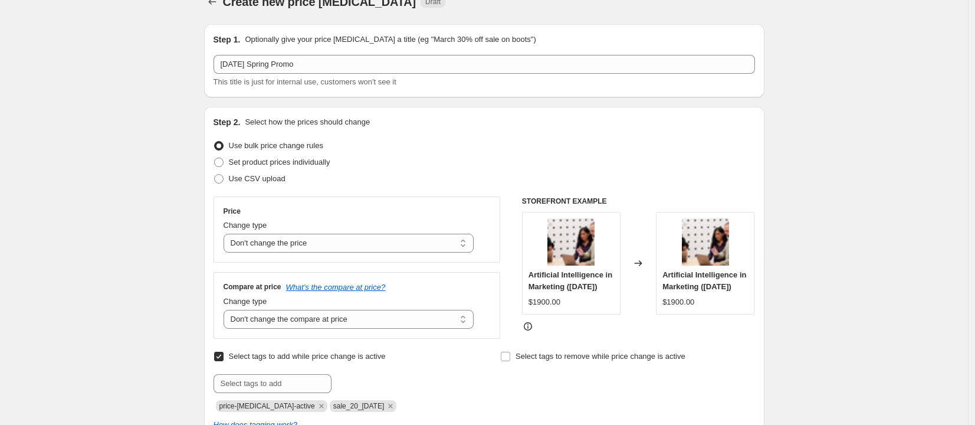
scroll to position [0, 0]
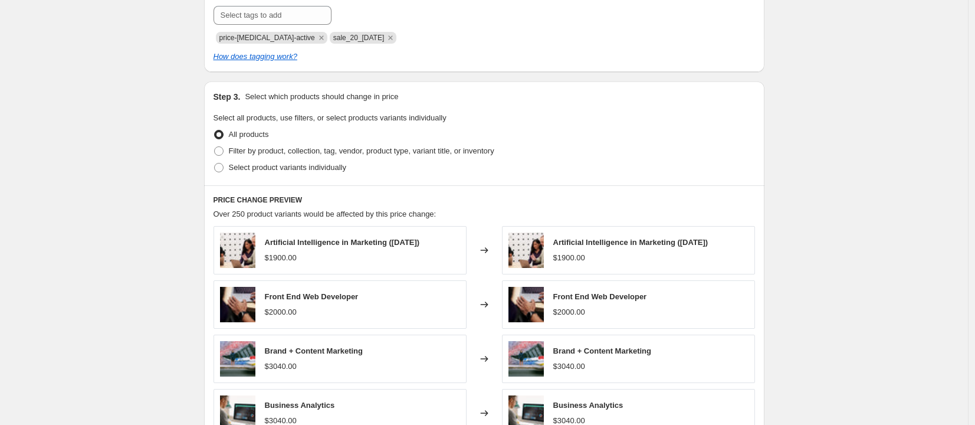
scroll to position [389, 0]
click at [279, 149] on label "Filter by product, collection, tag, vendor, product type, variant title, or inv…" at bounding box center [354, 150] width 281 height 17
click at [215, 146] on input "Filter by product, collection, tag, vendor, product type, variant title, or inv…" at bounding box center [214, 146] width 1 height 1
radio input "true"
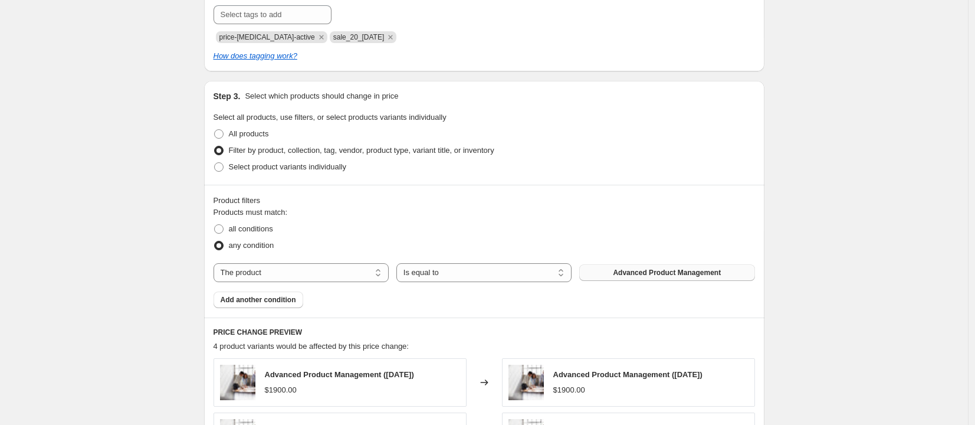
click at [689, 277] on span "Advanced Product Management" at bounding box center [667, 272] width 108 height 9
click at [309, 277] on select "The product The product's collection The product's tag The product's vendor The…" at bounding box center [301, 272] width 175 height 19
select select "collection"
click at [625, 276] on span "[DATE] AI & Marketing promo" at bounding box center [667, 272] width 99 height 9
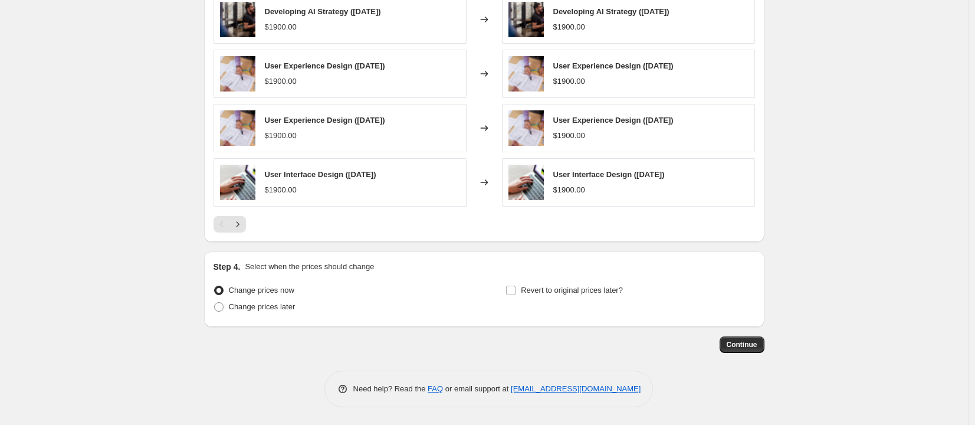
scroll to position [812, 0]
click at [283, 313] on label "Change prices later" at bounding box center [255, 307] width 82 height 17
click at [215, 303] on input "Change prices later" at bounding box center [214, 302] width 1 height 1
radio input "true"
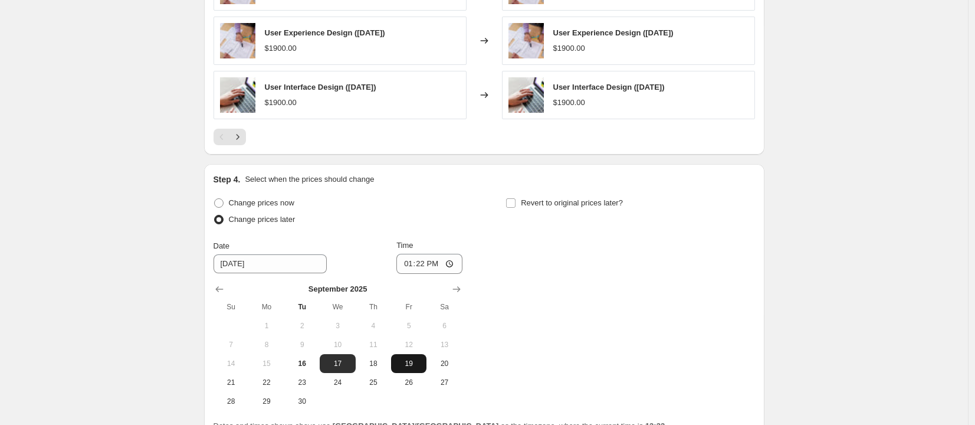
scroll to position [1014, 0]
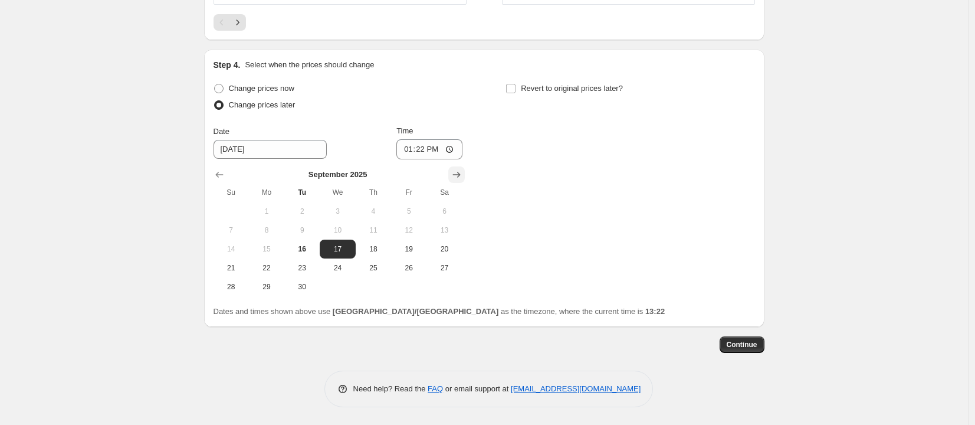
click at [463, 172] on icon "Show next month, October 2025" at bounding box center [457, 175] width 12 height 12
click at [264, 254] on button "13" at bounding box center [266, 249] width 35 height 19
type input "10/13/2025"
click at [561, 77] on div "Step 4. Select when the prices should change Change prices now Change prices la…" at bounding box center [485, 188] width 542 height 258
click at [560, 84] on span "Revert to original prices later?" at bounding box center [572, 88] width 102 height 9
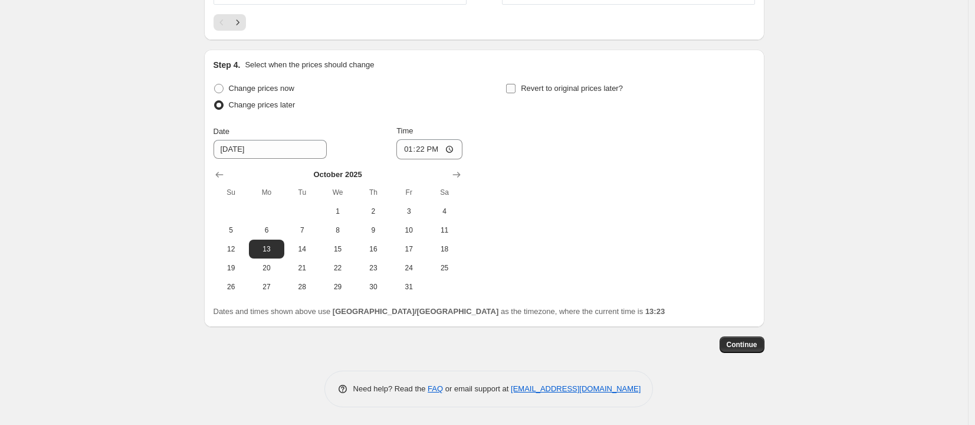
click at [516, 84] on input "Revert to original prices later?" at bounding box center [510, 88] width 9 height 9
checkbox input "true"
click at [749, 172] on icon "Show next month, October 2025" at bounding box center [749, 175] width 12 height 12
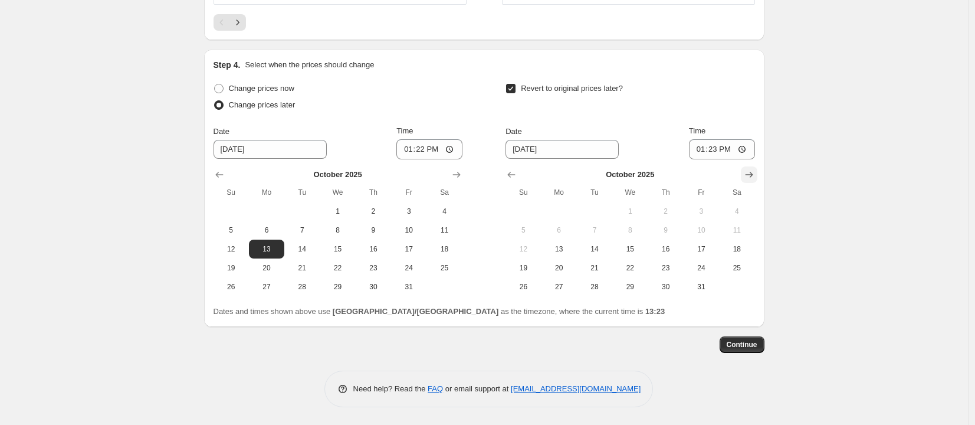
click at [749, 172] on icon "Show next month, November 2025" at bounding box center [749, 175] width 12 height 12
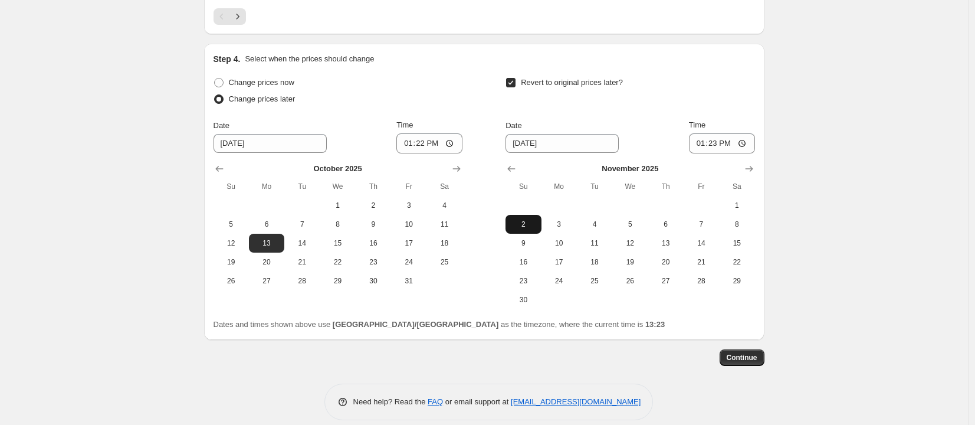
click at [530, 225] on span "2" at bounding box center [523, 223] width 26 height 9
type input "11/2/2025"
click at [414, 148] on input "13:22" at bounding box center [429, 143] width 66 height 20
type input "00:05"
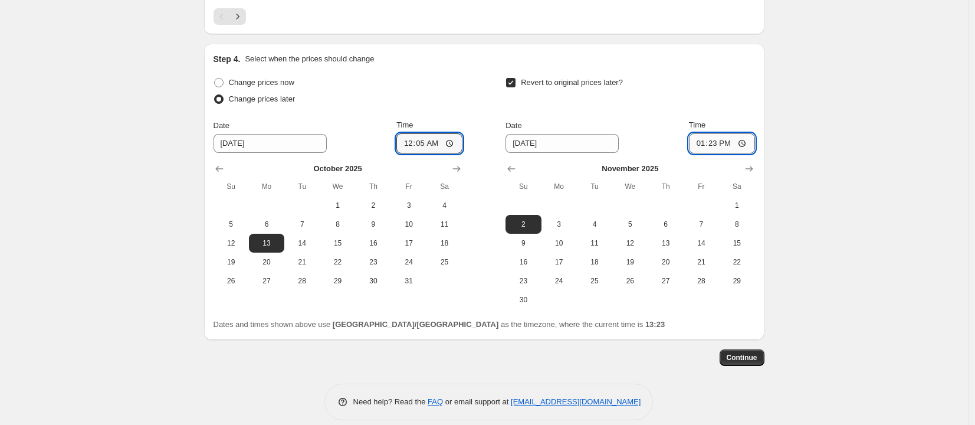
click at [703, 148] on input "13:23" at bounding box center [722, 143] width 66 height 20
type input "00:00"
click at [738, 362] on span "Continue" at bounding box center [742, 357] width 31 height 9
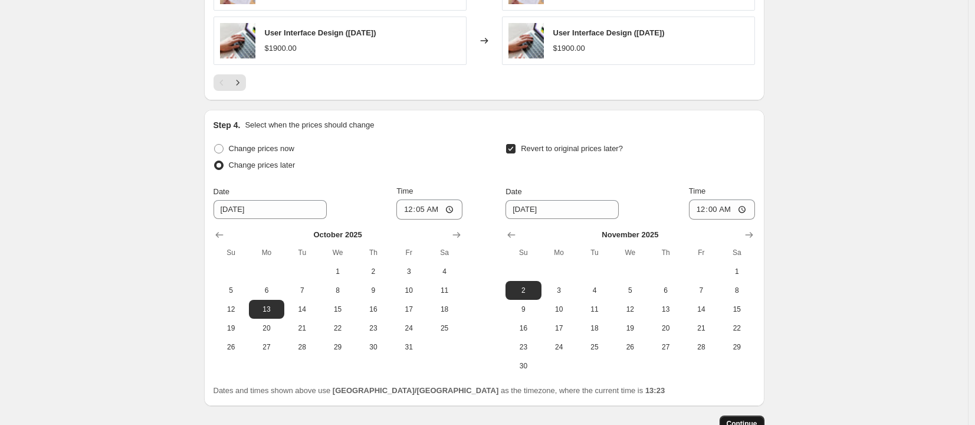
scroll to position [0, 0]
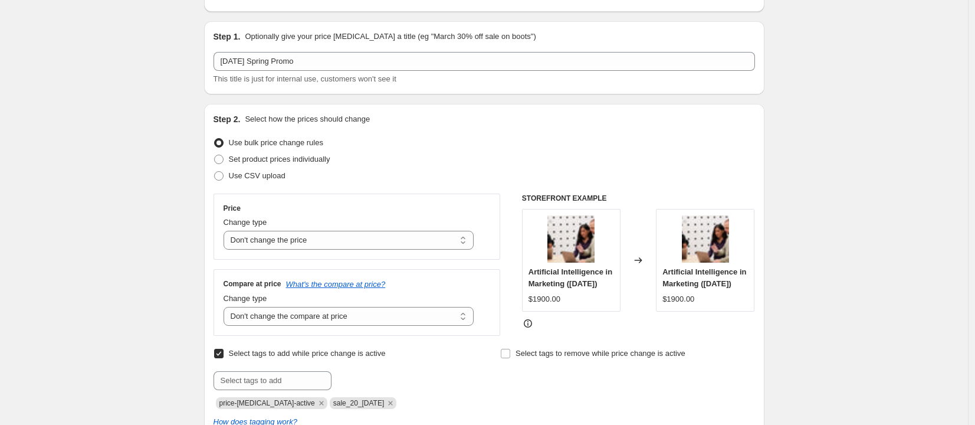
scroll to position [160, 0]
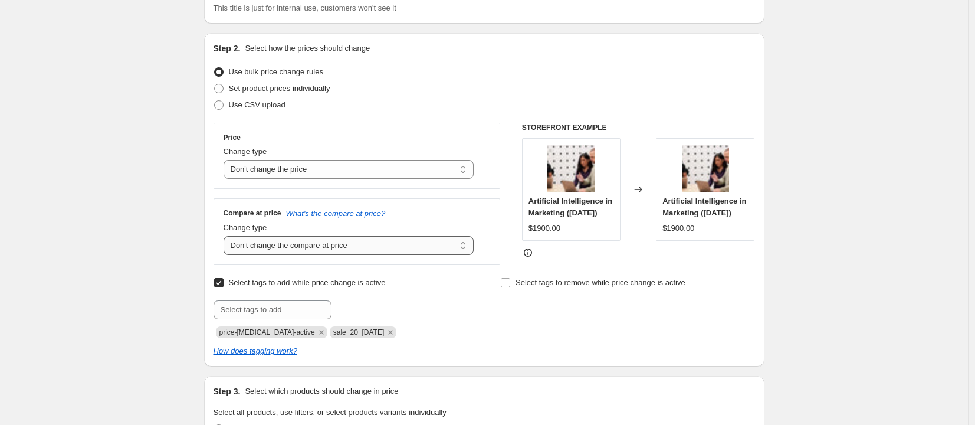
click at [319, 245] on select "Change the compare at price to the current price (sale) Change the compare at p…" at bounding box center [349, 245] width 251 height 19
select select "remove"
click at [227, 236] on select "Change the compare at price to the current price (sale) Change the compare at p…" at bounding box center [349, 245] width 251 height 19
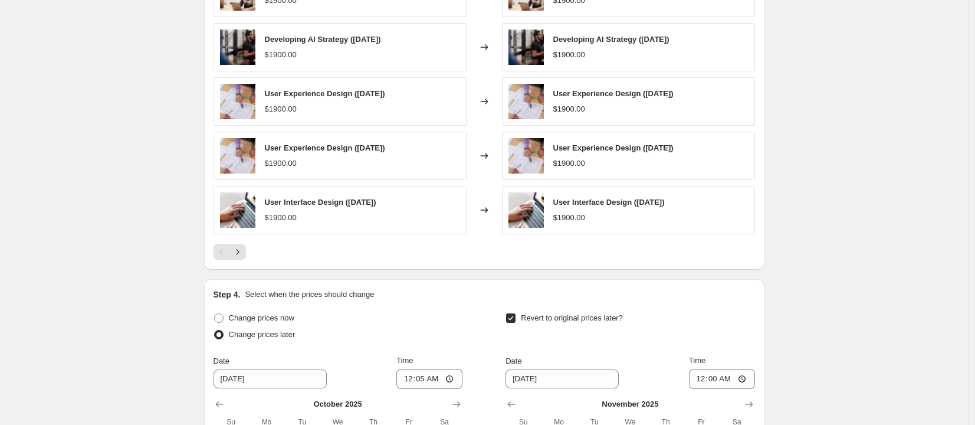
scroll to position [1099, 0]
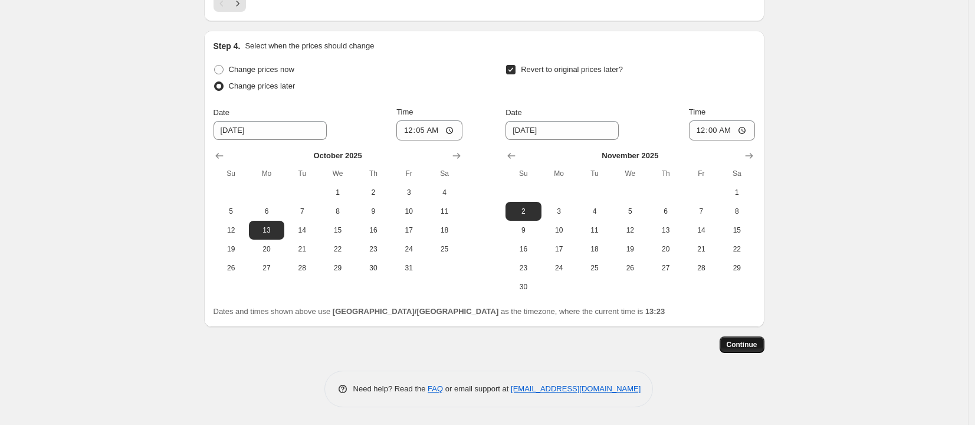
click at [740, 352] on button "Continue" at bounding box center [742, 344] width 45 height 17
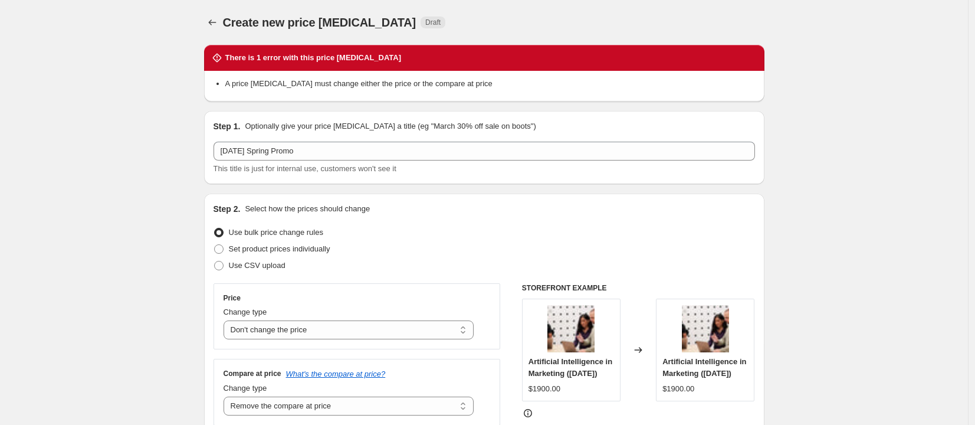
scroll to position [1033, 0]
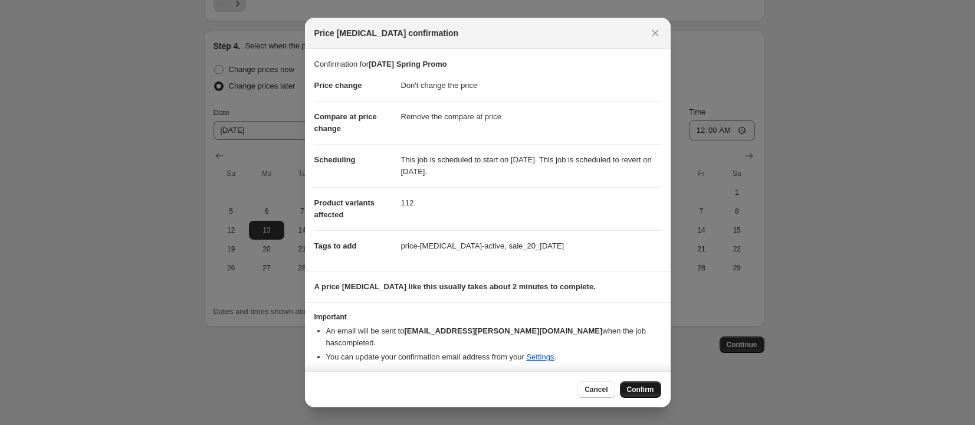
click at [642, 385] on span "Confirm" at bounding box center [640, 389] width 27 height 9
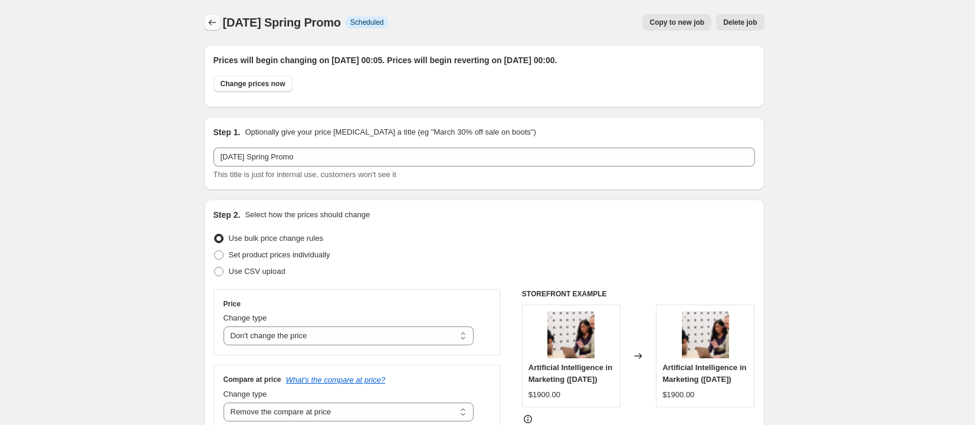
click at [217, 18] on icon "Price change jobs" at bounding box center [213, 23] width 12 height 12
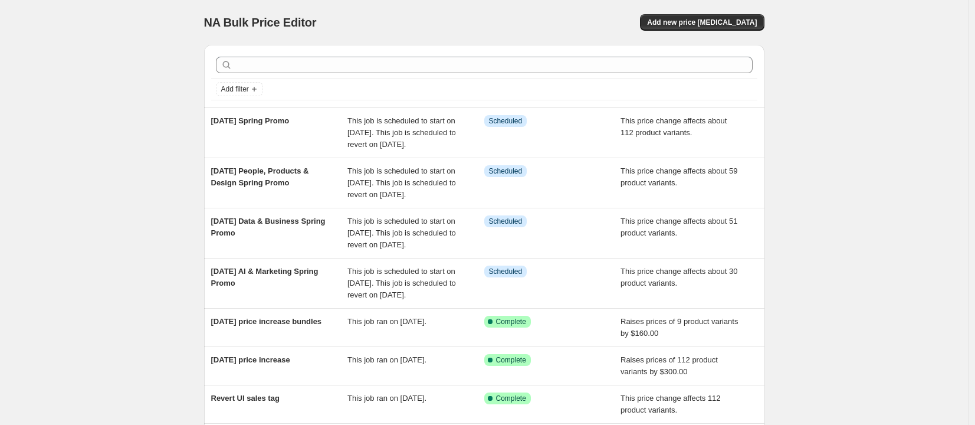
click at [845, 161] on div "NA Bulk Price Editor. This page is ready NA Bulk Price Editor Add new price cha…" at bounding box center [484, 327] width 968 height 655
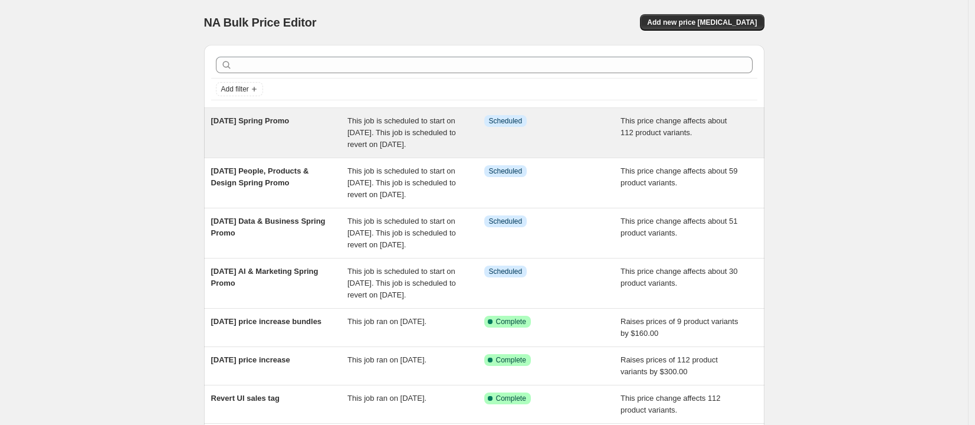
click at [371, 124] on span "This job is scheduled to start on 13 October 2025. This job is scheduled to rev…" at bounding box center [402, 132] width 109 height 32
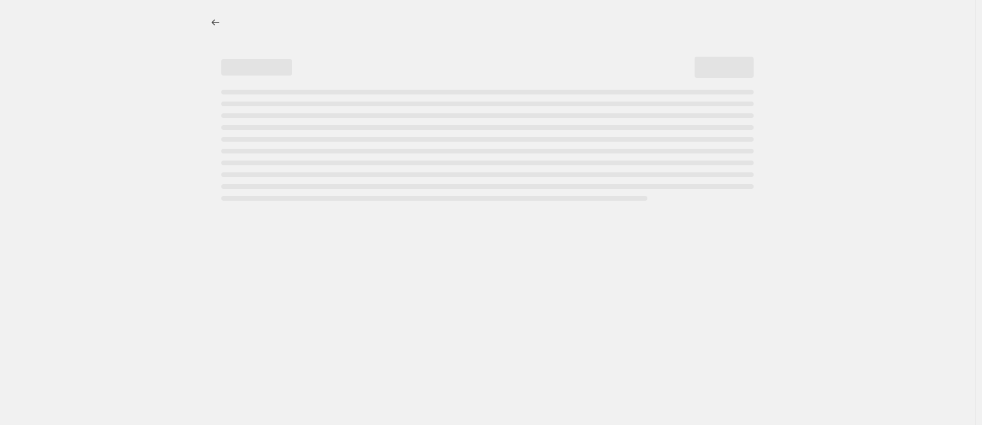
select select "no_change"
select select "remove"
select select "collection"
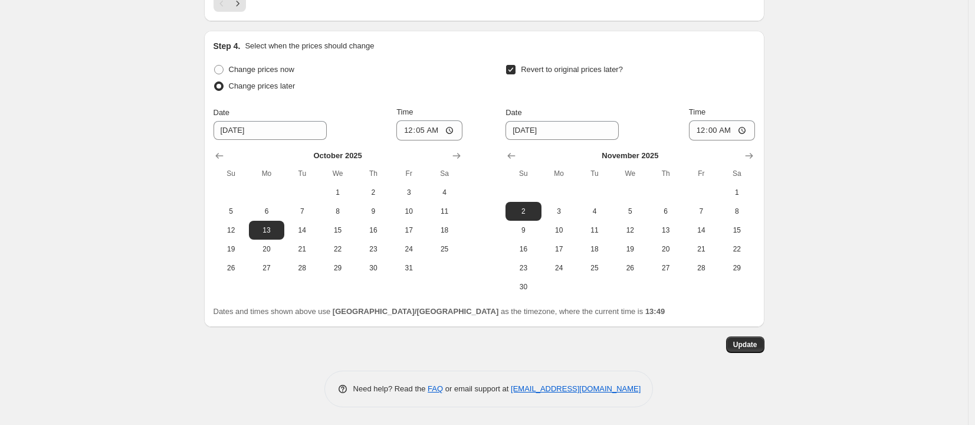
scroll to position [1105, 0]
click at [607, 215] on span "4" at bounding box center [595, 211] width 26 height 9
type input "11/4/2025"
click at [758, 348] on span "Update" at bounding box center [745, 344] width 24 height 9
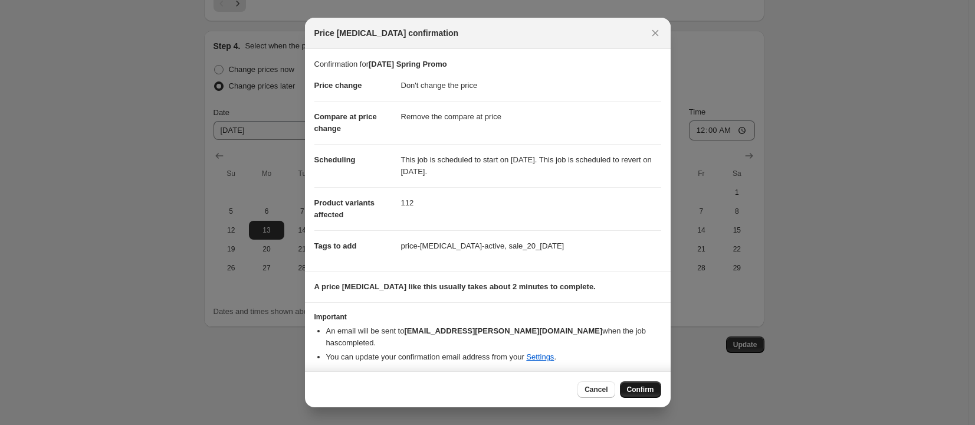
click at [647, 387] on span "Confirm" at bounding box center [640, 389] width 27 height 9
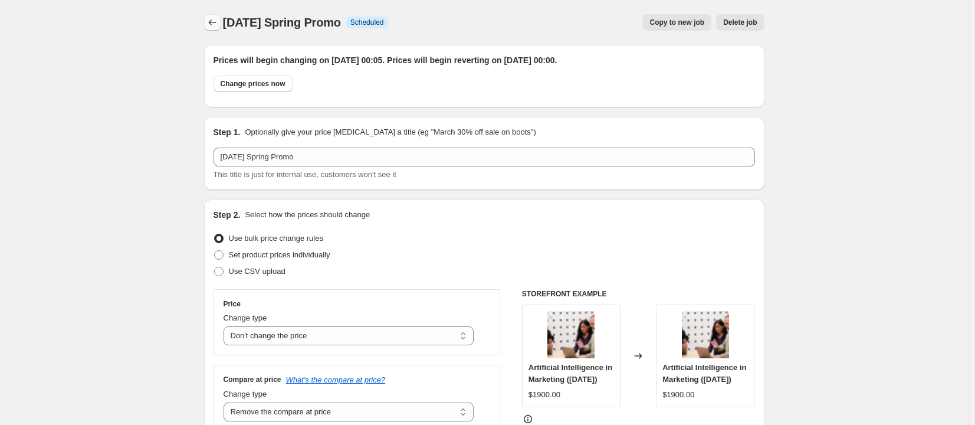
click at [215, 26] on icon "Price change jobs" at bounding box center [213, 23] width 12 height 12
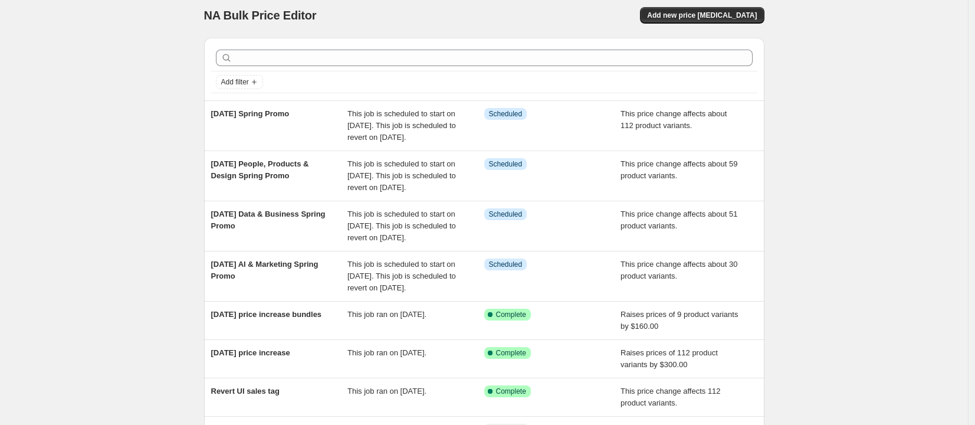
scroll to position [18, 0]
